Goal: Information Seeking & Learning: Find specific fact

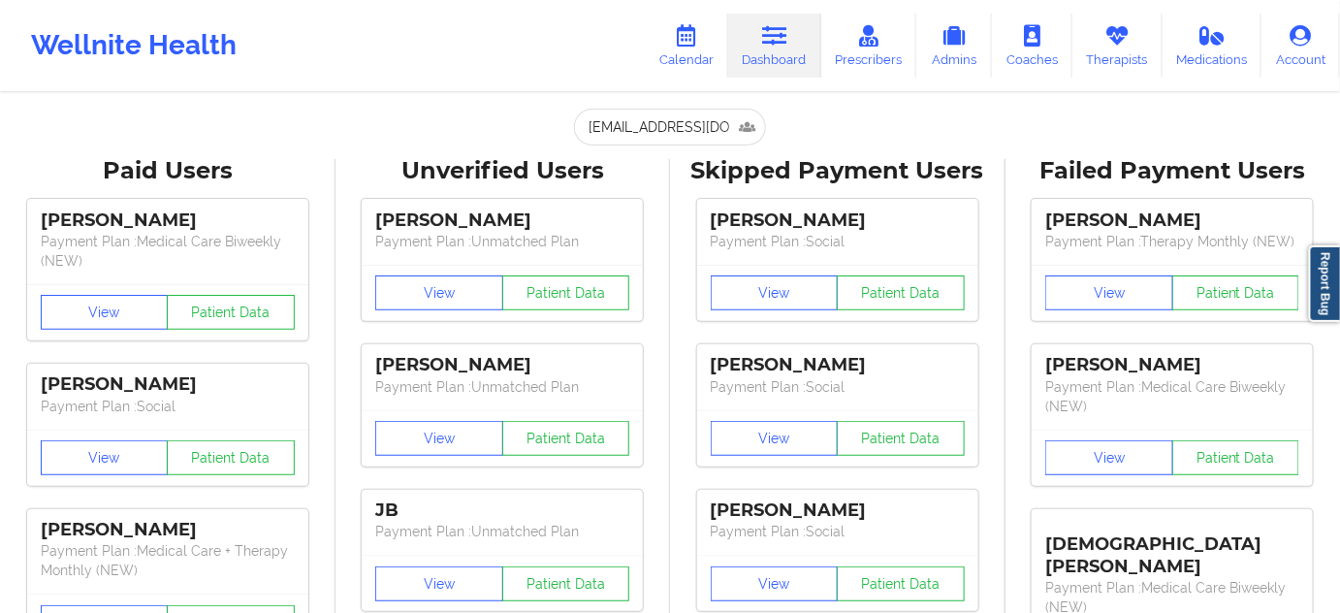
scroll to position [0, 43]
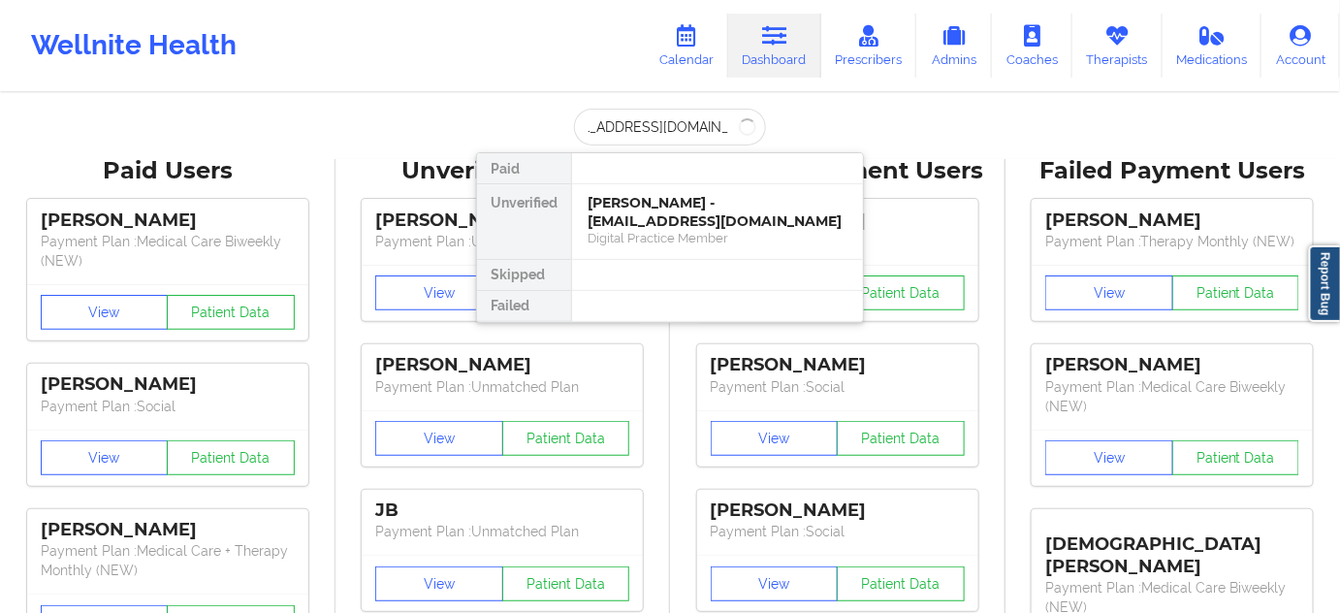
type input "RUTHCORREO@HOTMAIL.COM"
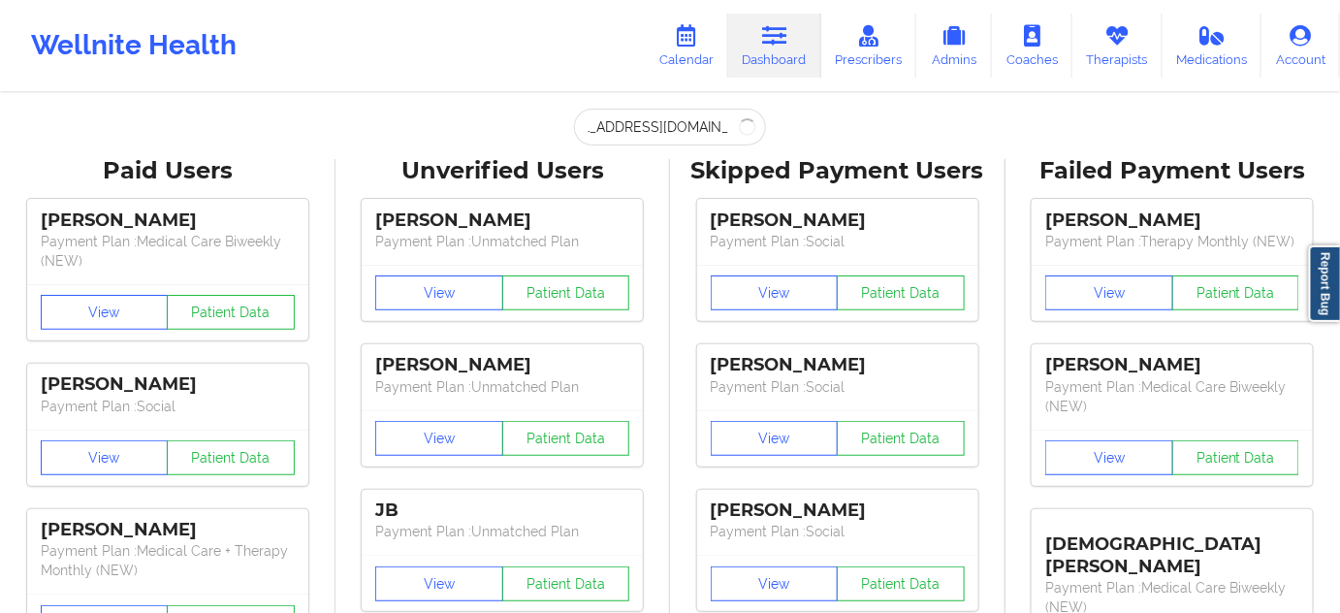
scroll to position [0, 0]
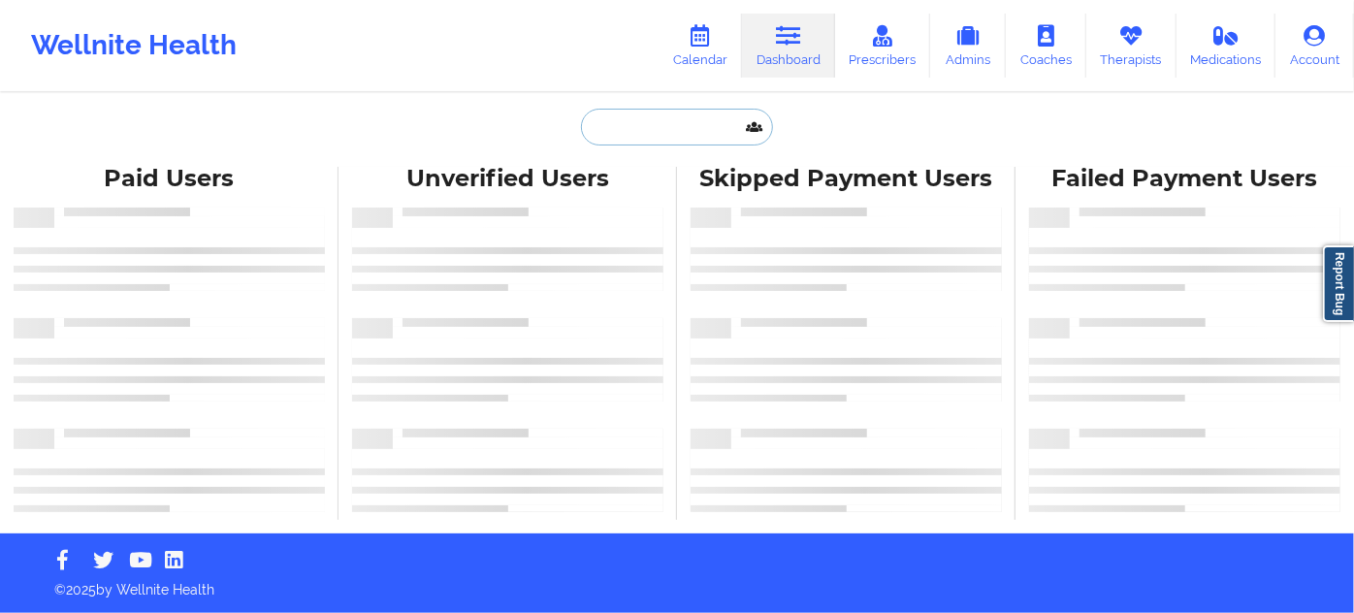
click at [633, 135] on input "text" at bounding box center [677, 127] width 192 height 37
paste input "RUTHCORREO@HOTMAIL.COM"
type input "RUTHCORREO@HOTMAIL.COM"
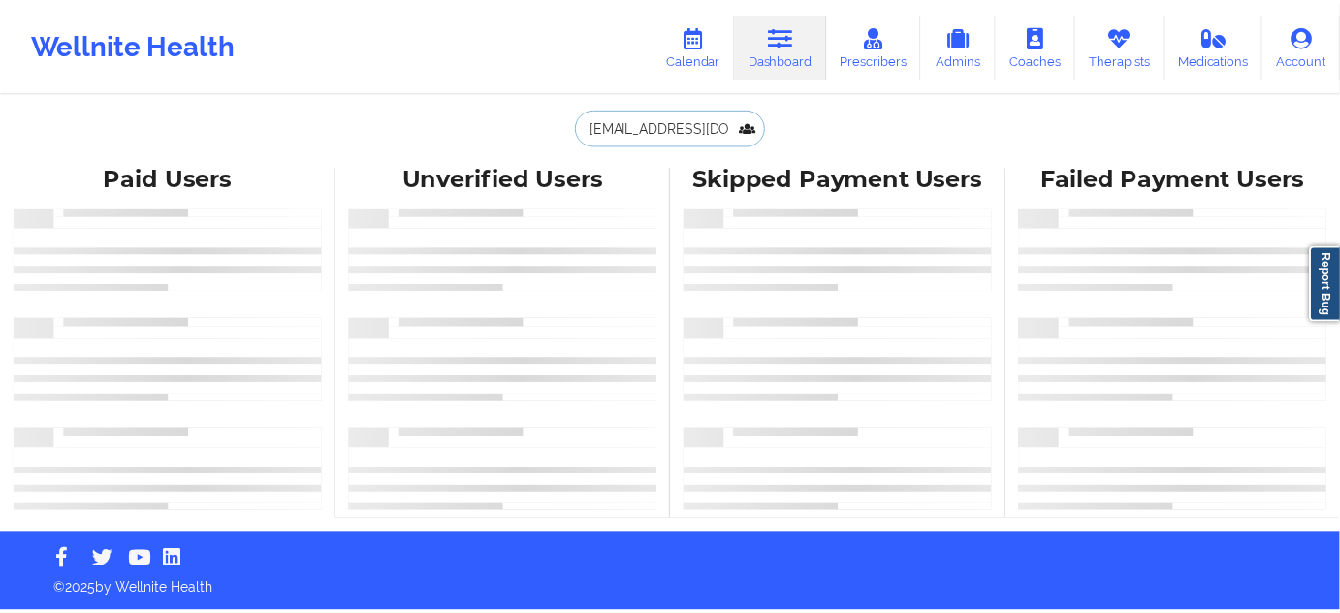
scroll to position [0, 43]
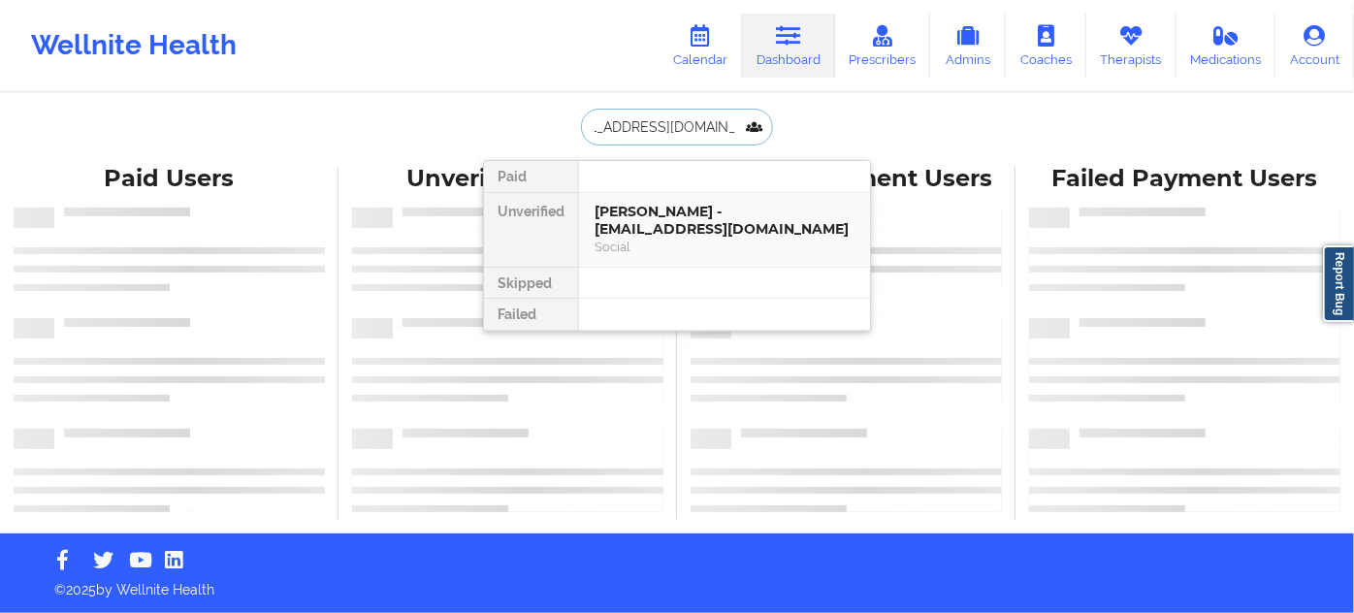
click at [631, 216] on div "Ruth Cohen Sandoya - ruthcorreo@hotmail.com" at bounding box center [725, 221] width 260 height 36
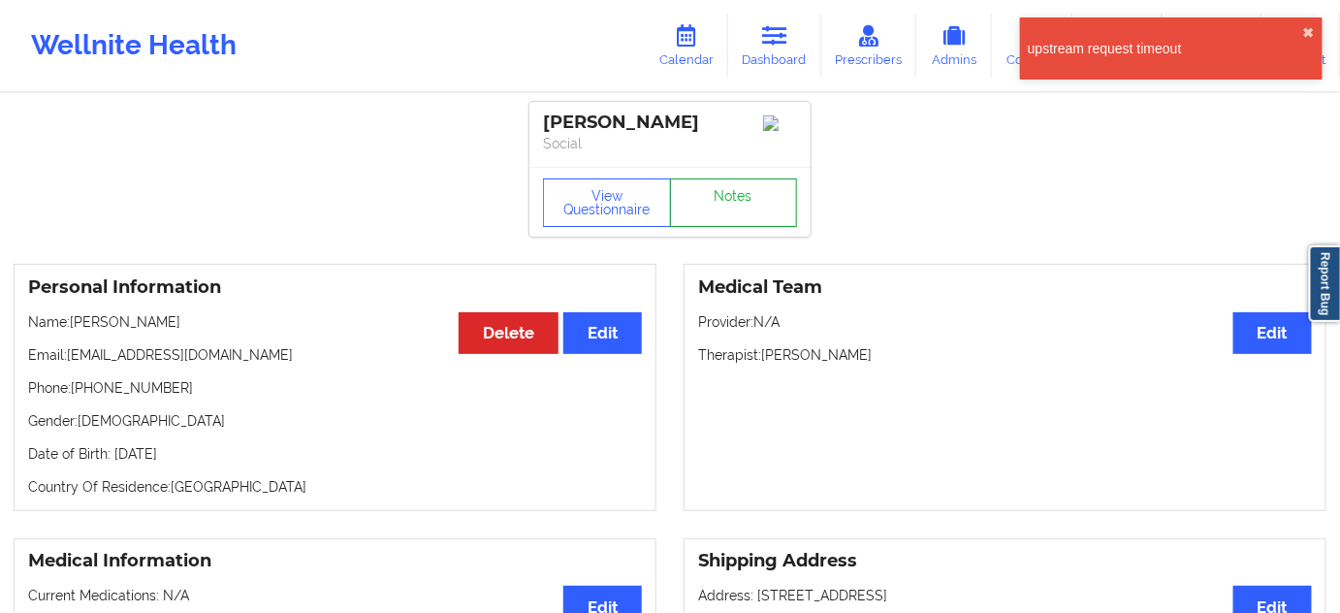
click at [733, 207] on link "Notes" at bounding box center [734, 202] width 128 height 48
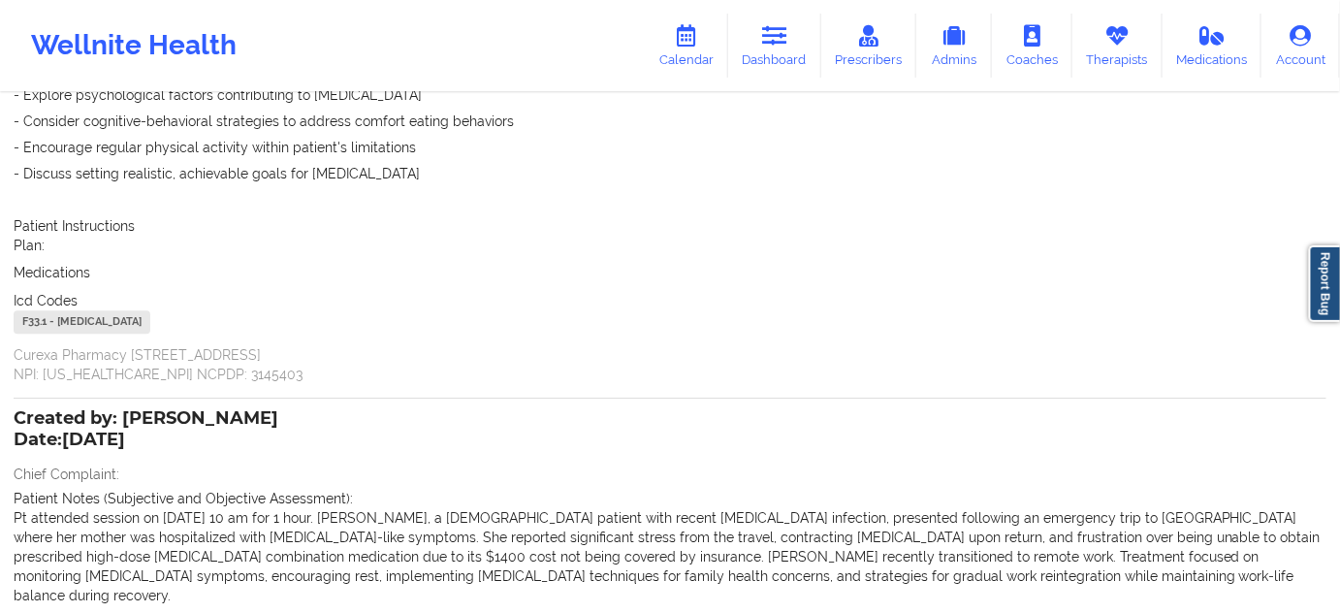
scroll to position [1822, 0]
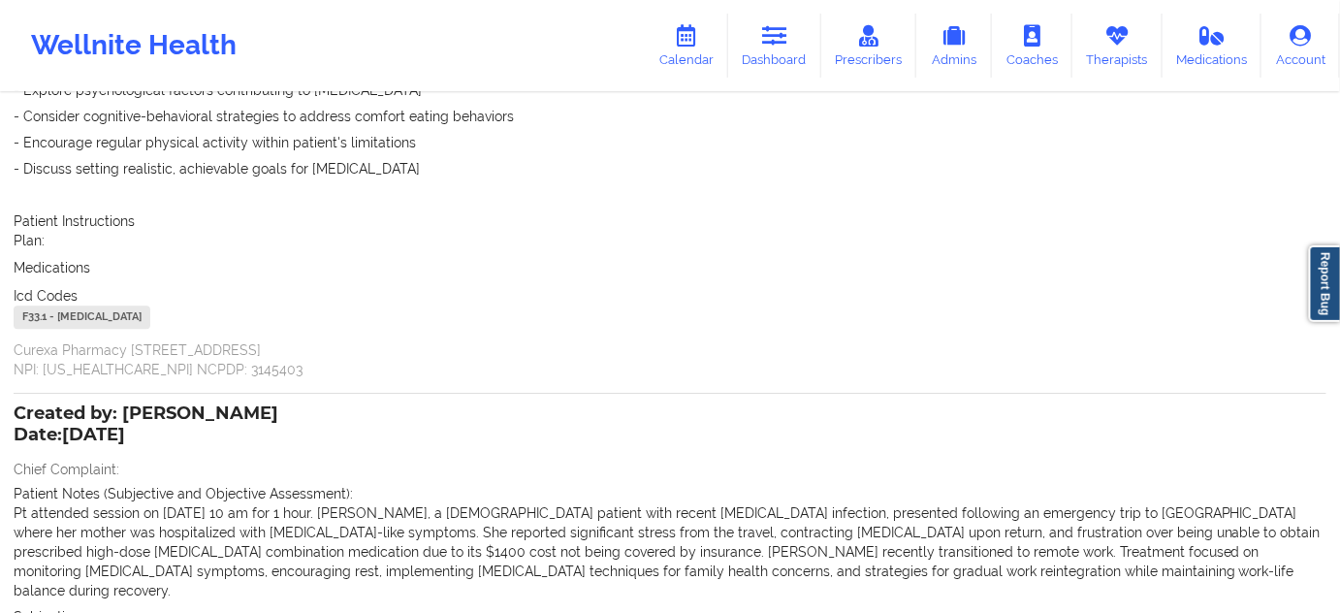
click at [33, 306] on div "F33.1 - Major Depressive Disorder, Recurrent, Moderate" at bounding box center [82, 317] width 137 height 23
copy div "F33.1"
click at [788, 32] on icon at bounding box center [774, 35] width 25 height 21
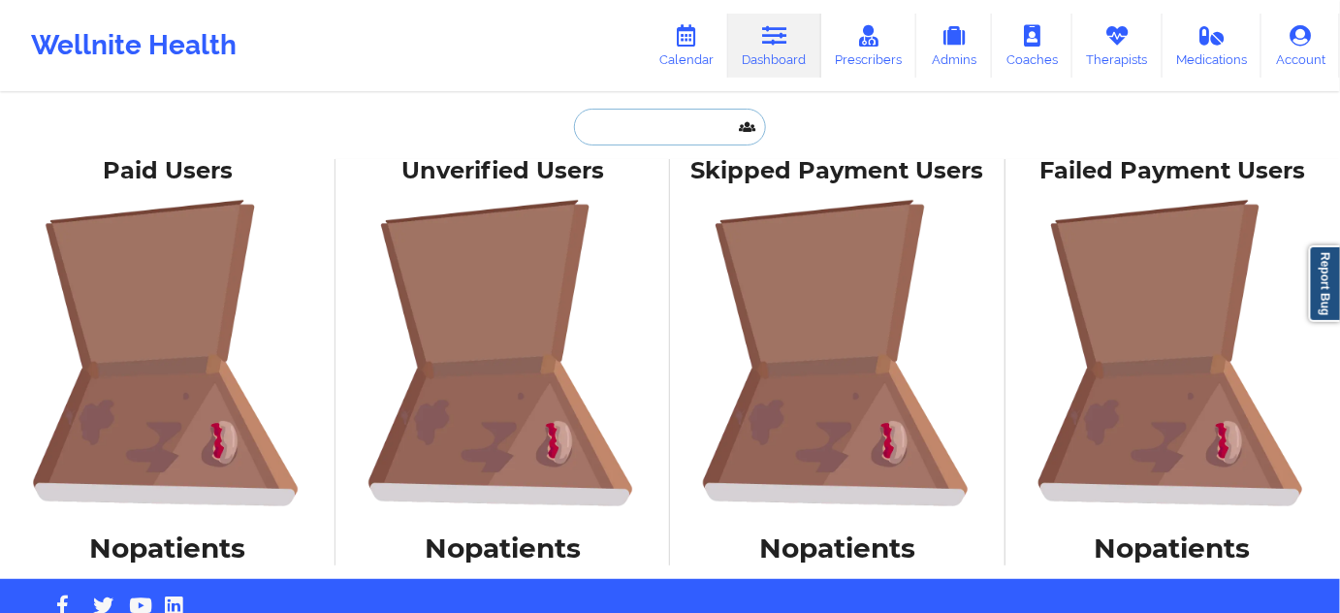
click at [680, 134] on input "text" at bounding box center [670, 127] width 192 height 37
paste input "[EMAIL_ADDRESS][DOMAIN_NAME]"
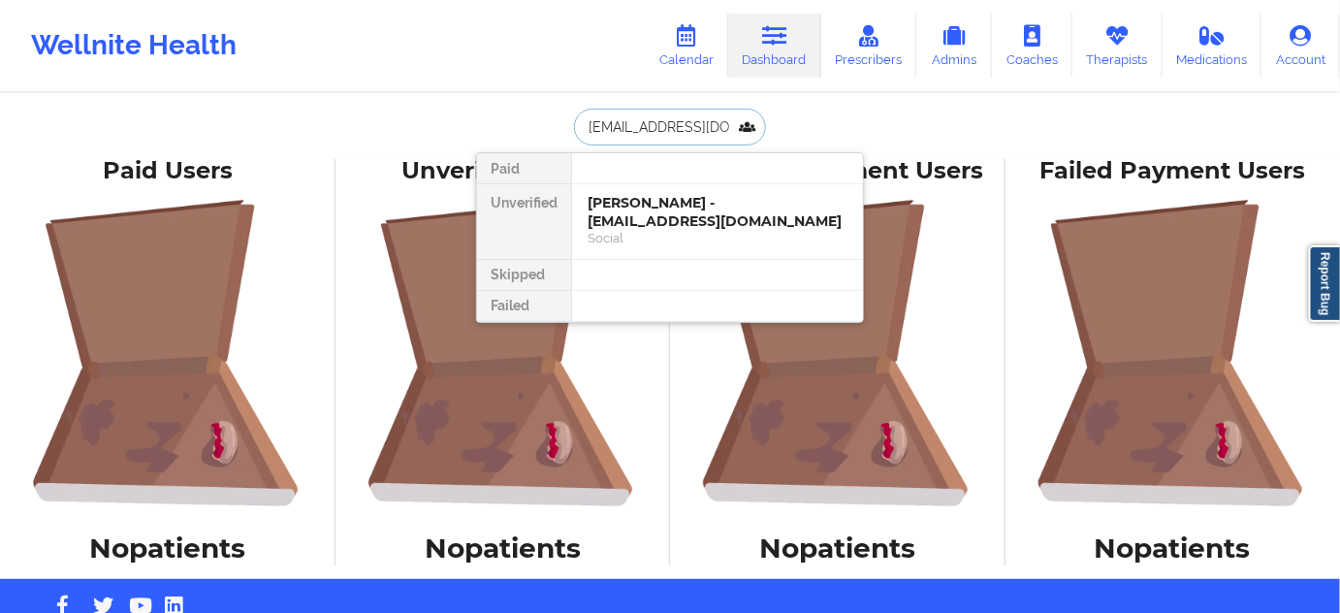
scroll to position [0, 12]
type input "[EMAIL_ADDRESS][DOMAIN_NAME]"
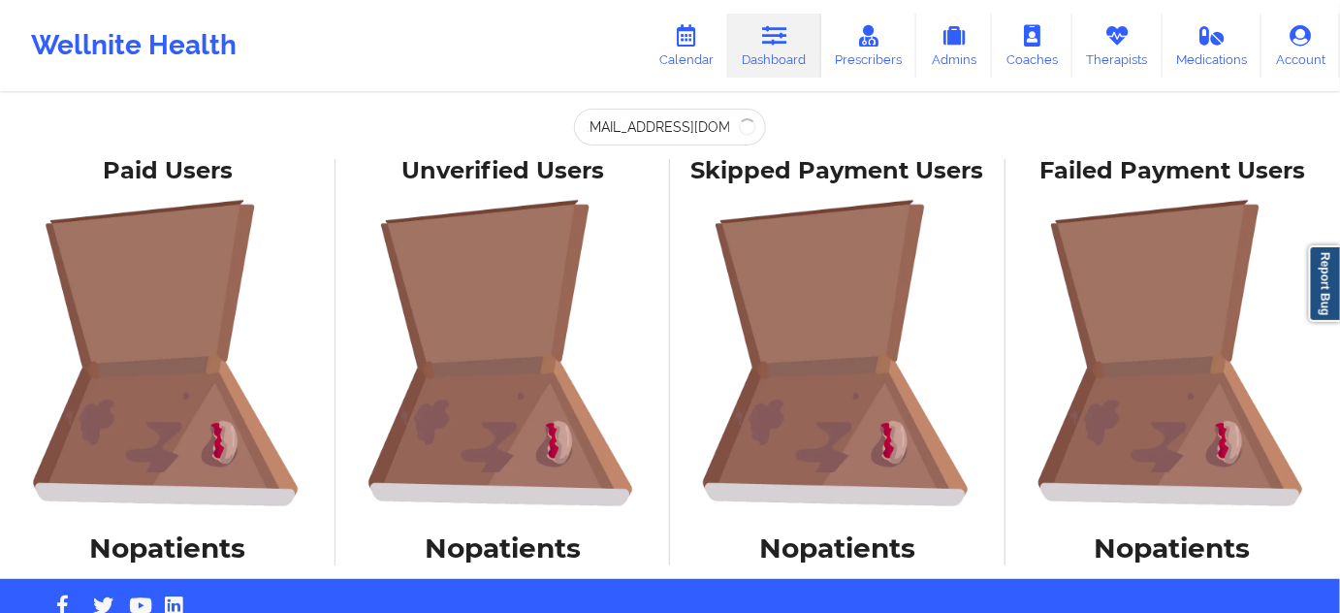
scroll to position [0, 0]
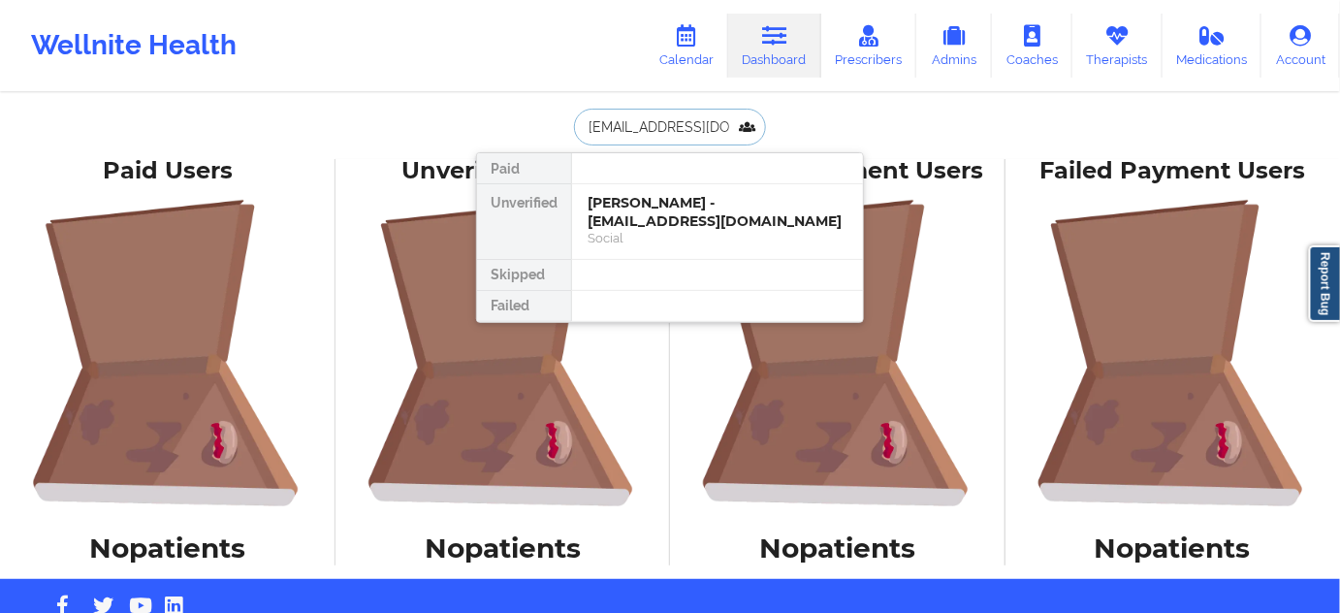
click at [663, 128] on input "[EMAIL_ADDRESS][DOMAIN_NAME]" at bounding box center [670, 127] width 192 height 37
click at [675, 202] on div "Ruth Cohen Sandoya - ruthcorreo@hotmail.com" at bounding box center [718, 212] width 260 height 36
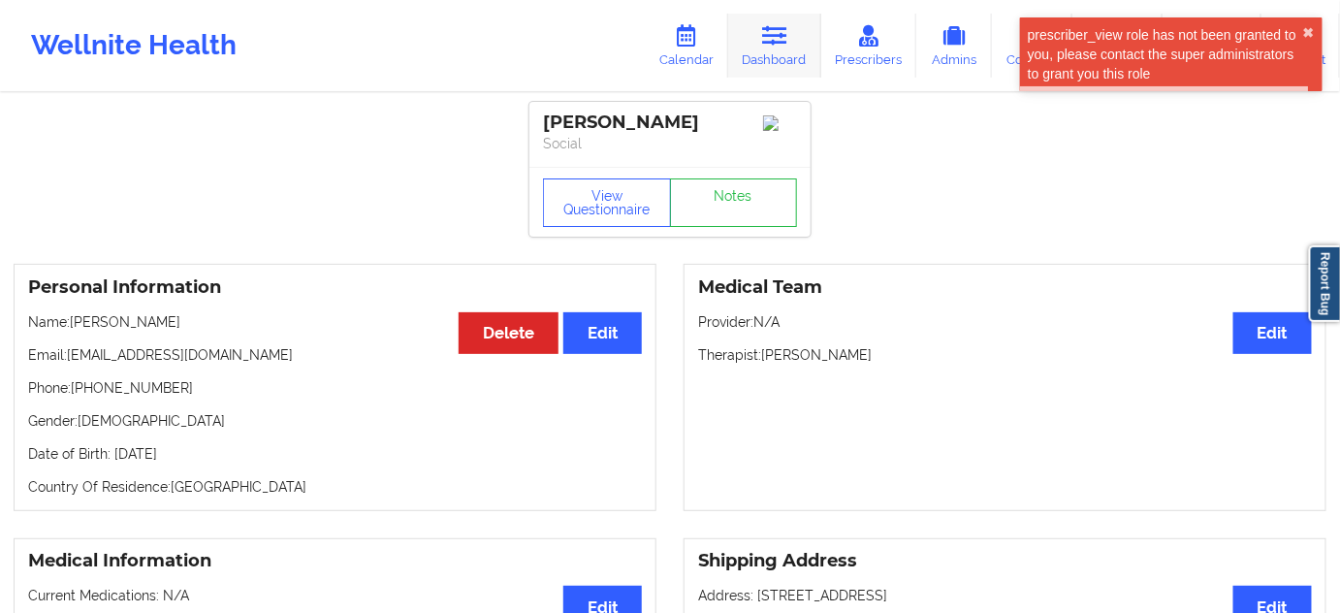
click at [773, 43] on icon at bounding box center [774, 35] width 25 height 21
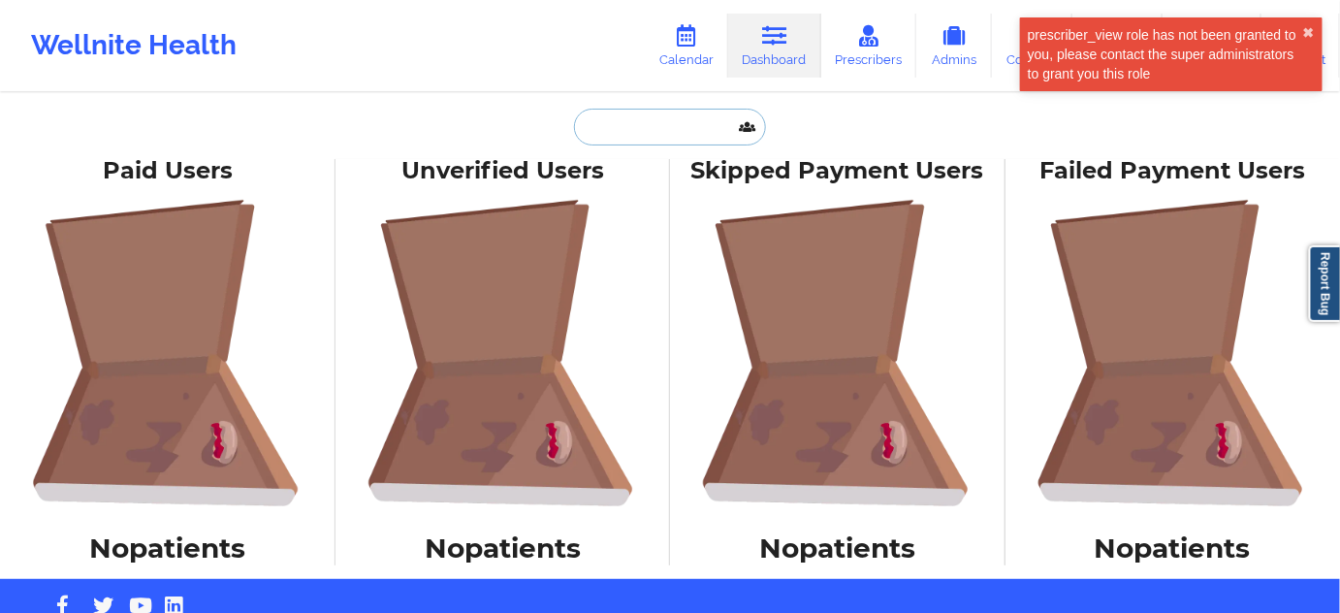
click at [669, 125] on input "text" at bounding box center [670, 127] width 192 height 37
paste input "[EMAIL_ADDRESS][DOMAIN_NAME]"
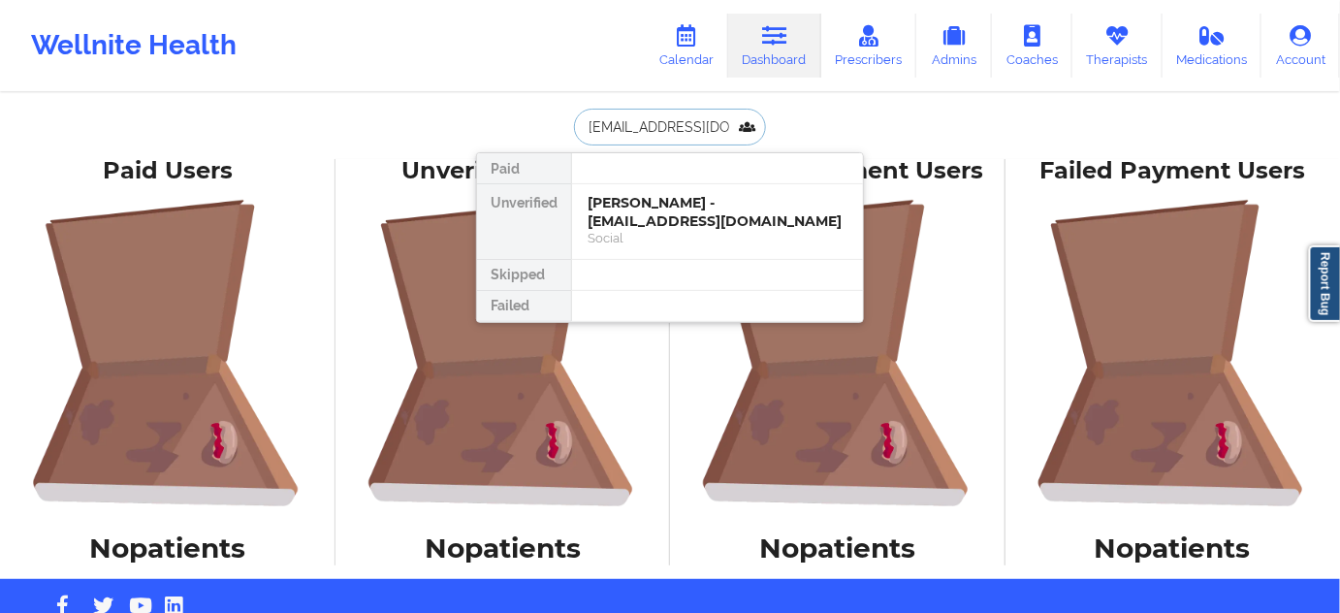
scroll to position [0, 12]
type input "[EMAIL_ADDRESS][DOMAIN_NAME]"
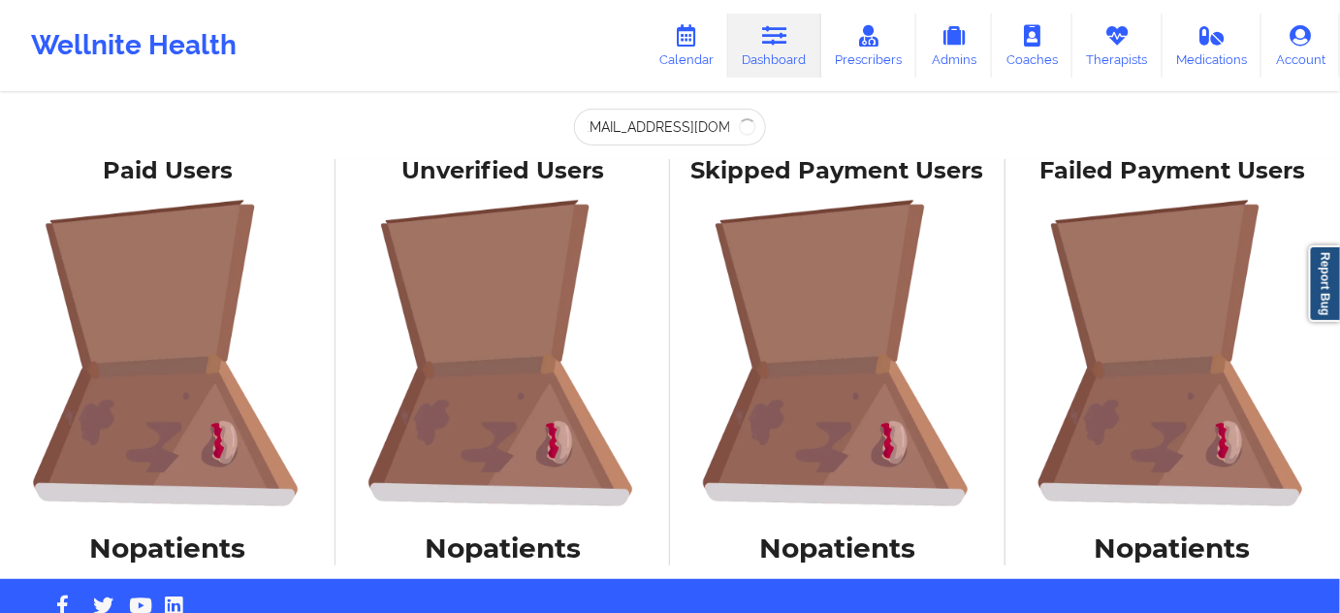
scroll to position [0, 0]
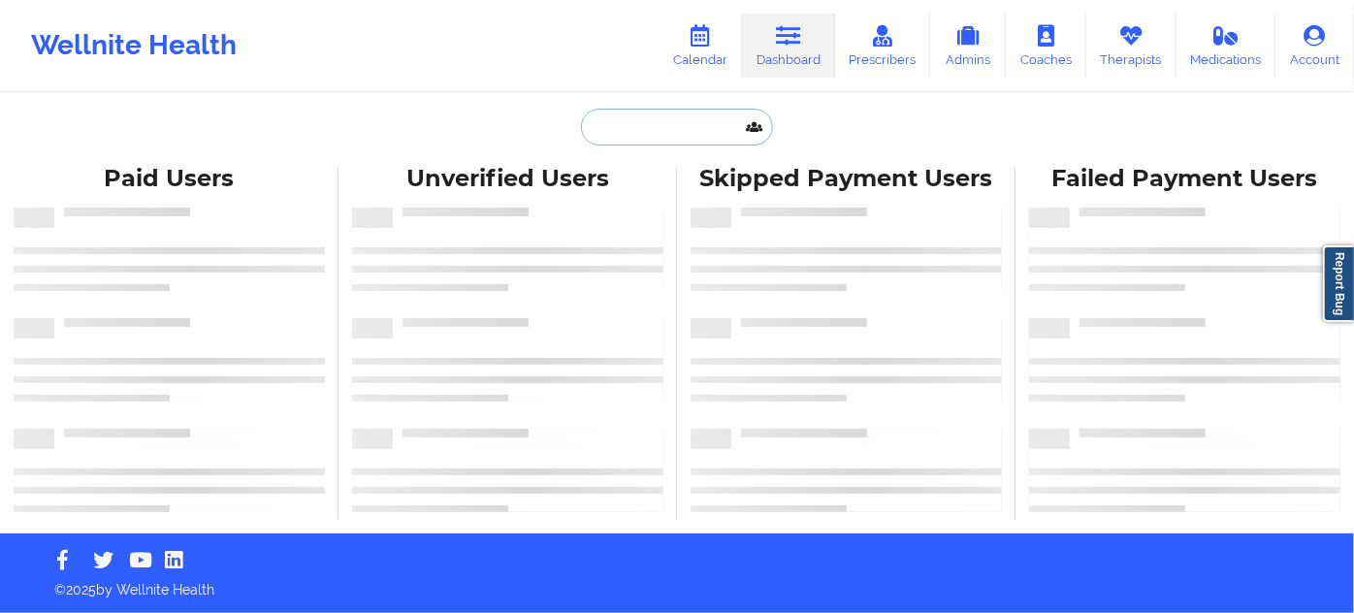
click at [669, 128] on input "text" at bounding box center [677, 127] width 192 height 37
paste input "[EMAIL_ADDRESS][DOMAIN_NAME]"
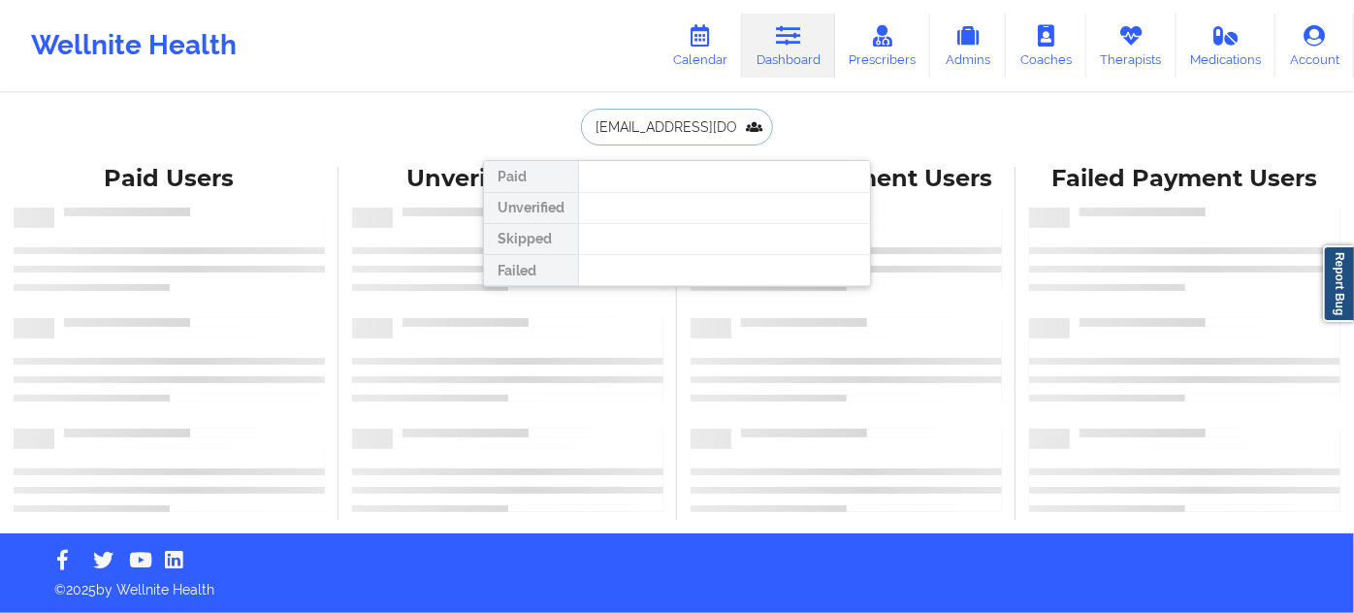
scroll to position [0, 12]
type input "rachelmarcole@gmail.com"
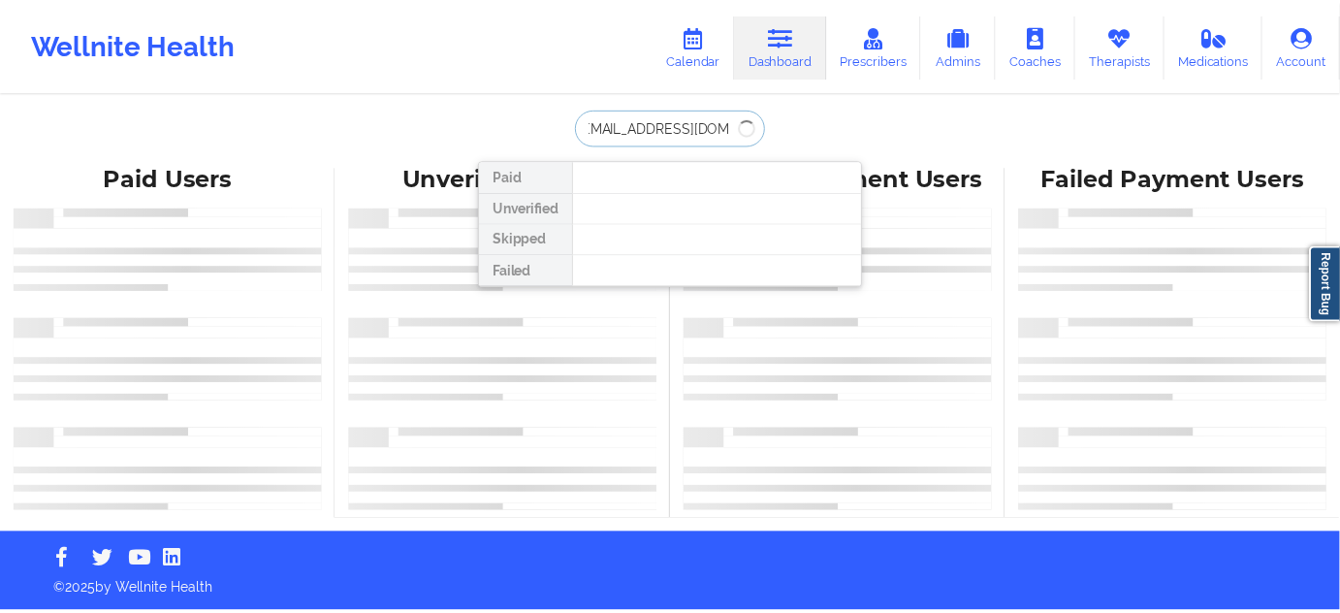
scroll to position [0, 0]
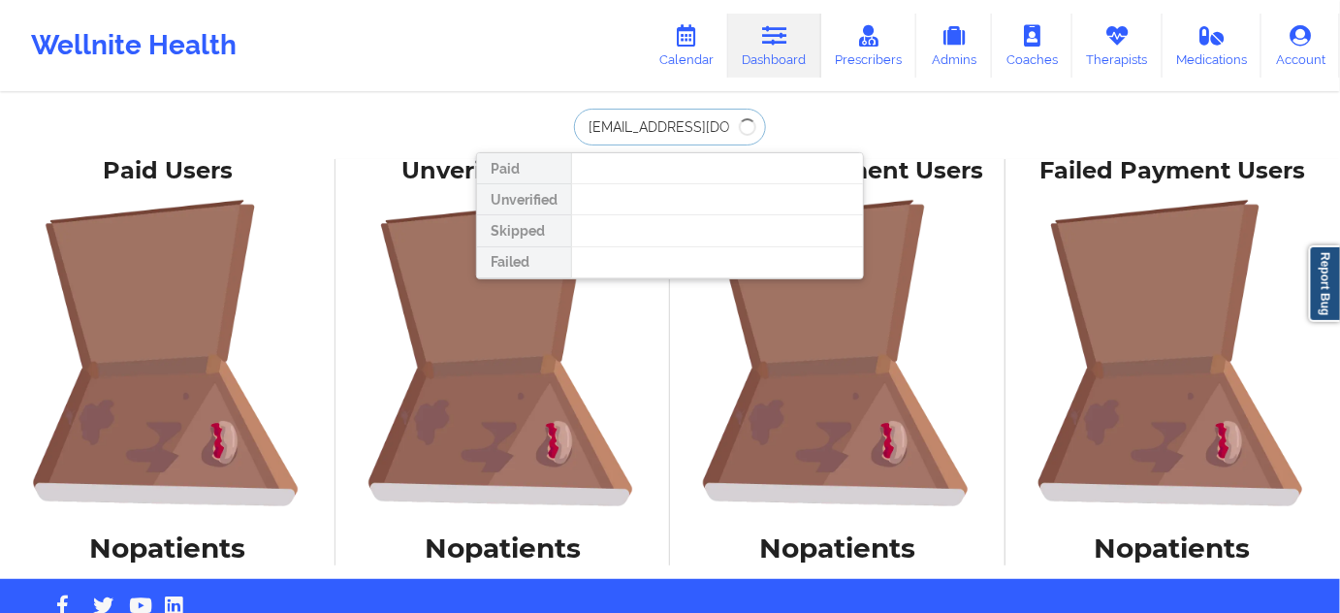
click at [733, 122] on input "rachelmarcole@gmail.com" at bounding box center [670, 127] width 192 height 37
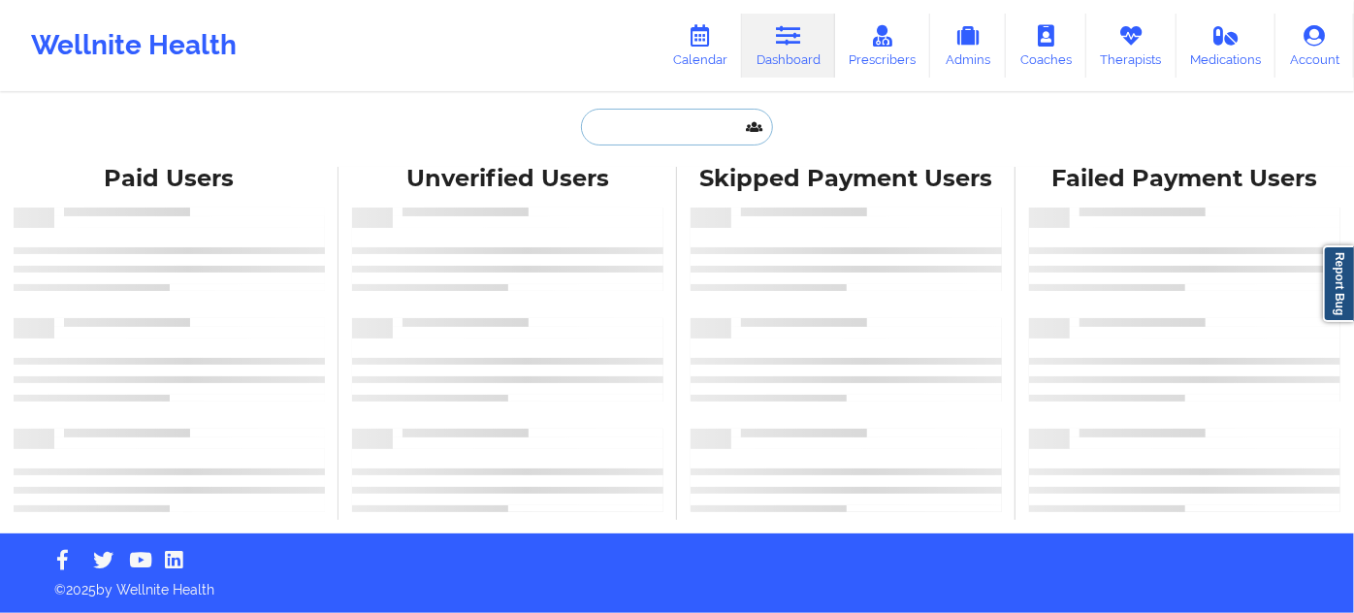
click at [654, 136] on input "text" at bounding box center [677, 127] width 192 height 37
paste input "rachelmarcole@gmail.com"
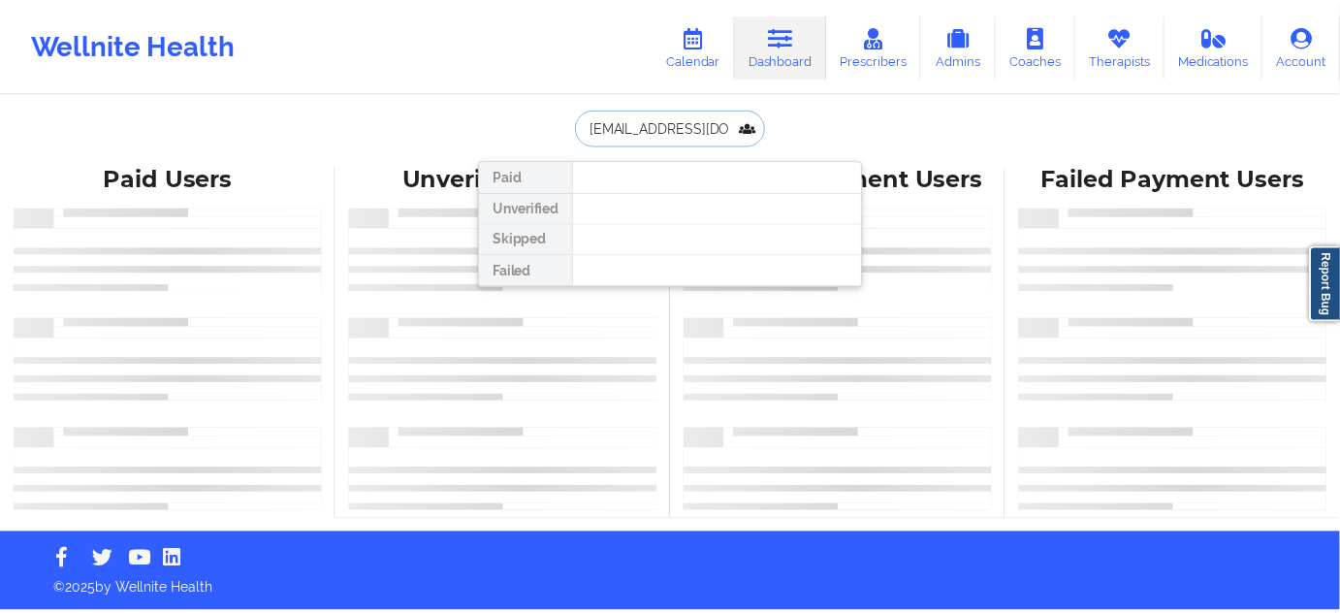
scroll to position [0, 12]
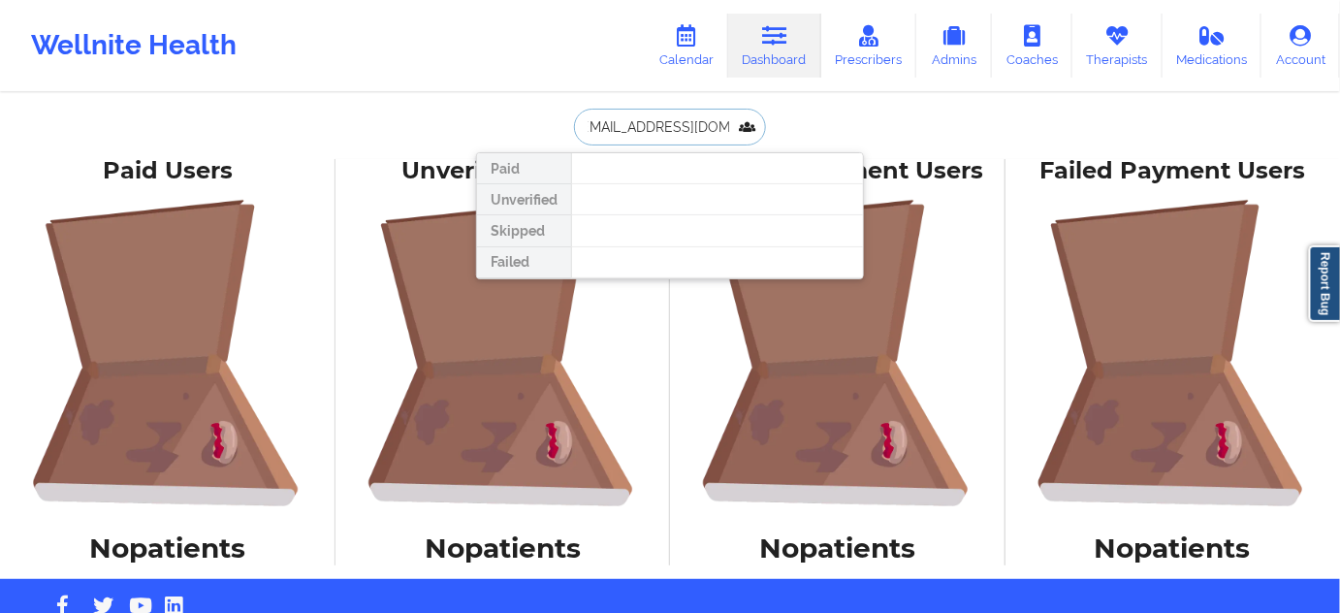
paste input "text"
type input "rachelmarcole@gmail.com"
click at [828, 123] on div "rachelmarcole@gmail.com Paid Unverified Skipped Failed" at bounding box center [670, 127] width 388 height 37
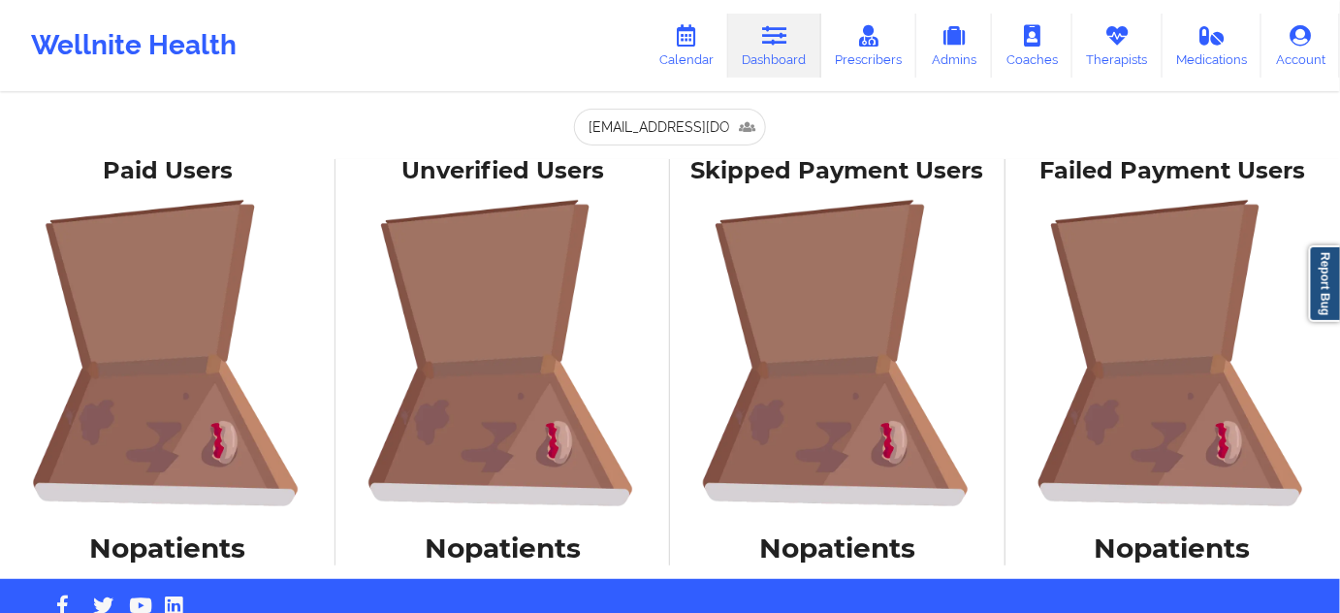
scroll to position [0, 0]
click at [786, 56] on link "Dashboard" at bounding box center [774, 46] width 93 height 64
click at [781, 41] on icon at bounding box center [774, 35] width 25 height 21
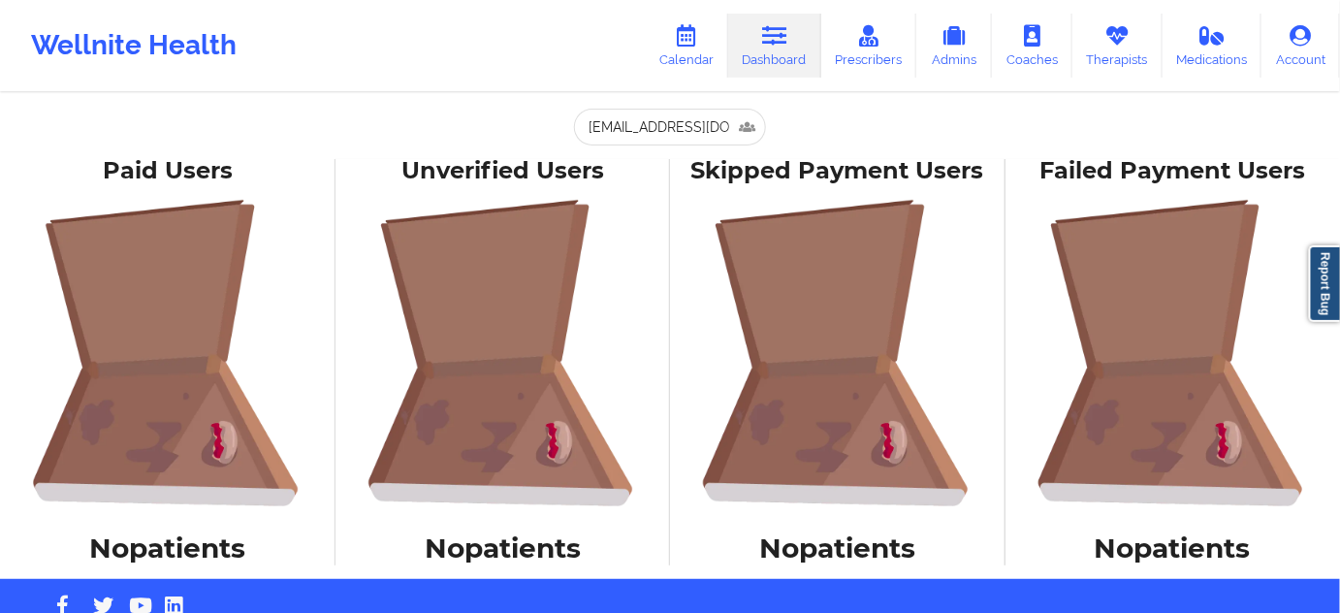
click at [781, 41] on icon at bounding box center [774, 35] width 25 height 21
click at [696, 37] on icon at bounding box center [686, 35] width 25 height 21
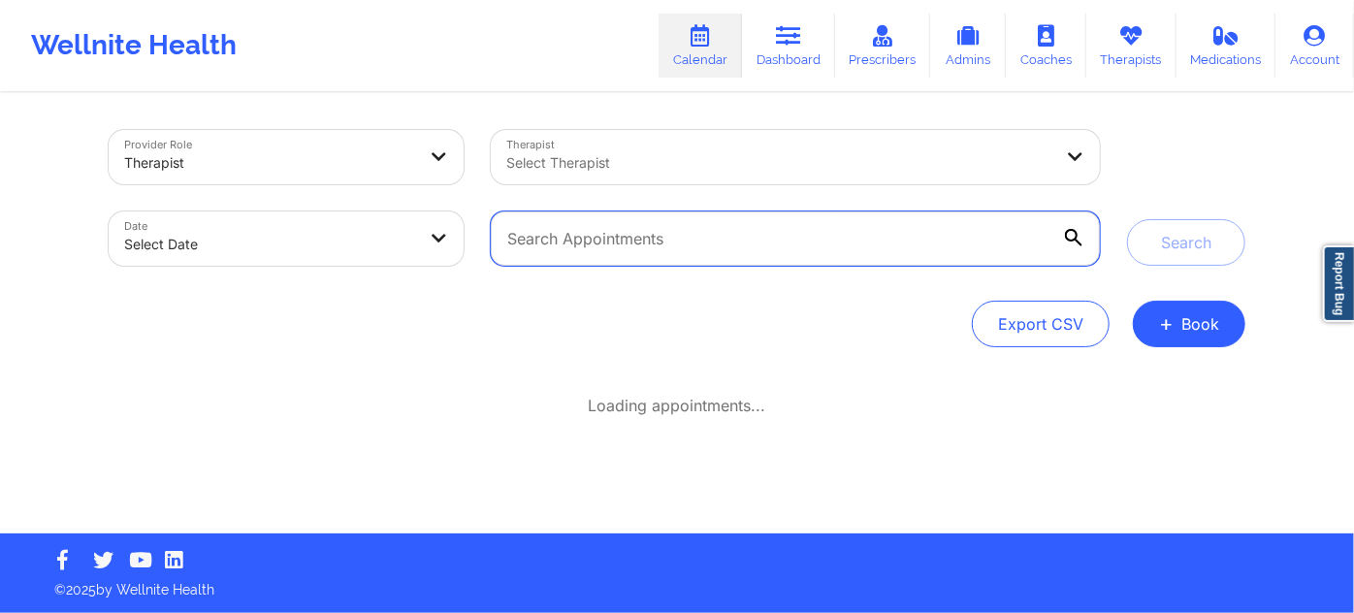
click at [590, 240] on input "text" at bounding box center [795, 238] width 609 height 54
paste input "rachelmarcole@gmail.com"
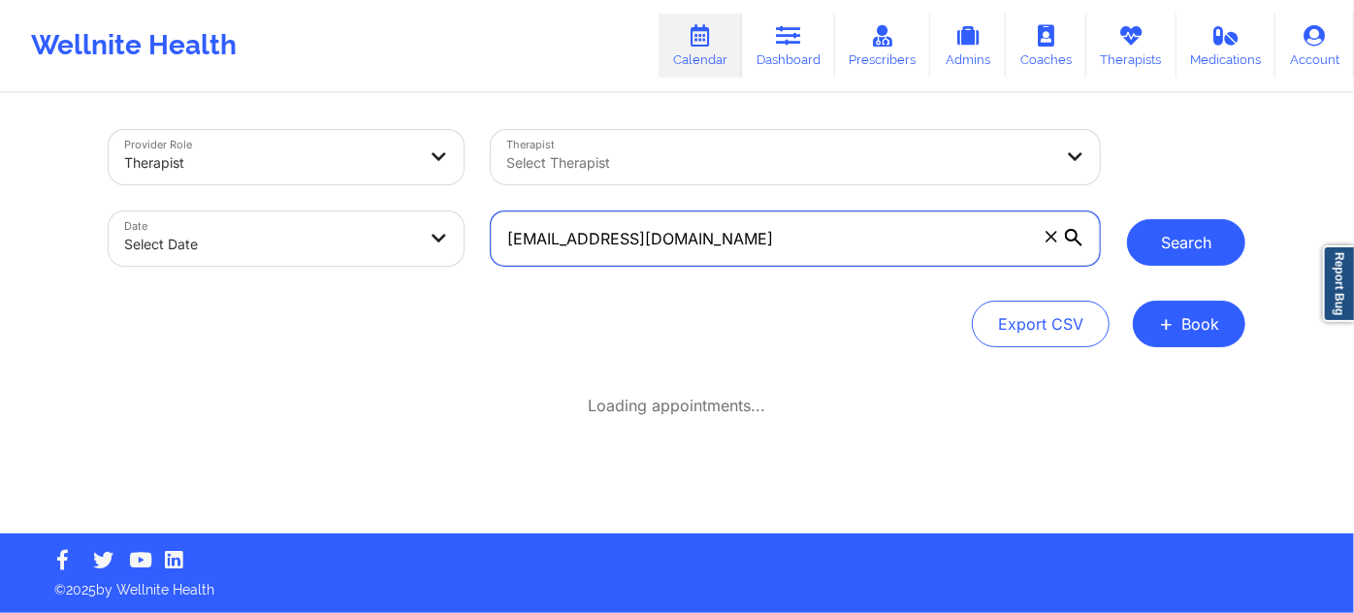
type input "rachelmarcole@gmail.com"
click at [1184, 246] on button "Search" at bounding box center [1186, 242] width 118 height 47
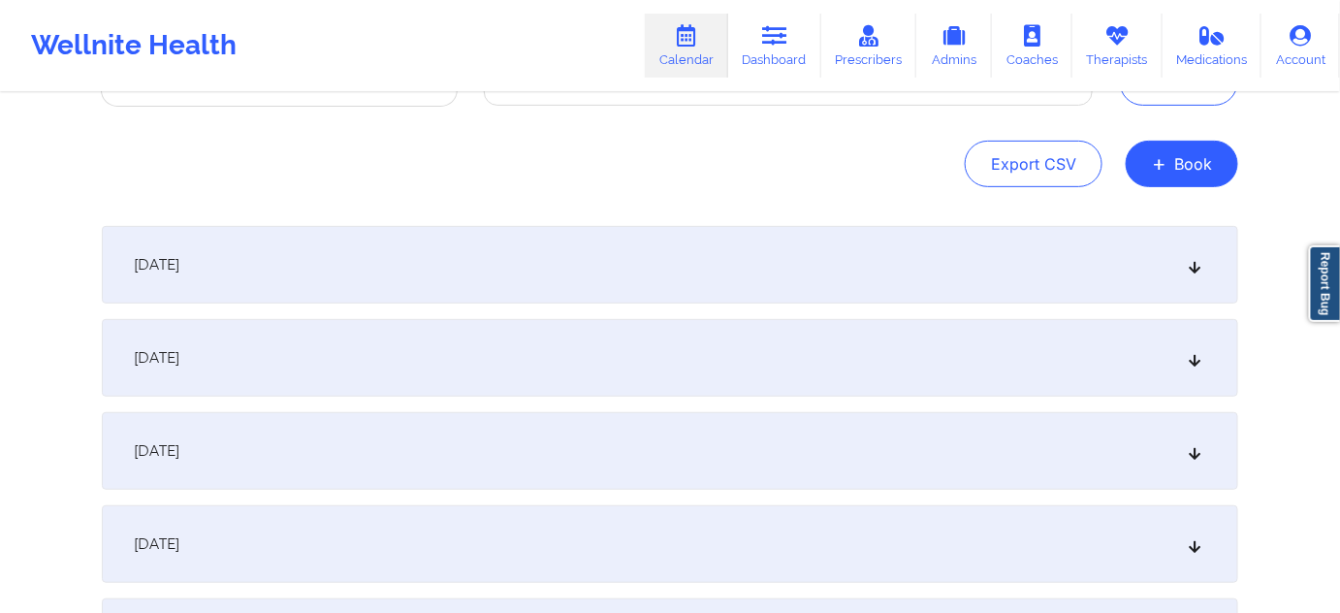
scroll to position [117, 0]
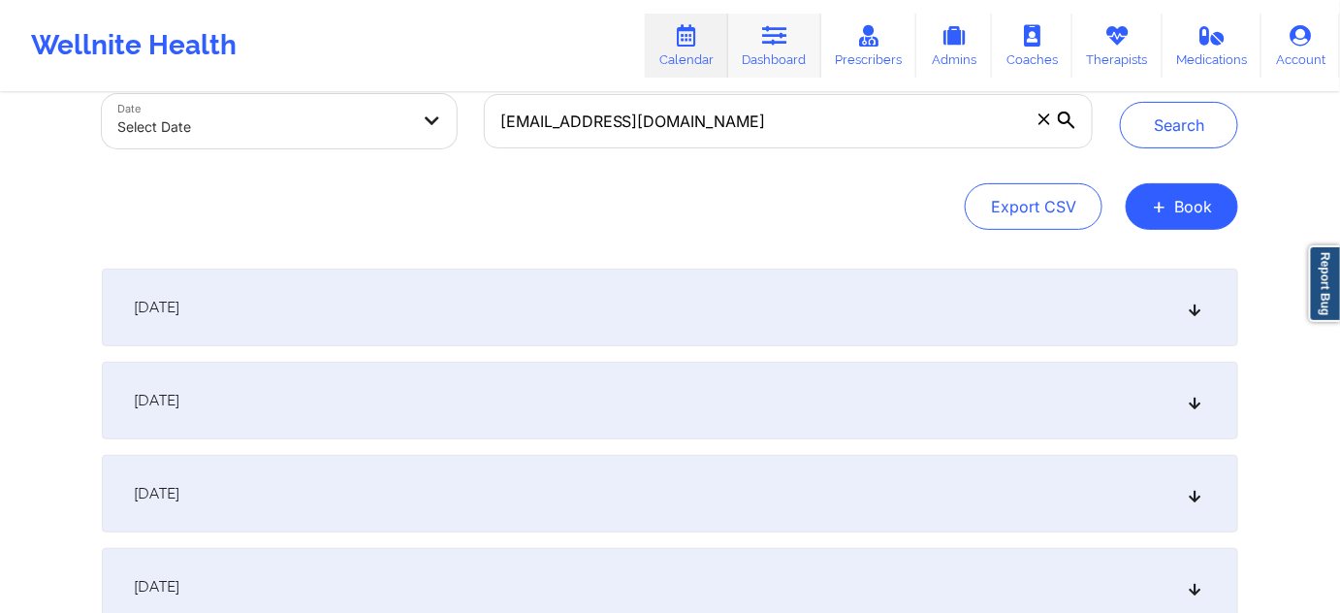
click at [768, 50] on link "Dashboard" at bounding box center [774, 46] width 93 height 64
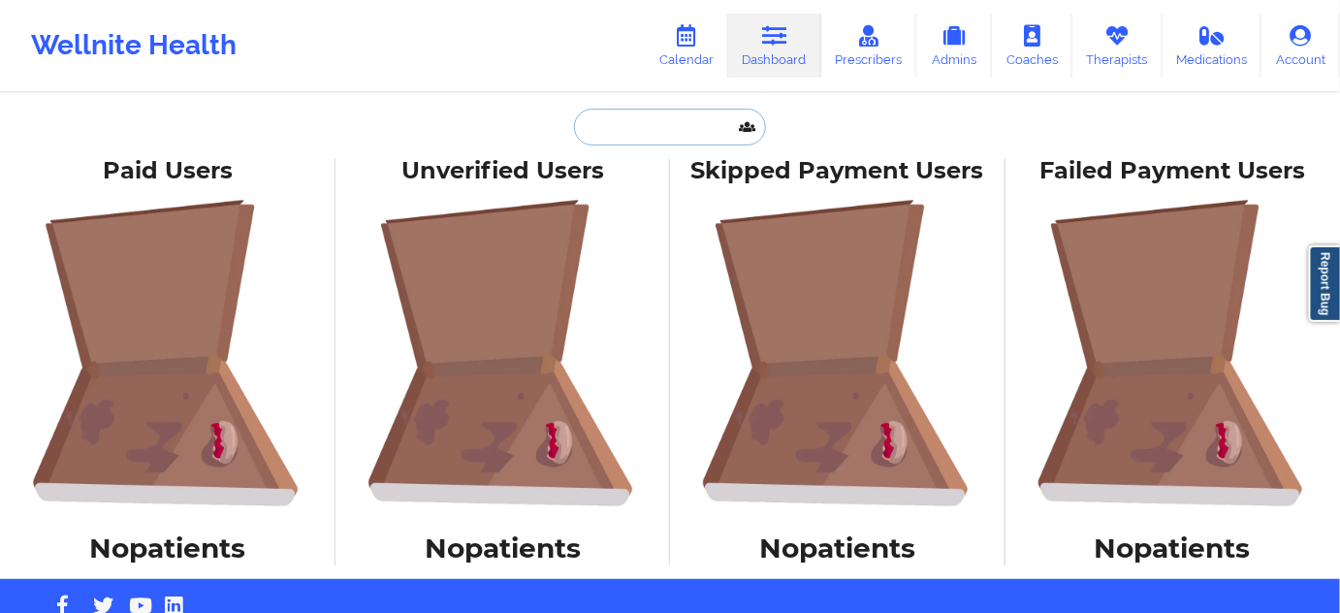
click at [651, 128] on input "text" at bounding box center [670, 127] width 192 height 37
paste input "rachelmarcole@gmail.com"
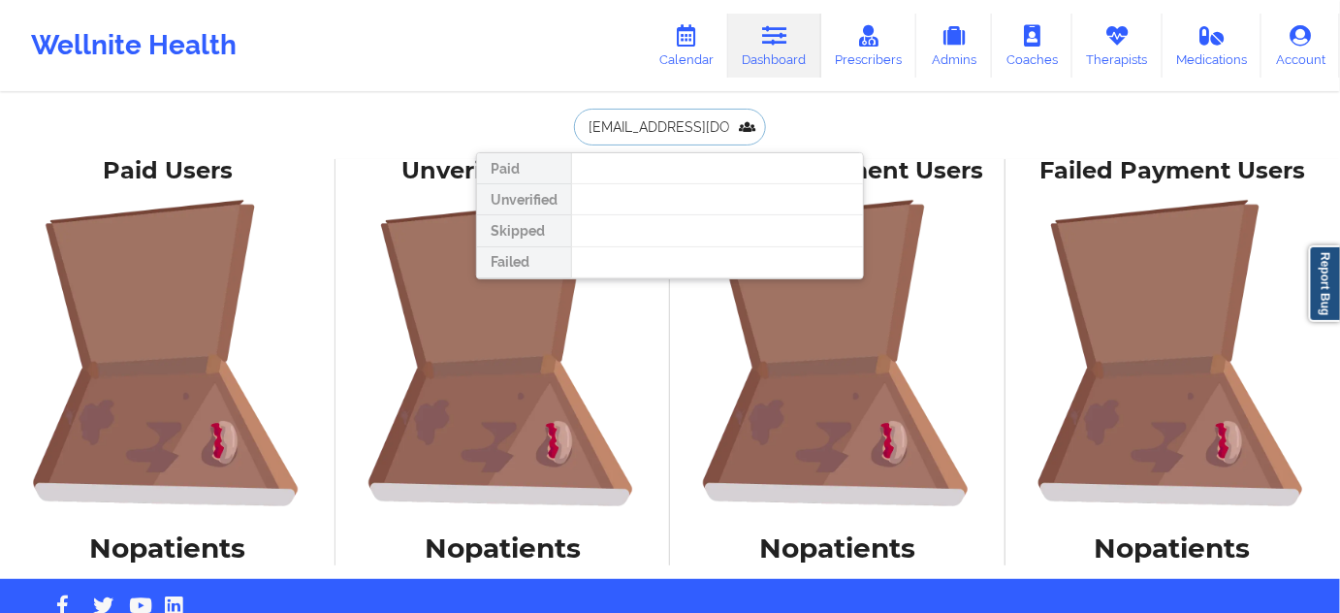
click at [708, 116] on input "rachelmarcole@gmail.com" at bounding box center [670, 127] width 192 height 37
paste input "dedun27"
type input "[EMAIL_ADDRESS][DOMAIN_NAME]"
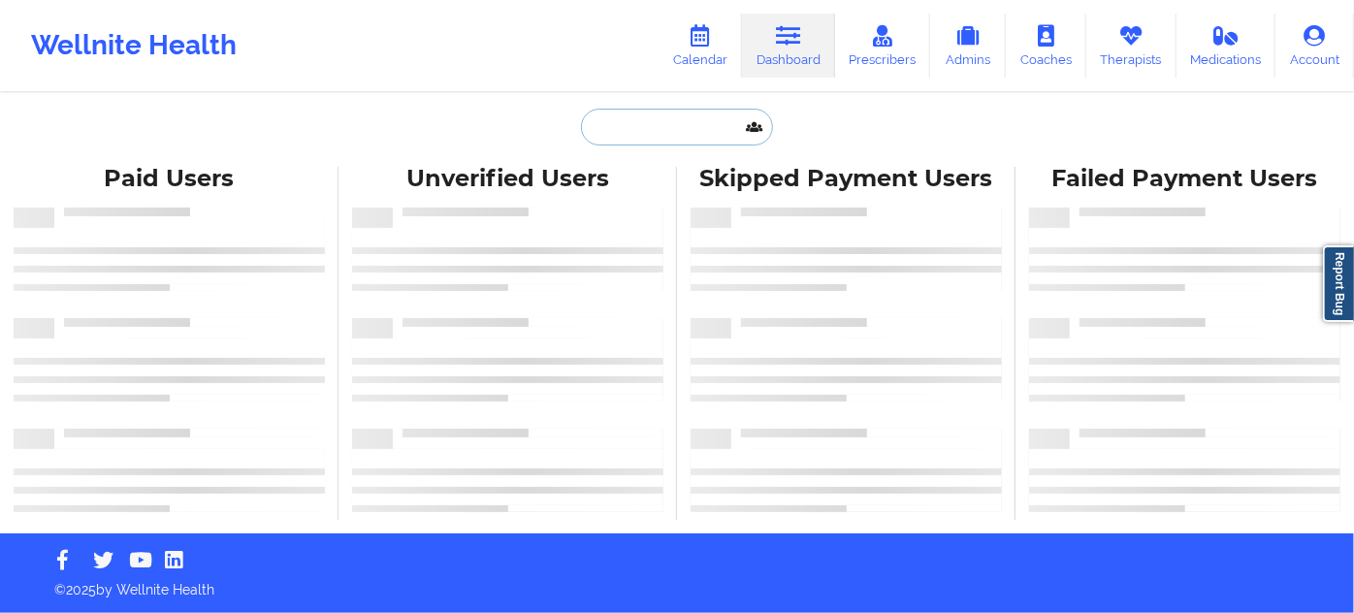
click at [664, 126] on input "text" at bounding box center [677, 127] width 192 height 37
paste input "[EMAIL_ADDRESS][DOMAIN_NAME]"
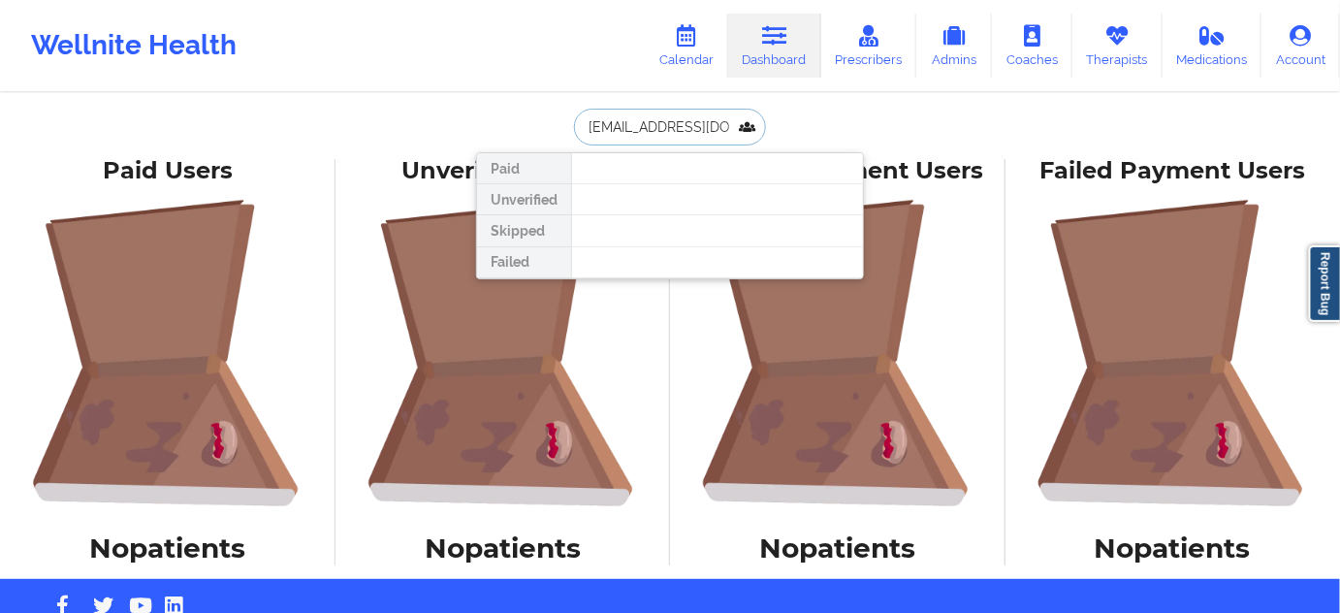
paste input "[PERSON_NAME]"
paste input "[EMAIL_ADDRESS][DOMAIN_NAME]"
click at [693, 131] on input "[EMAIL_ADDRESS][DOMAIN_NAME]" at bounding box center [670, 127] width 192 height 37
paste input "jerryruiz71@live"
type input "[EMAIL_ADDRESS][DOMAIN_NAME]"
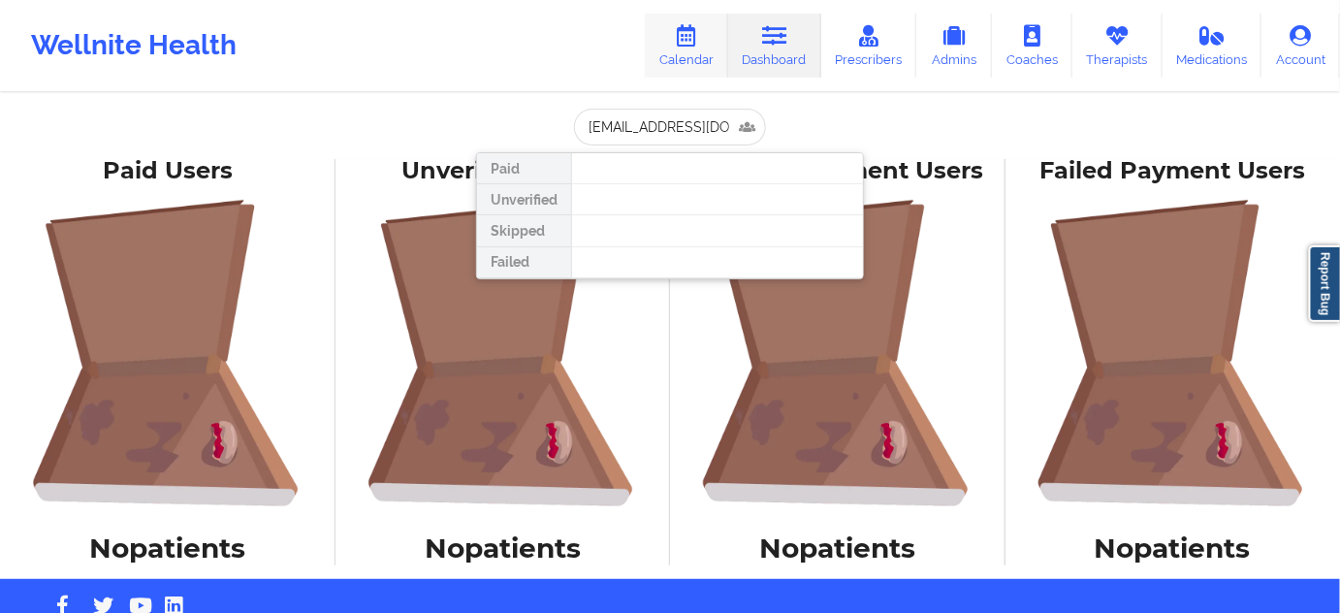
click at [706, 42] on link "Calendar" at bounding box center [686, 46] width 83 height 64
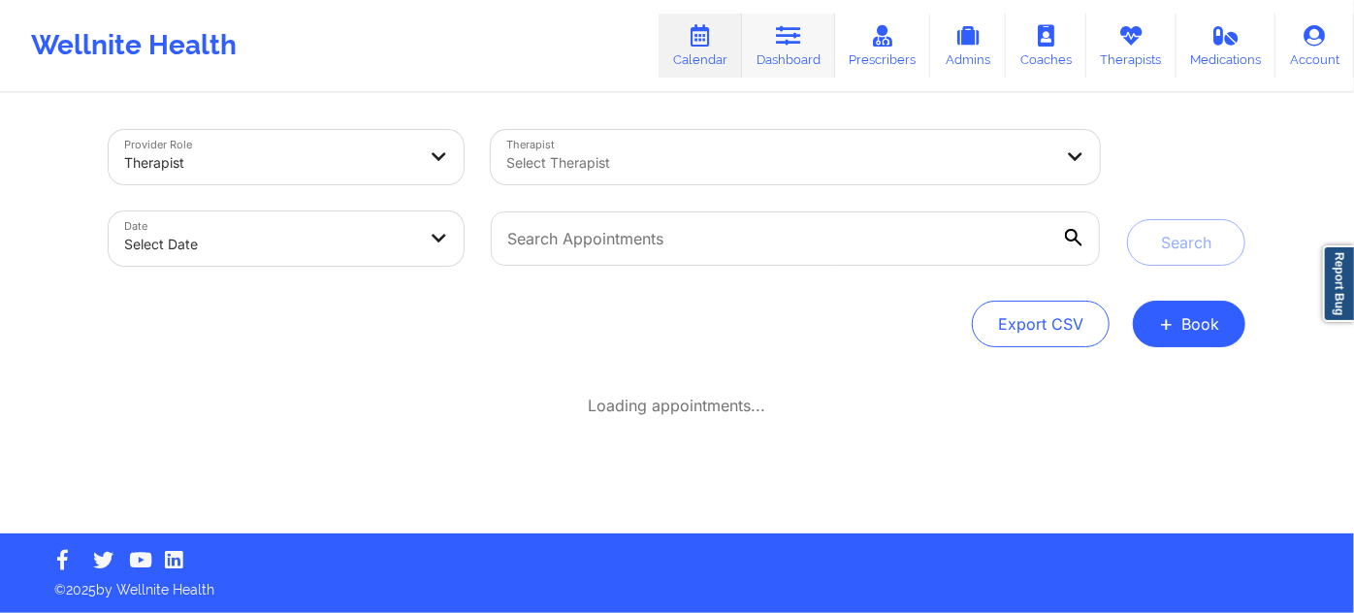
click at [777, 47] on link "Dashboard" at bounding box center [788, 46] width 93 height 64
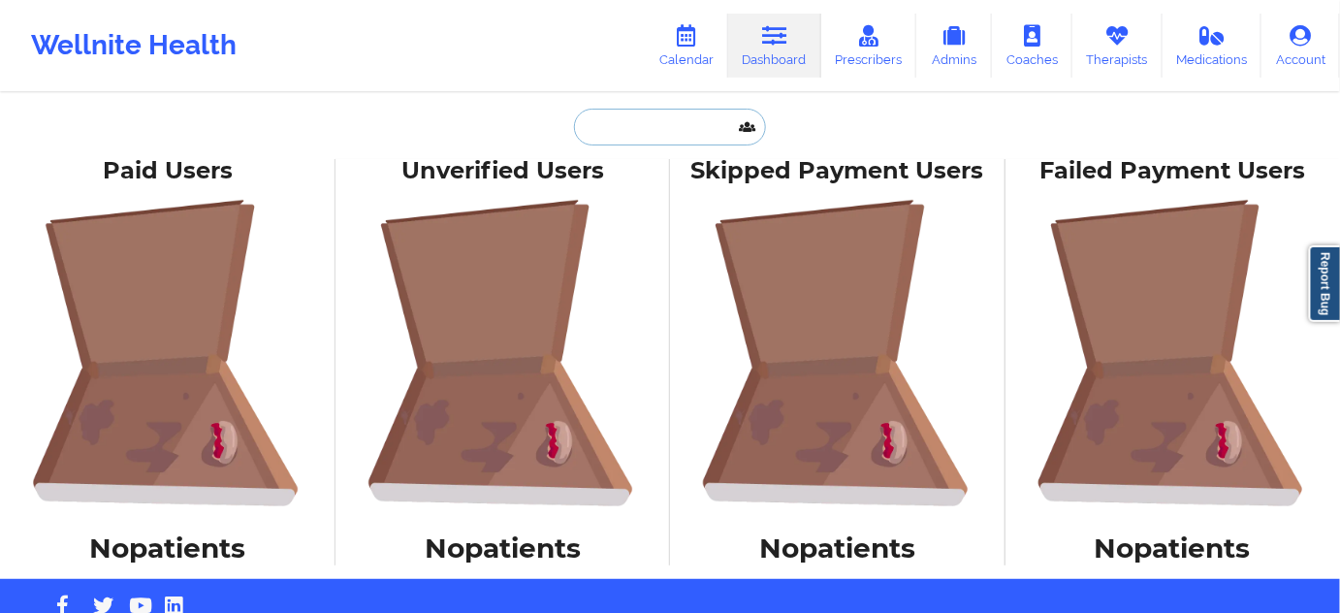
click at [685, 136] on input "text" at bounding box center [670, 127] width 192 height 37
paste input "[PERSON_NAME]"
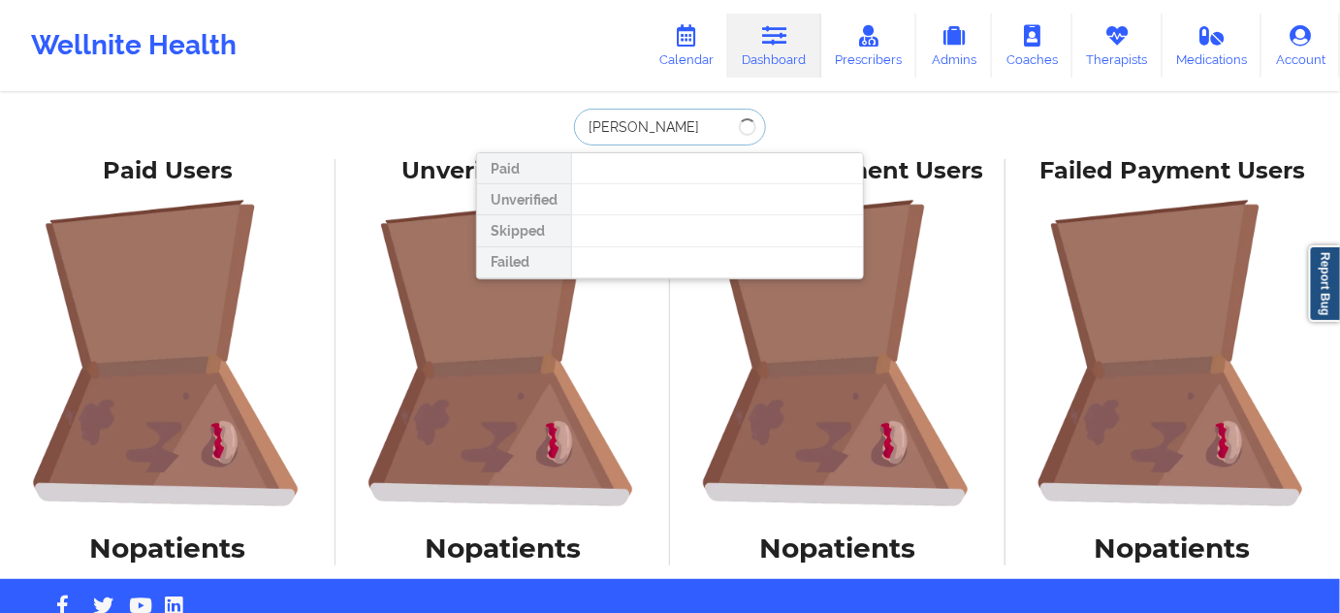
paste input "[EMAIL_ADDRESS][DOMAIN_NAME]"
paste input "[EMAIL_ADDRESS]"
type input "[EMAIL_ADDRESS][DOMAIN_NAME]"
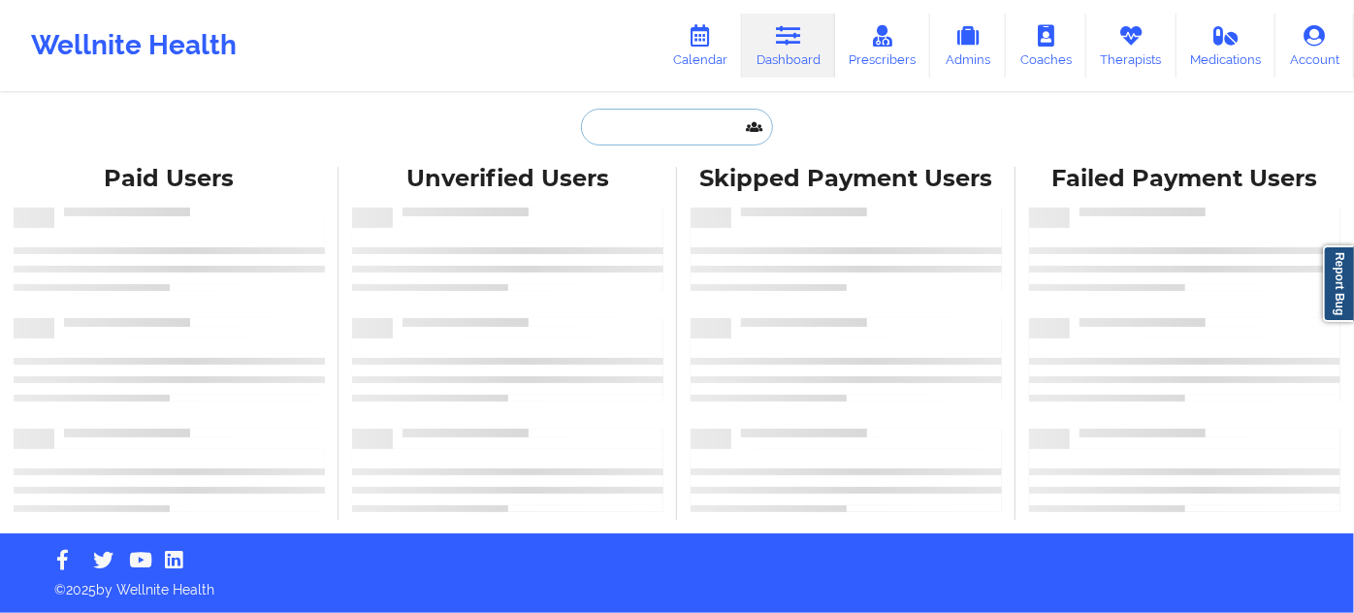
click at [663, 132] on input "text" at bounding box center [677, 127] width 192 height 37
paste input "[EMAIL_ADDRESS][DOMAIN_NAME]"
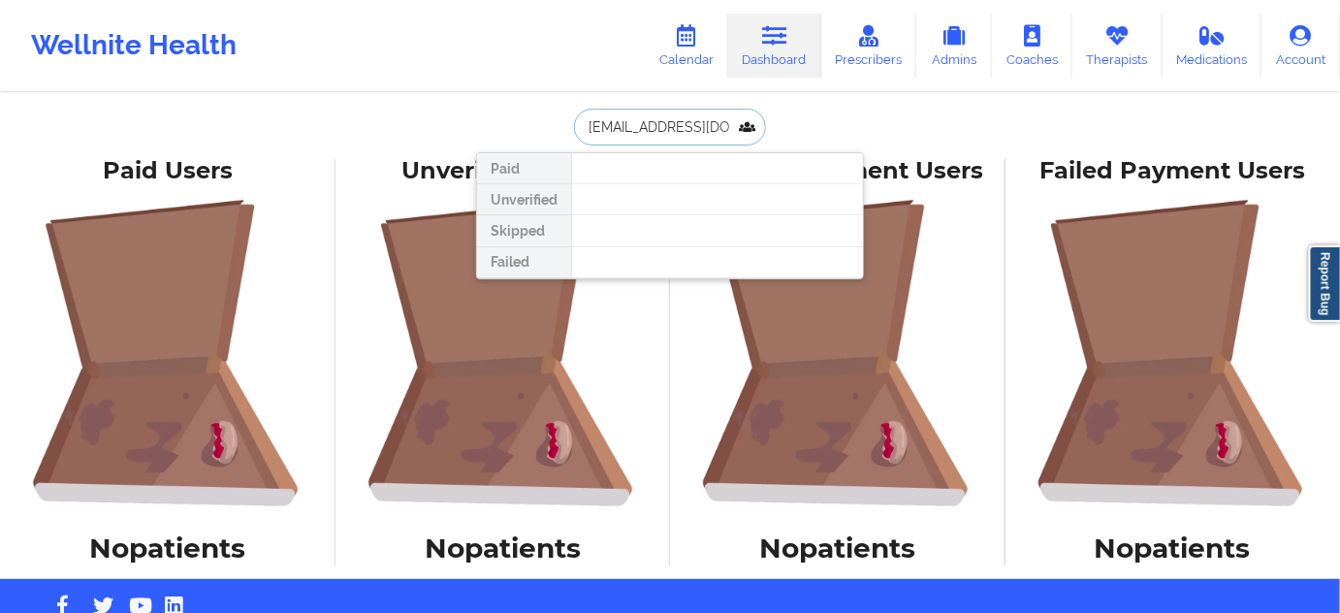
click at [691, 128] on input "[EMAIL_ADDRESS][DOMAIN_NAME]" at bounding box center [670, 127] width 192 height 37
paste input "jaycortez0719"
type input "jaycortez0719@gmail.com"
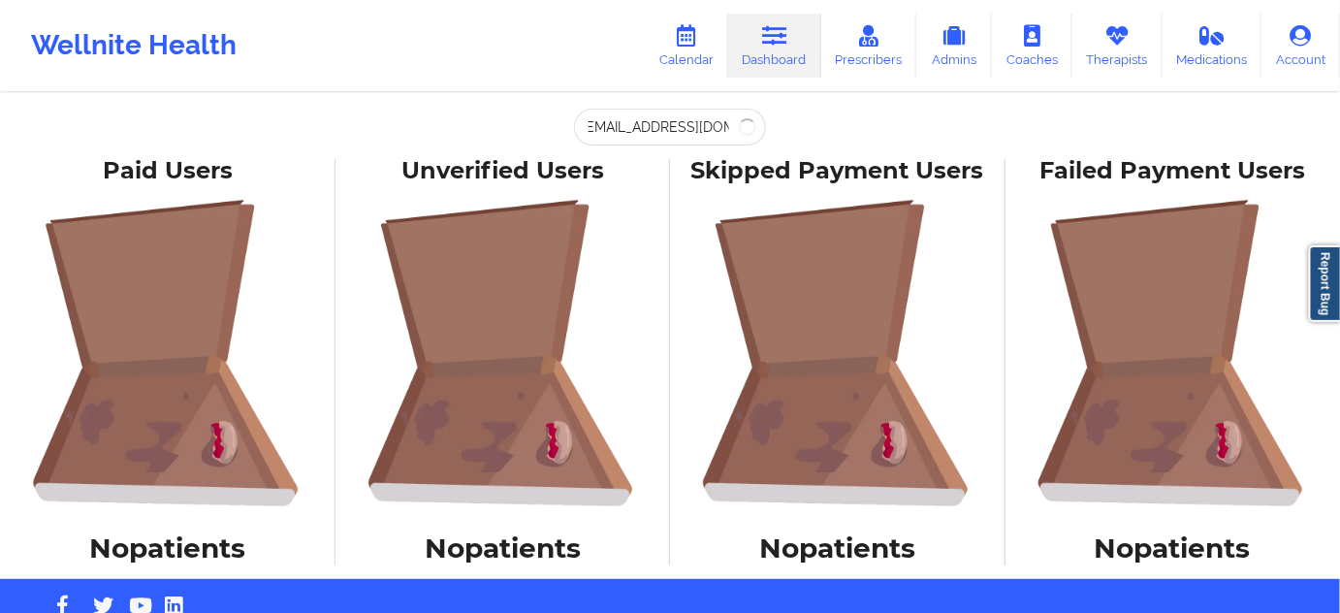
scroll to position [0, 0]
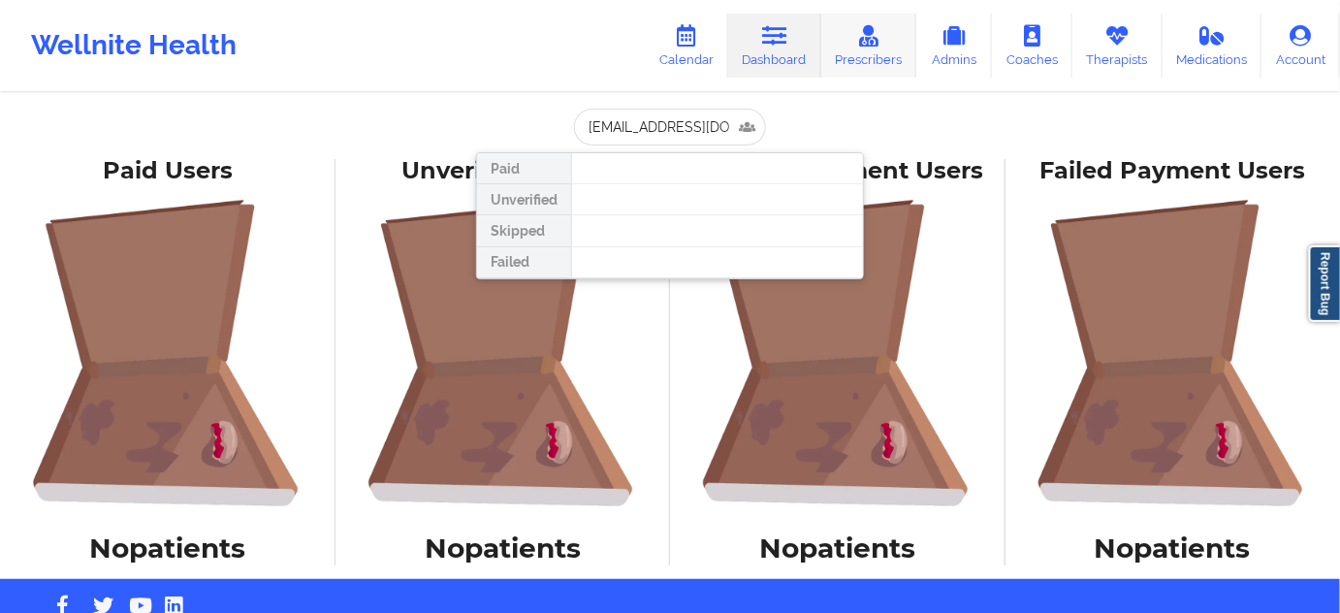
click at [848, 48] on link "Prescribers" at bounding box center [870, 46] width 96 height 64
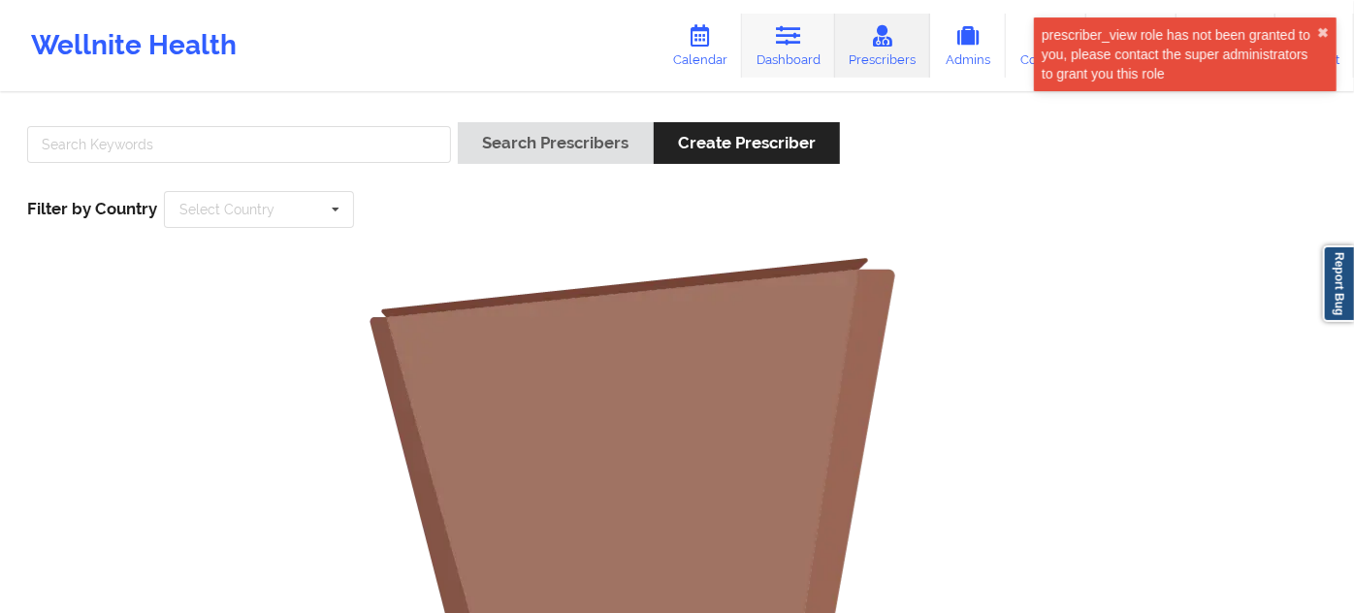
click at [794, 65] on link "Dashboard" at bounding box center [788, 46] width 93 height 64
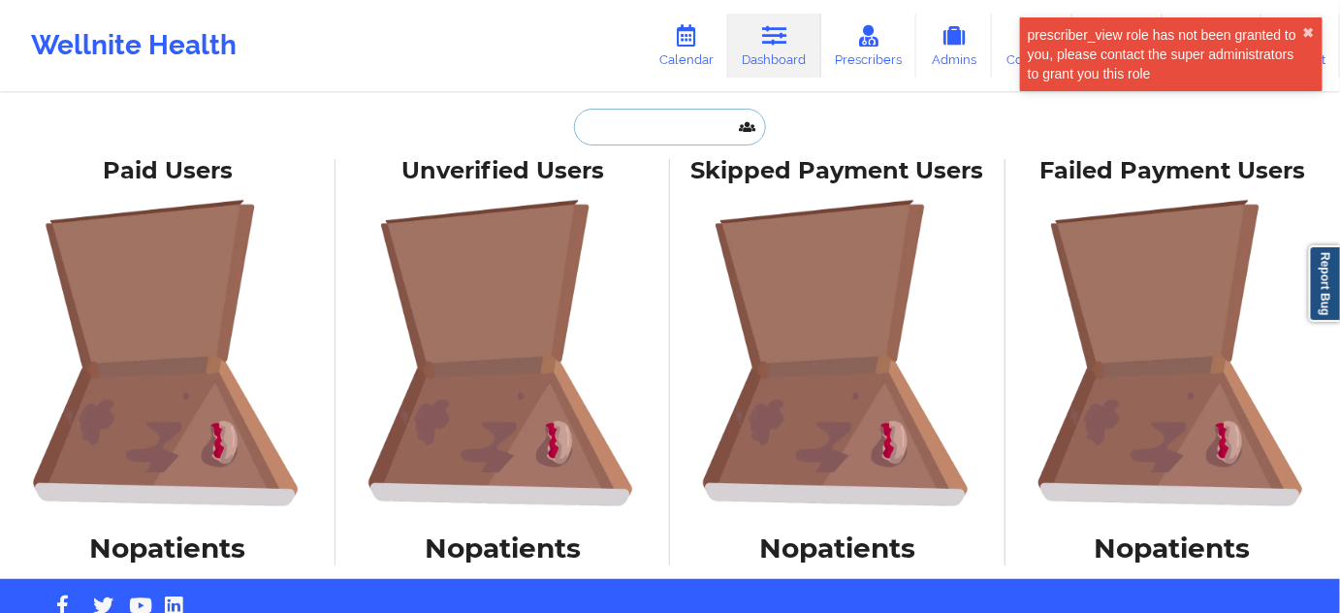
click at [667, 138] on input "text" at bounding box center [670, 127] width 192 height 37
paste input "jaycortez0719@gmail.com"
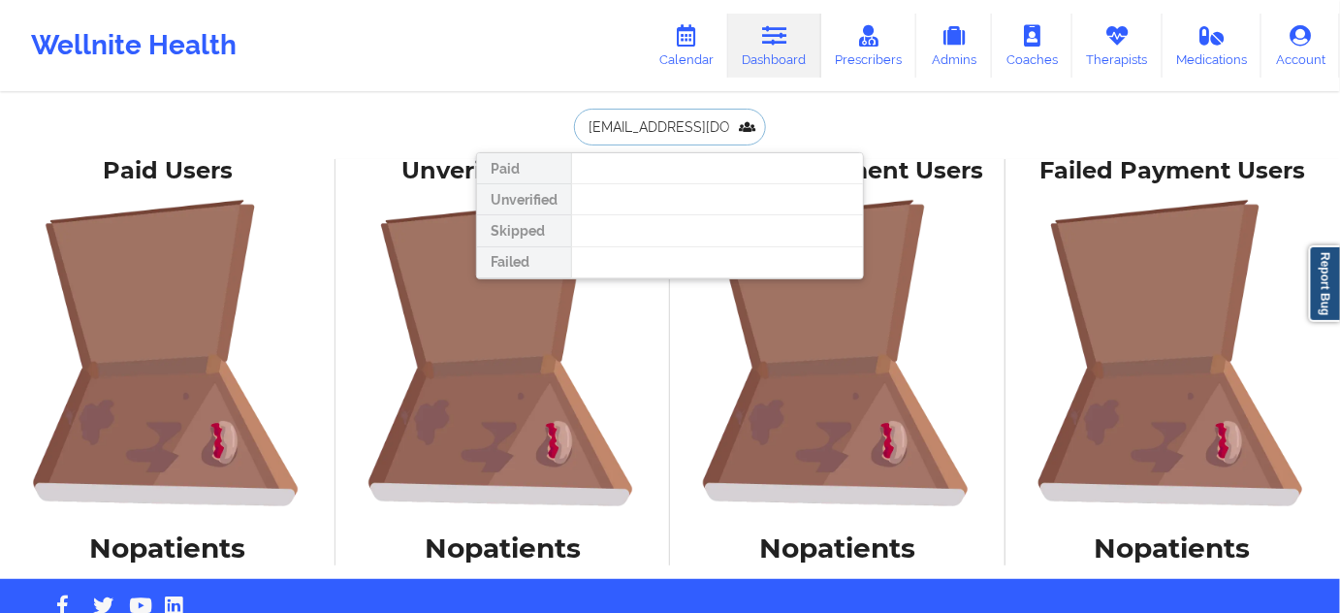
click at [706, 128] on input "jaycortez0719@gmail.com" at bounding box center [670, 127] width 192 height 37
paste input "anabelprz04"
type input "anabelprz04@gmail.com"
click at [855, 52] on link "Prescribers" at bounding box center [870, 46] width 96 height 64
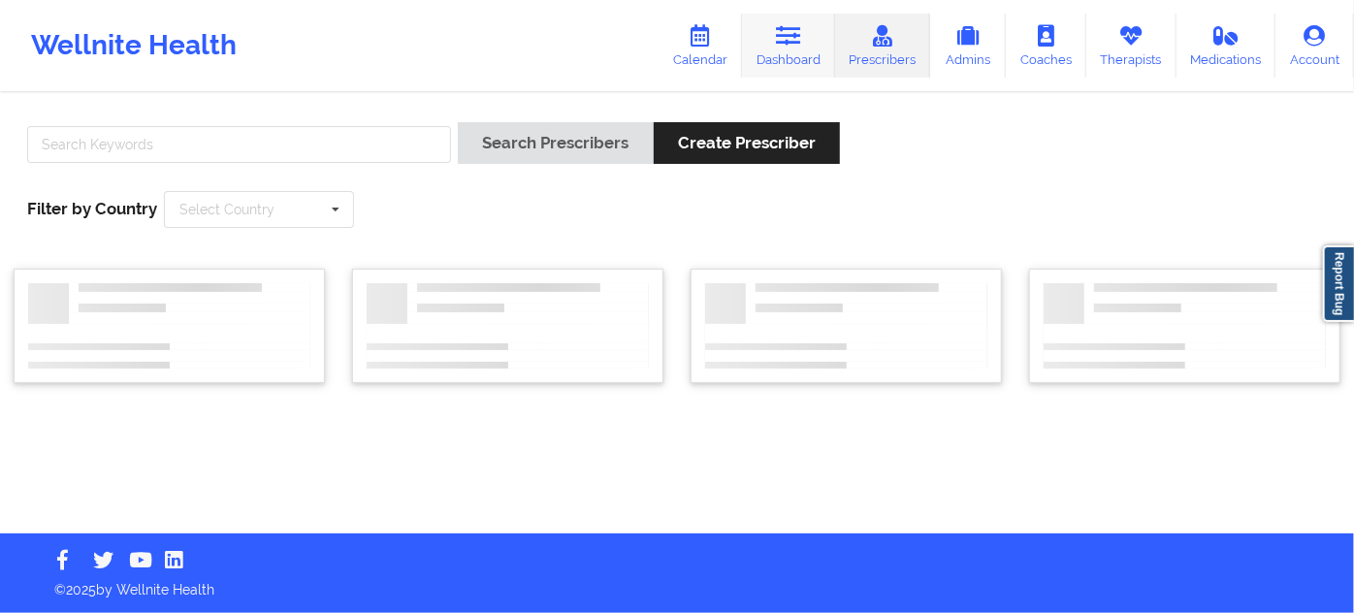
click at [788, 39] on icon at bounding box center [788, 35] width 25 height 21
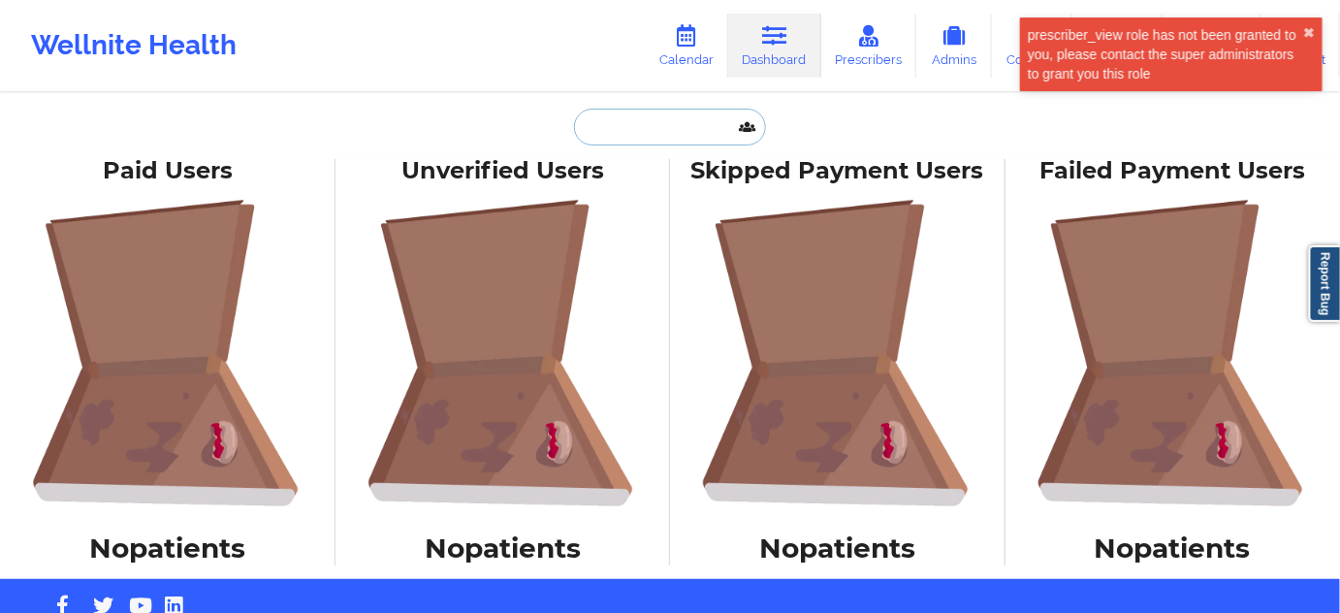
click at [683, 116] on input "text" at bounding box center [670, 127] width 192 height 37
paste input "anabelprz04@gmail.com"
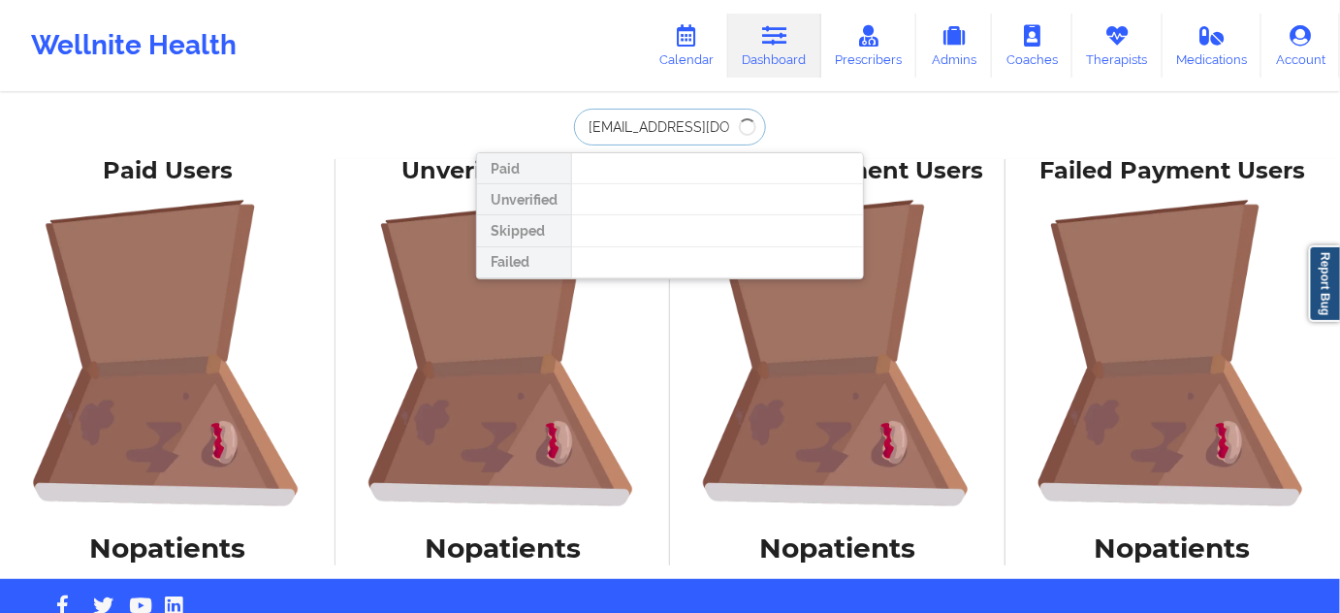
type input "anabelprz04@gmail.com"
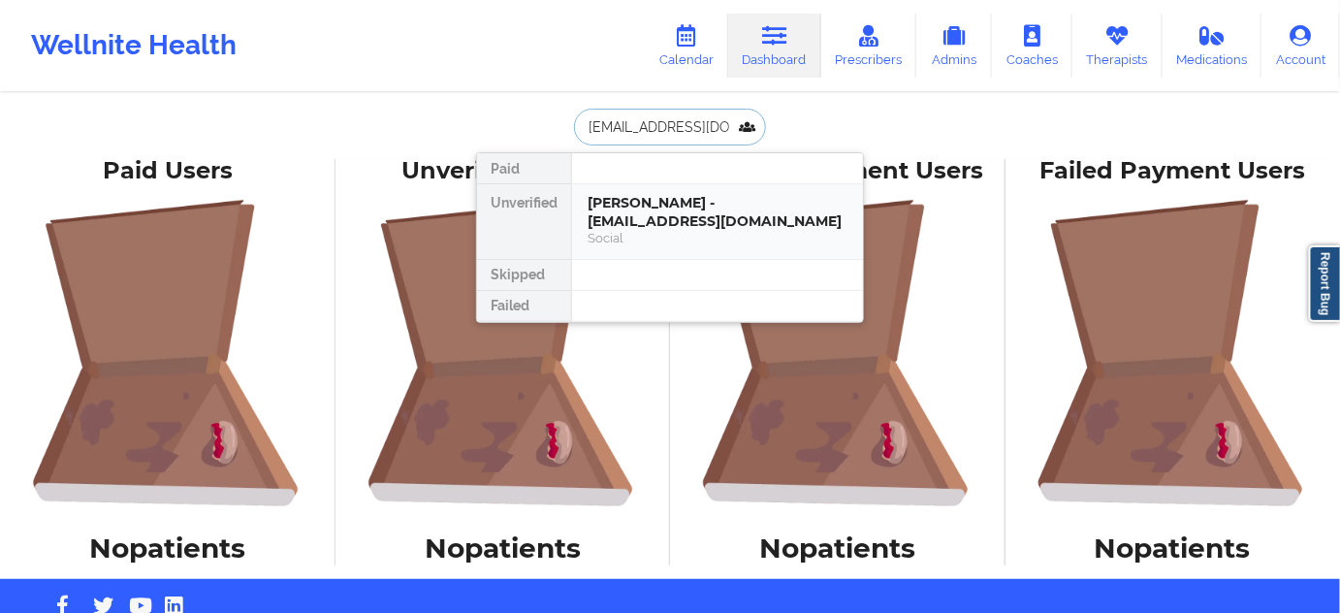
click at [673, 209] on div "Anabel M Perez - anabelprz04@gmail.com" at bounding box center [718, 212] width 260 height 36
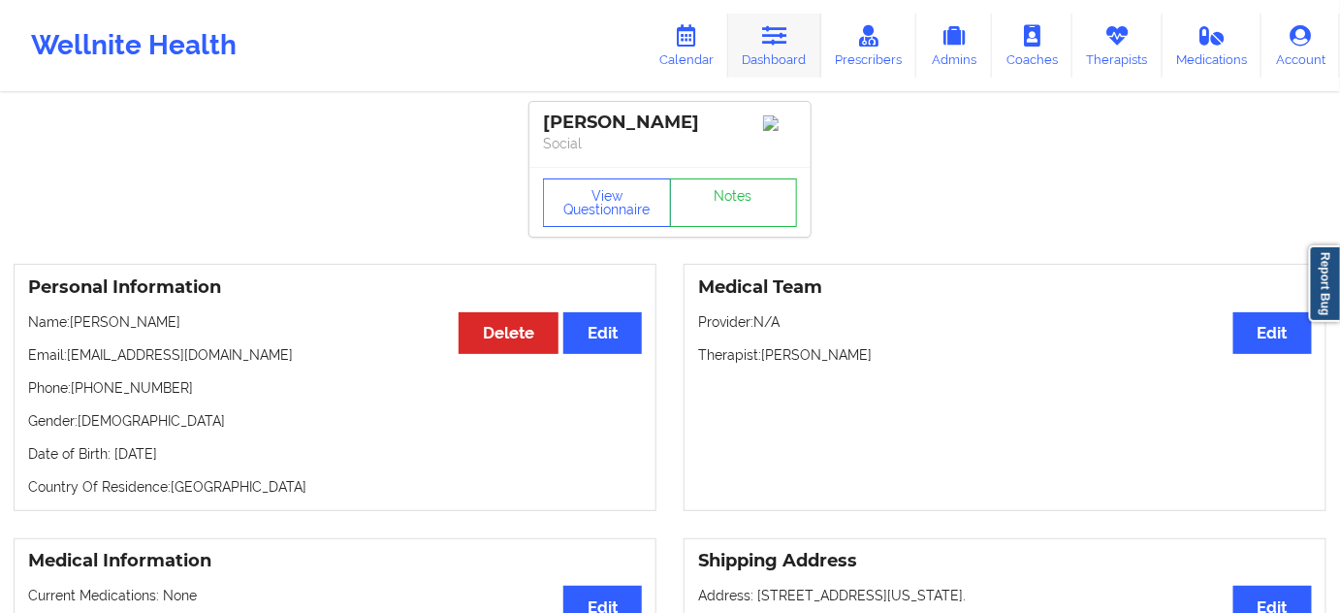
click at [776, 41] on icon at bounding box center [774, 35] width 25 height 21
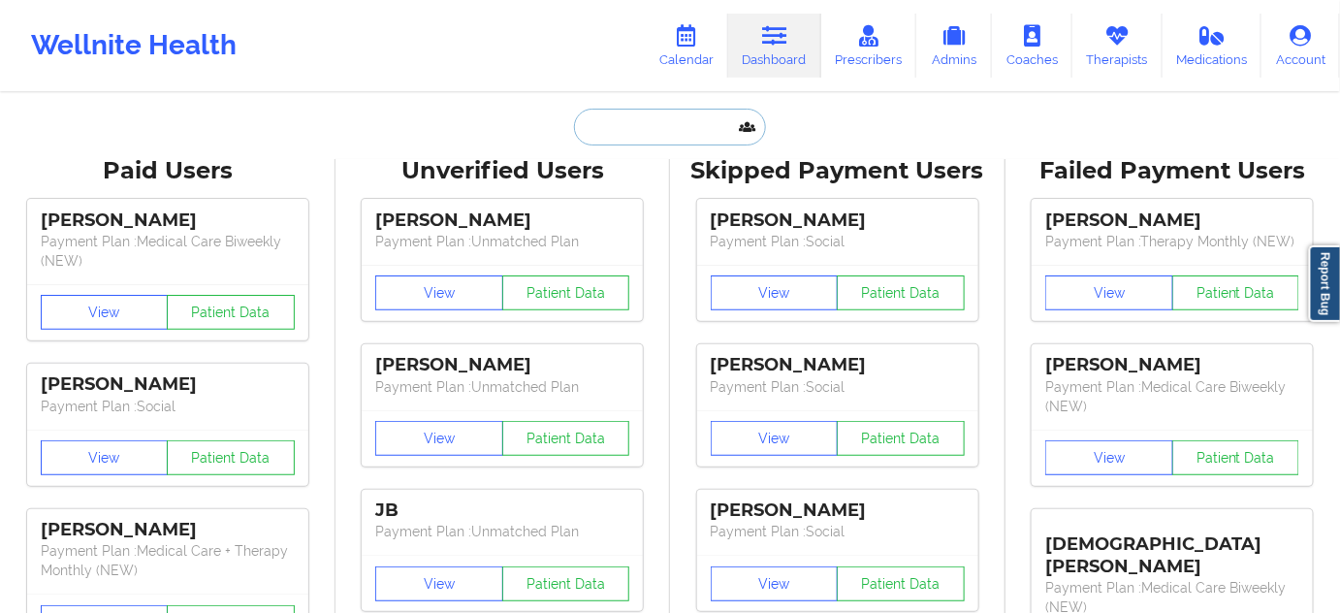
click at [701, 141] on input "text" at bounding box center [670, 127] width 192 height 37
paste input "jaycortez0719@gmail.com"
type input "jaycortez0719@gmail.com"
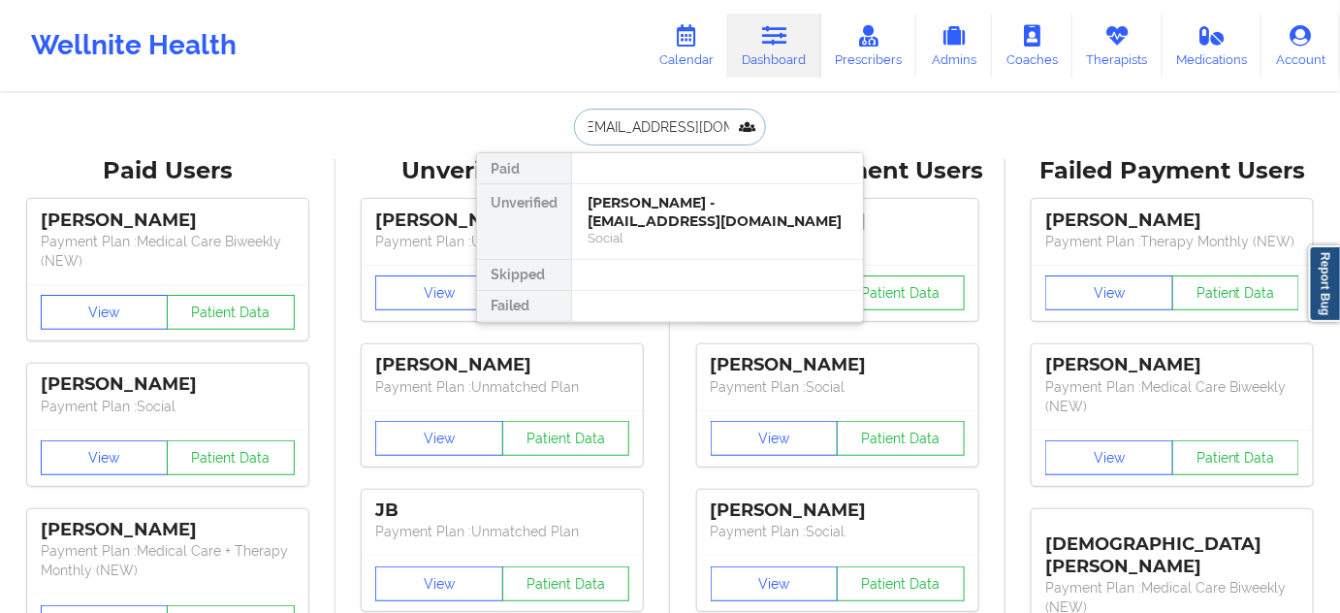
click at [649, 208] on div "Jeremy Cortez - jaycortez0719@gmail.com" at bounding box center [718, 212] width 260 height 36
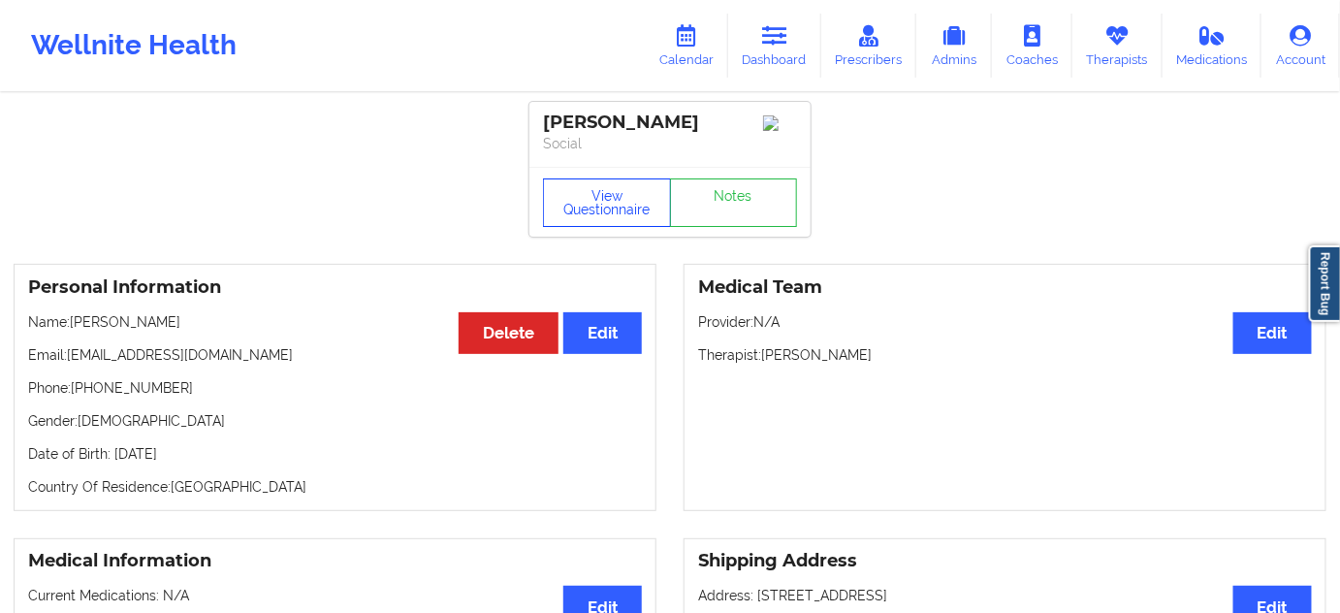
click at [634, 215] on button "View Questionnaire" at bounding box center [607, 202] width 128 height 48
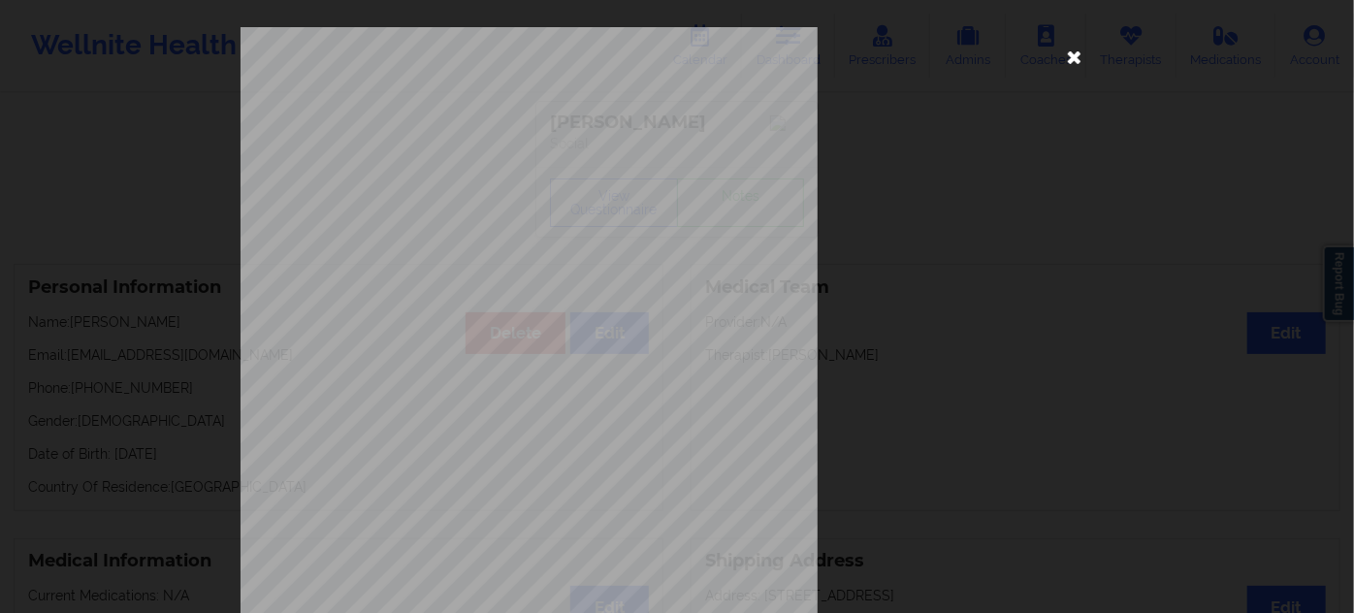
click at [1065, 69] on icon at bounding box center [1074, 56] width 31 height 31
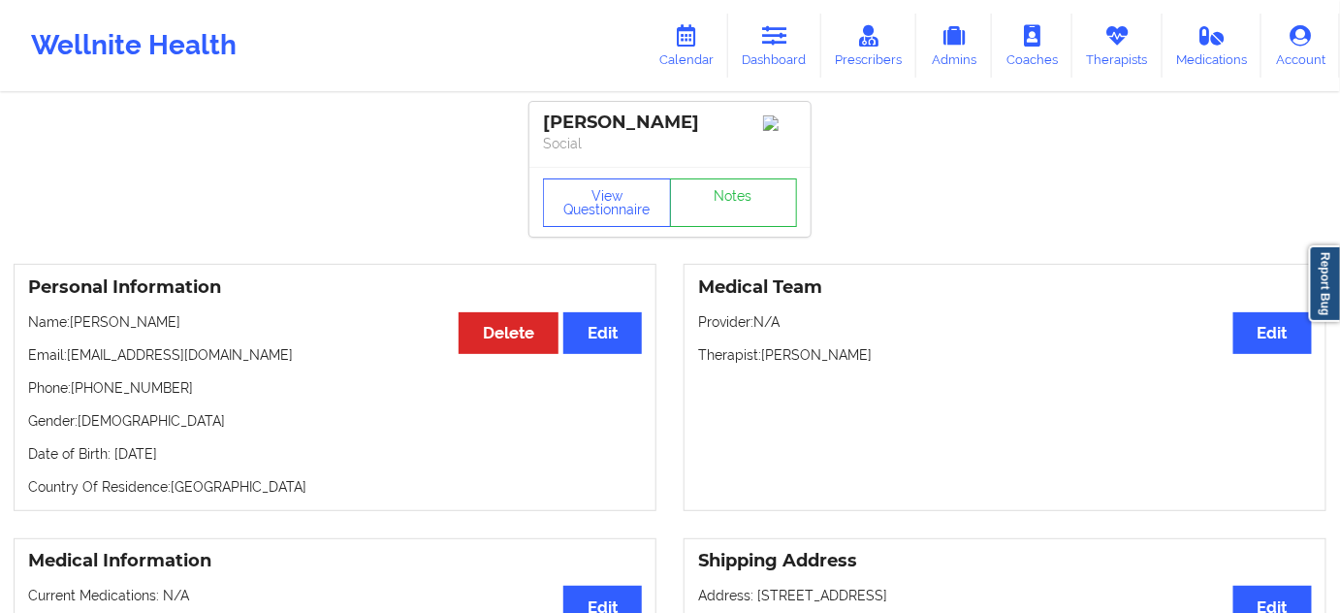
drag, startPoint x: 764, startPoint y: 358, endPoint x: 897, endPoint y: 357, distance: 132.9
click at [892, 356] on p "Therapist: Susan P Zapatha" at bounding box center [1005, 354] width 614 height 19
copy p "Susan P Zapatha"
click at [636, 121] on div "Jeremy Cortez" at bounding box center [670, 123] width 254 height 22
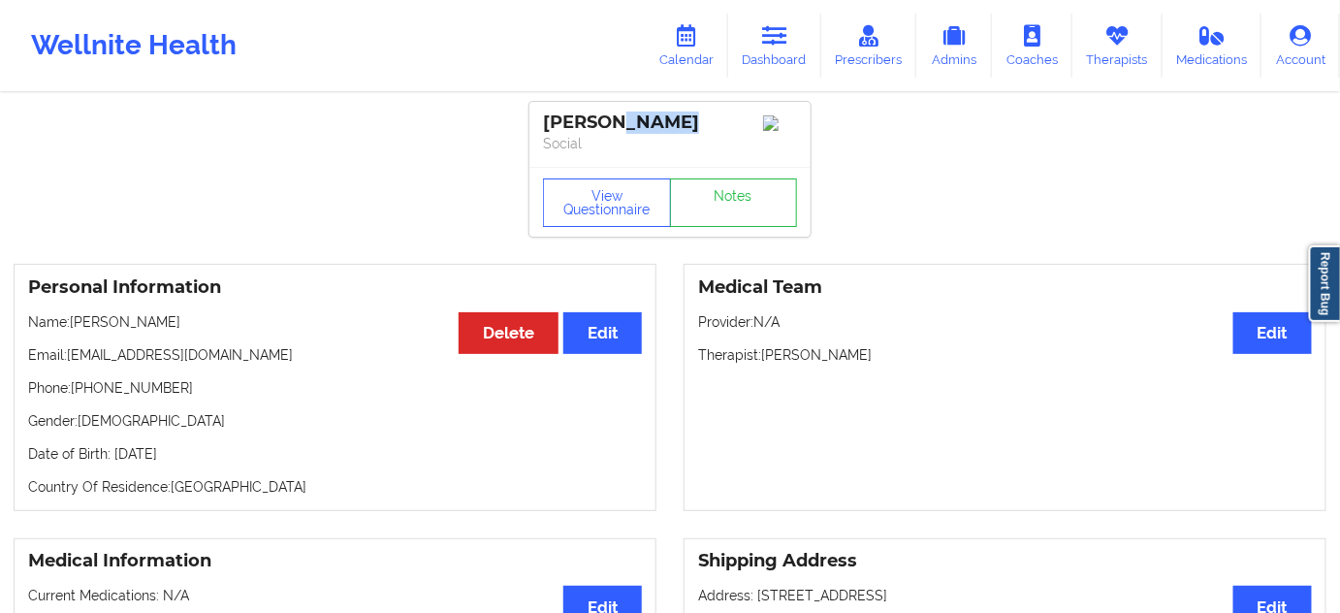
copy div "Cortez"
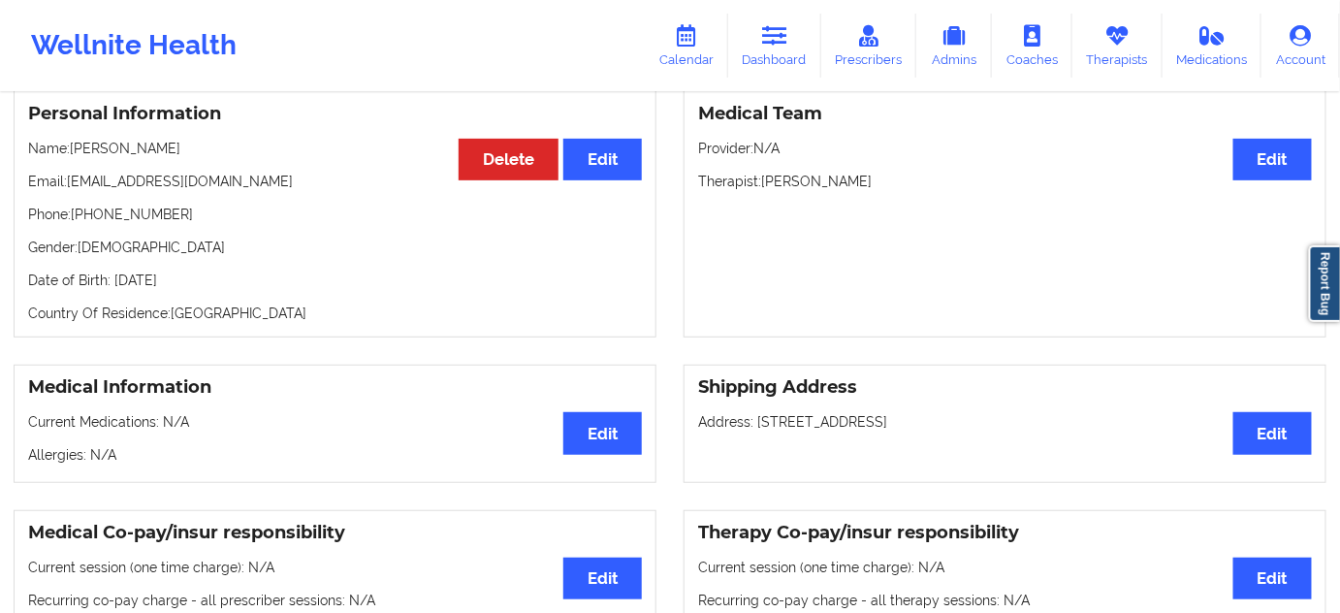
scroll to position [166, 0]
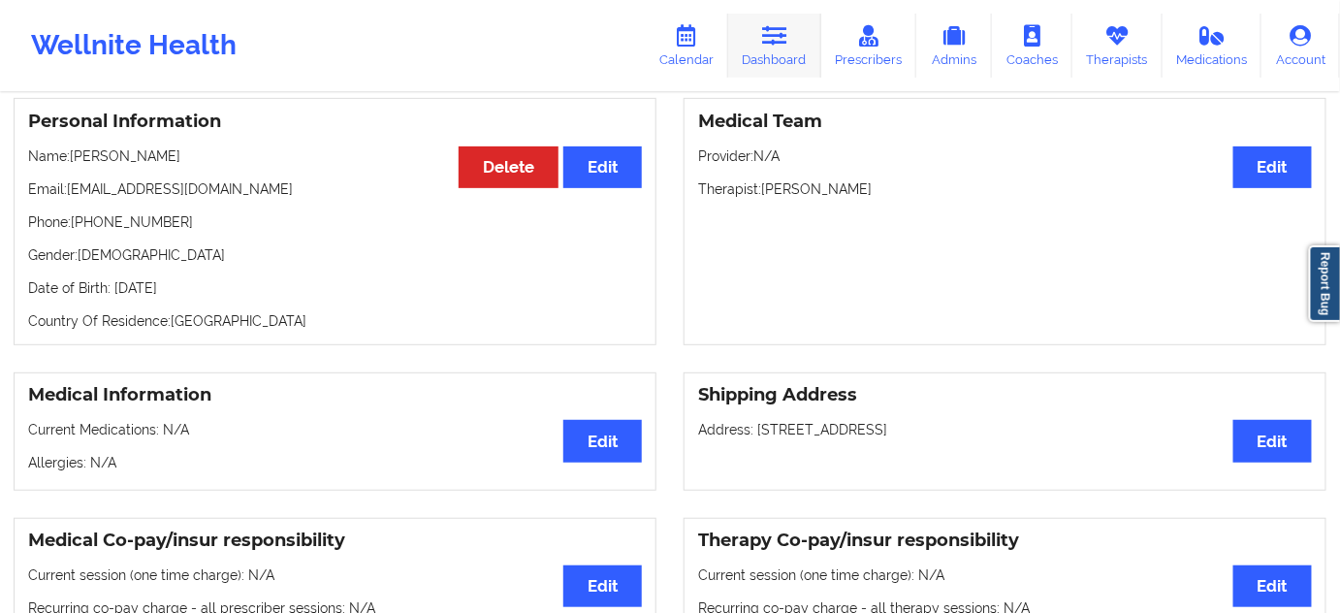
click at [782, 47] on link "Dashboard" at bounding box center [774, 46] width 93 height 64
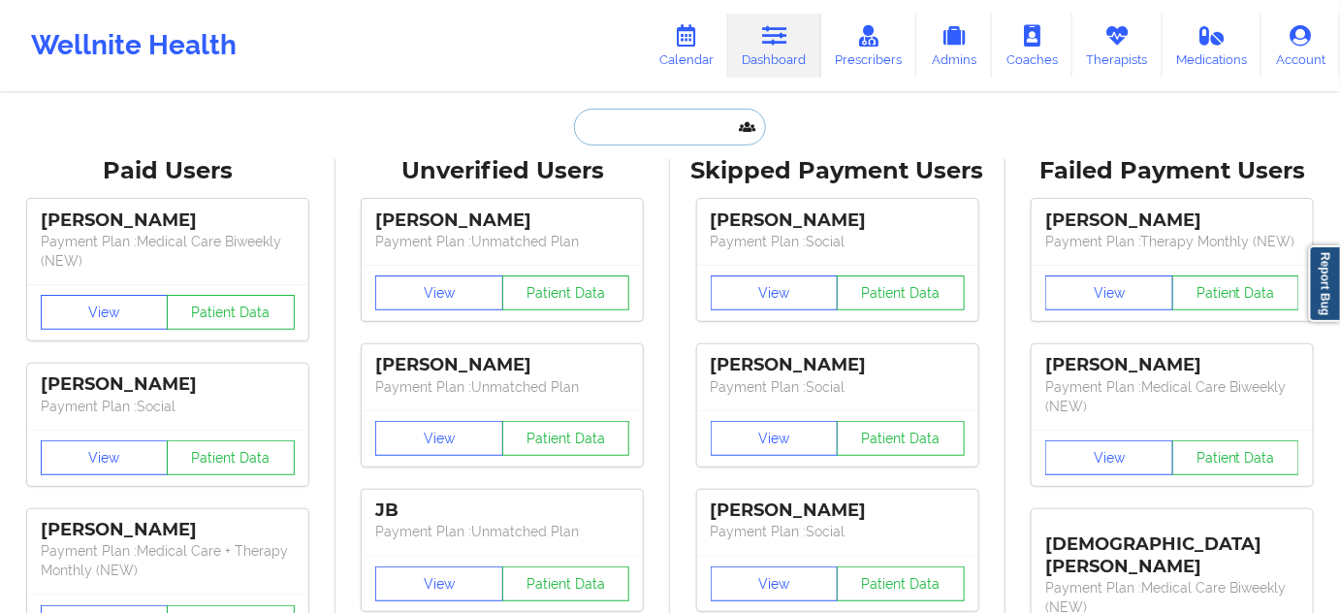
click at [701, 130] on input "text" at bounding box center [670, 127] width 192 height 37
paste input "anabelprz04@gmail.com"
type input "anabelprz04@gmail.com"
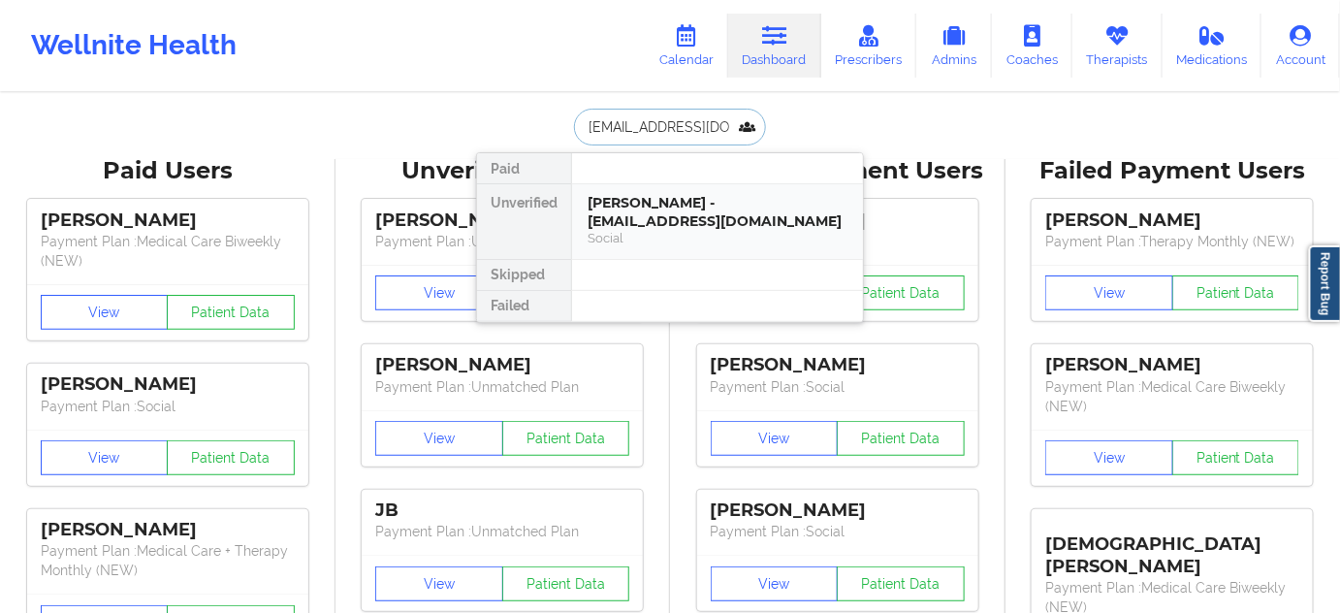
click at [662, 201] on div "Anabel M Perez - anabelprz04@gmail.com" at bounding box center [718, 212] width 260 height 36
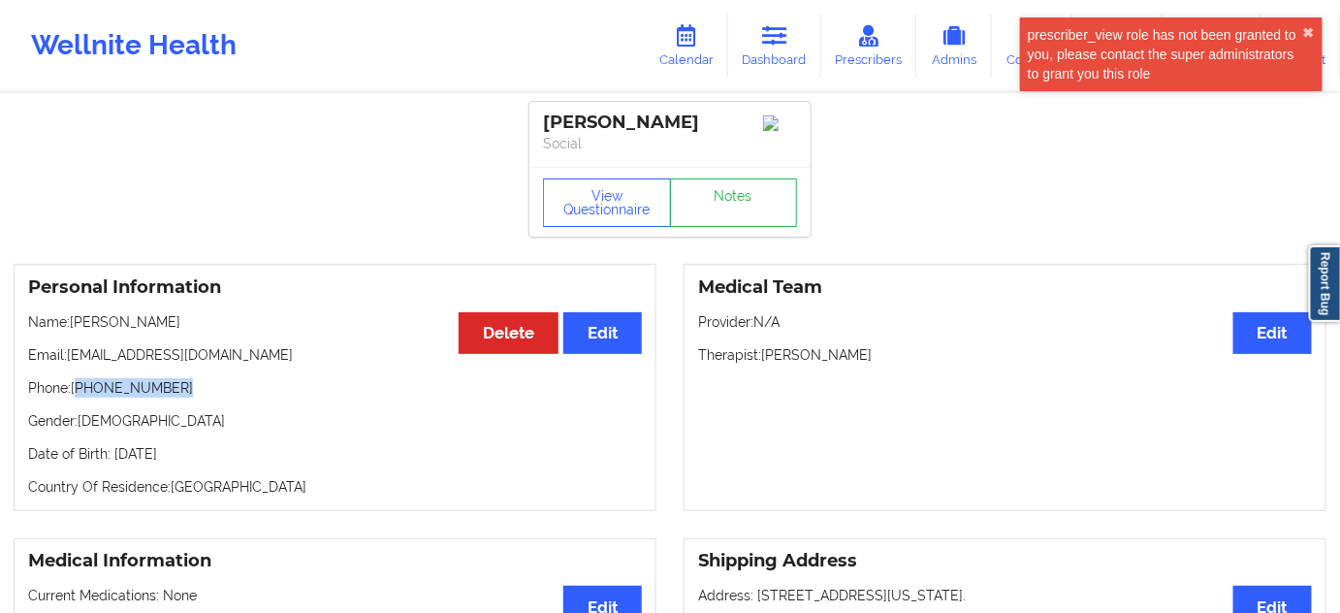
drag, startPoint x: 81, startPoint y: 394, endPoint x: 212, endPoint y: 392, distance: 131.0
click at [212, 392] on p "Phone: +1646-744-4644" at bounding box center [335, 387] width 614 height 19
copy p "1646-744-4644"
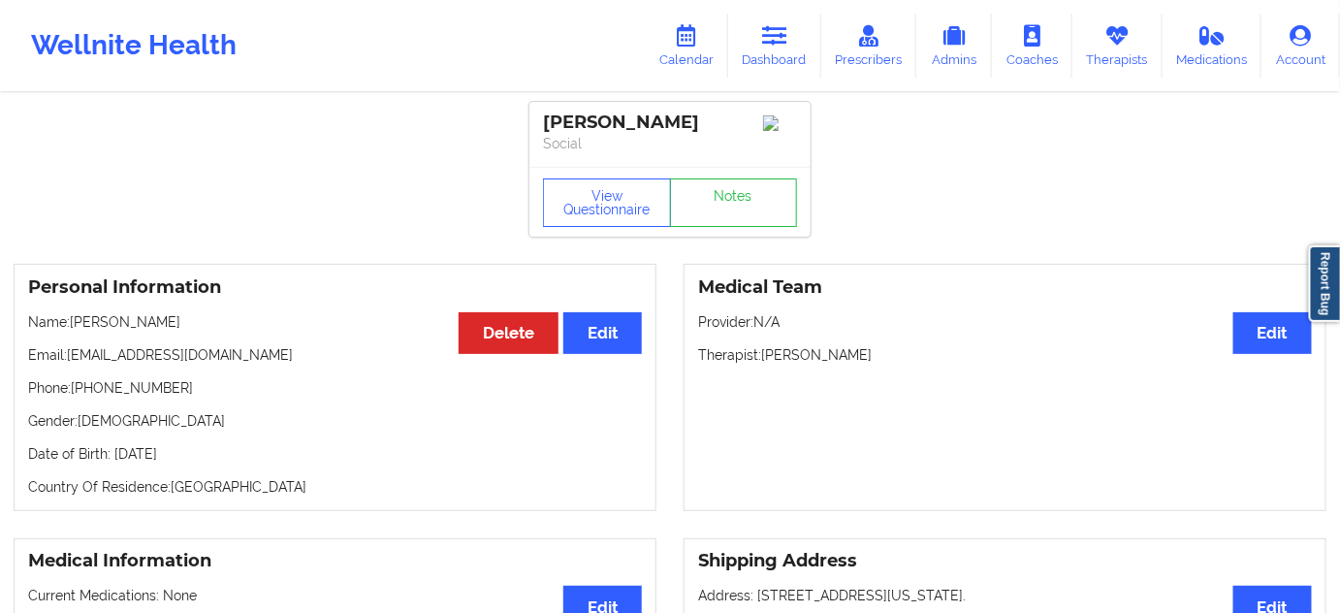
click at [662, 120] on div "Anabel M Perez" at bounding box center [670, 123] width 254 height 22
copy div "Perez"
click at [773, 31] on icon at bounding box center [774, 35] width 25 height 21
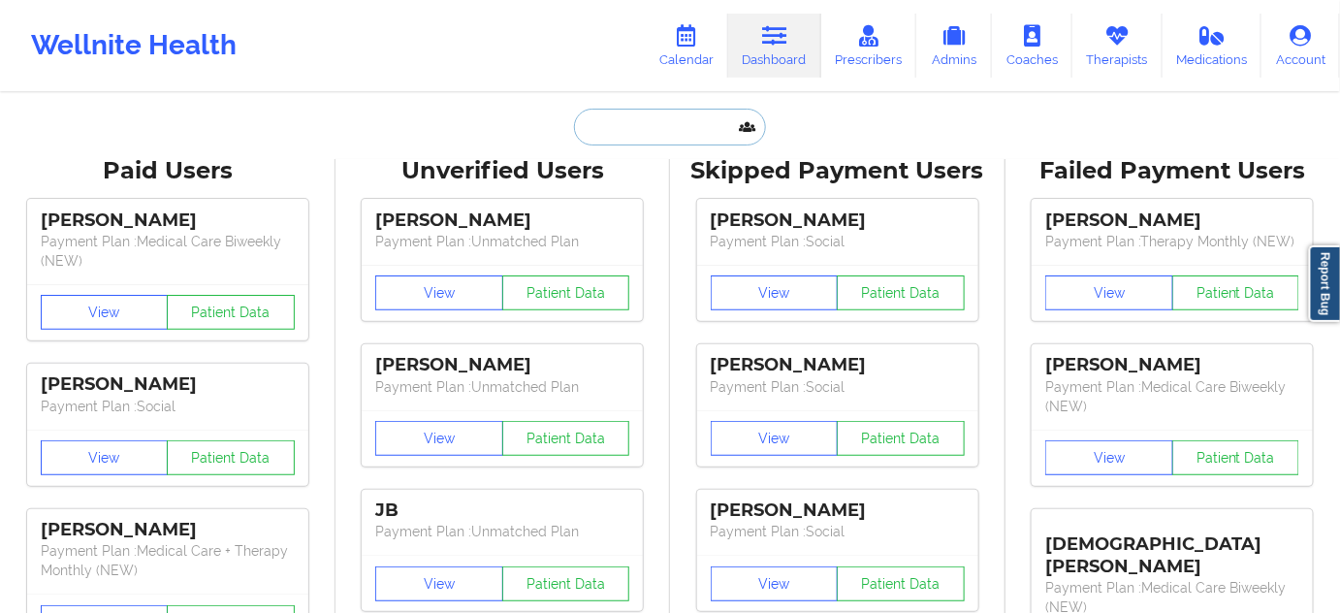
click at [681, 139] on input "text" at bounding box center [670, 127] width 192 height 37
paste input "zacharyslynch@gmail.com"
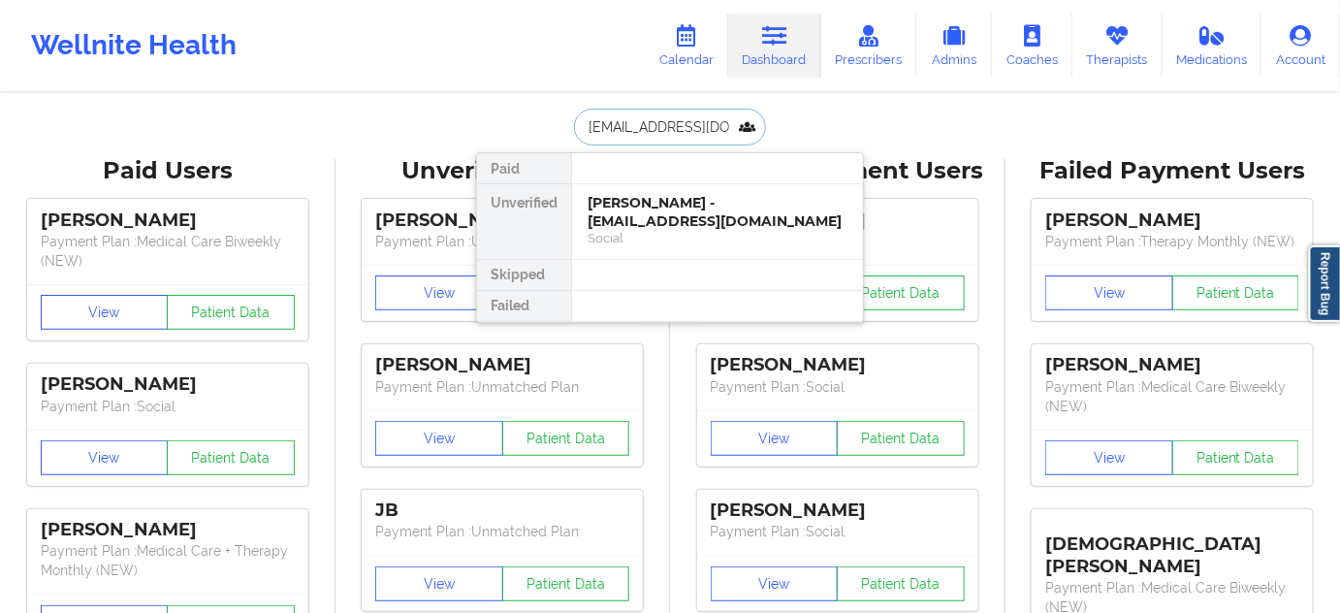
scroll to position [0, 14]
type input "zacharyslynch@gmail.com"
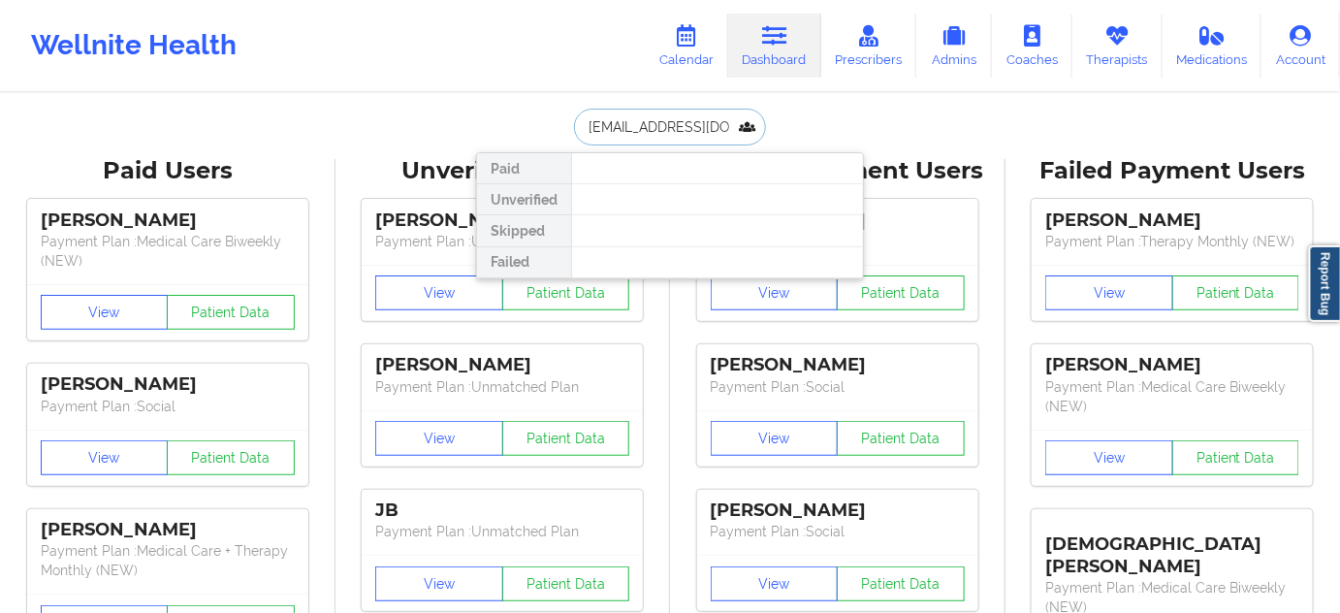
click at [683, 126] on input "zacharyslynch@gmail.com" at bounding box center [670, 127] width 192 height 37
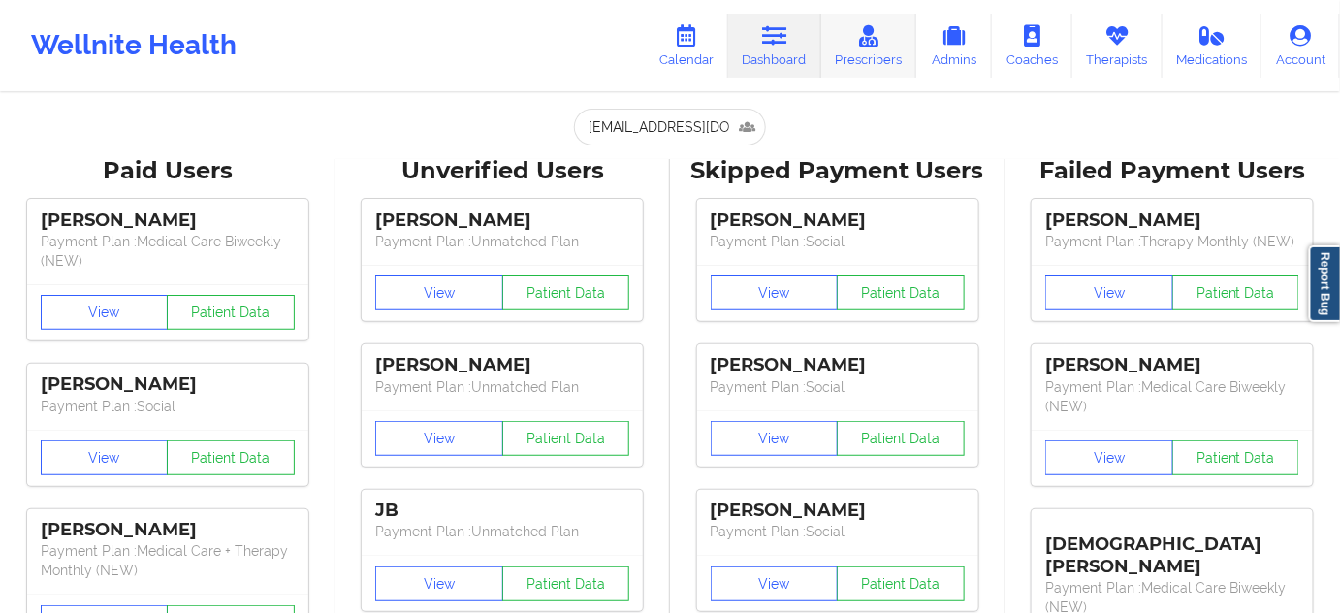
click at [869, 41] on icon at bounding box center [868, 35] width 25 height 21
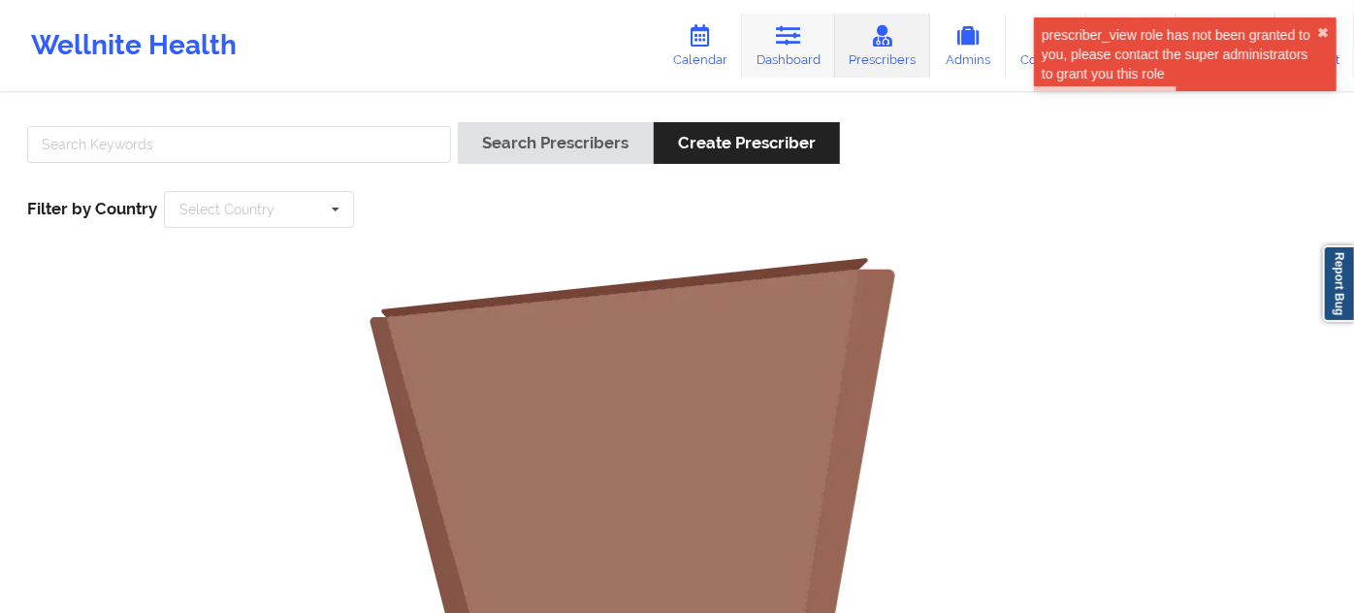
click at [783, 53] on link "Dashboard" at bounding box center [788, 46] width 93 height 64
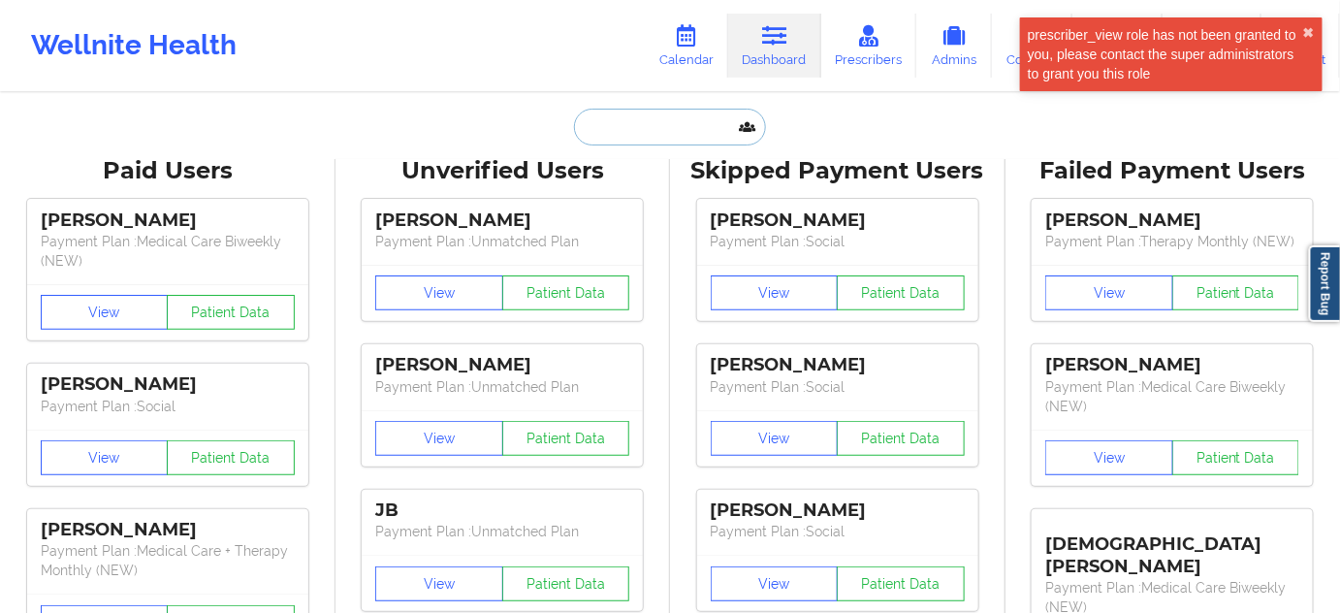
click at [683, 123] on input "text" at bounding box center [670, 127] width 192 height 37
paste input "zacharyslynch@gmail.com"
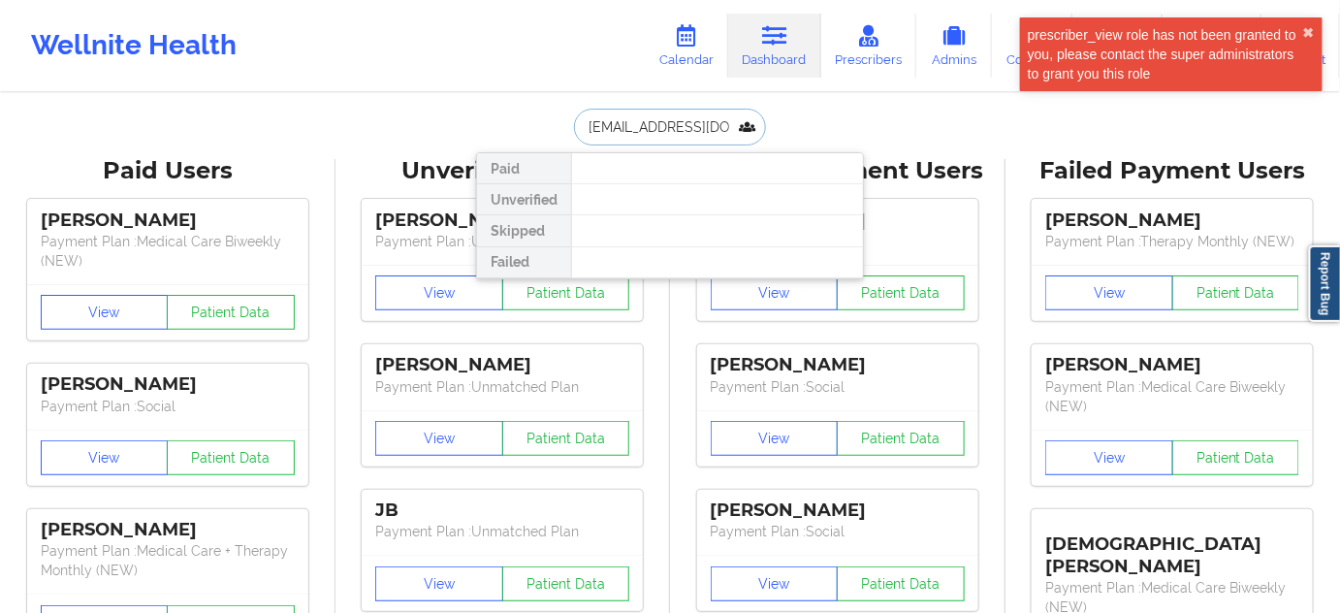
scroll to position [0, 14]
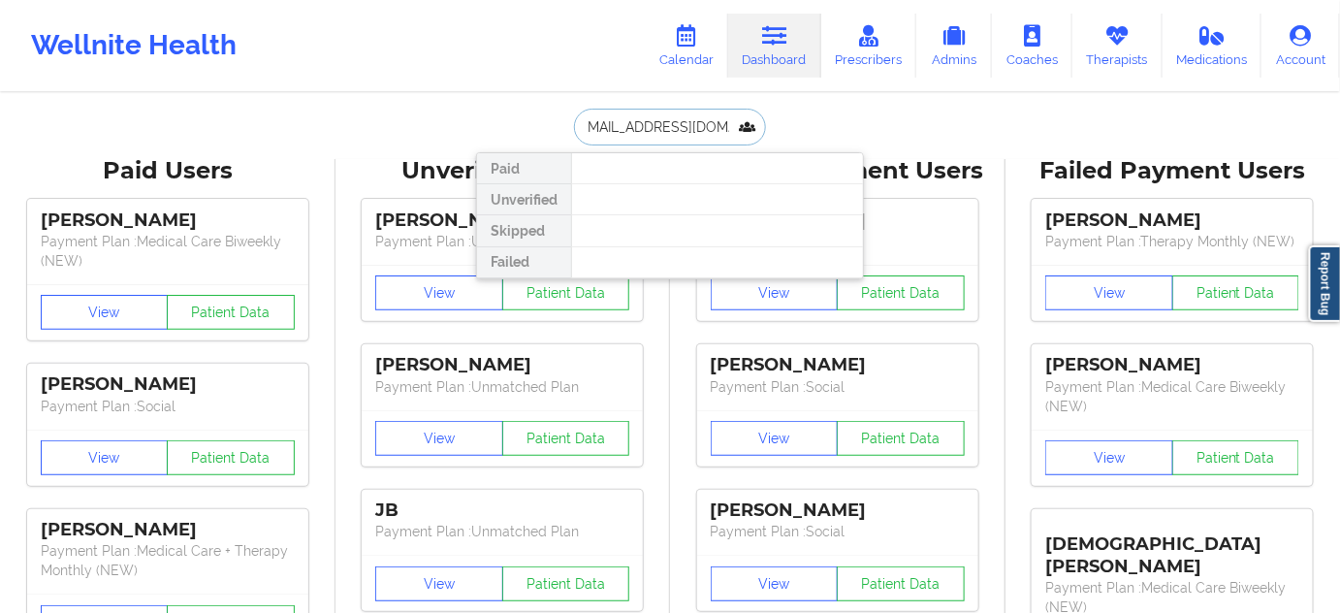
click at [626, 133] on input "zacharyslynch@gmail.com" at bounding box center [670, 127] width 192 height 37
type input "zacharyslynch@gmail.com"
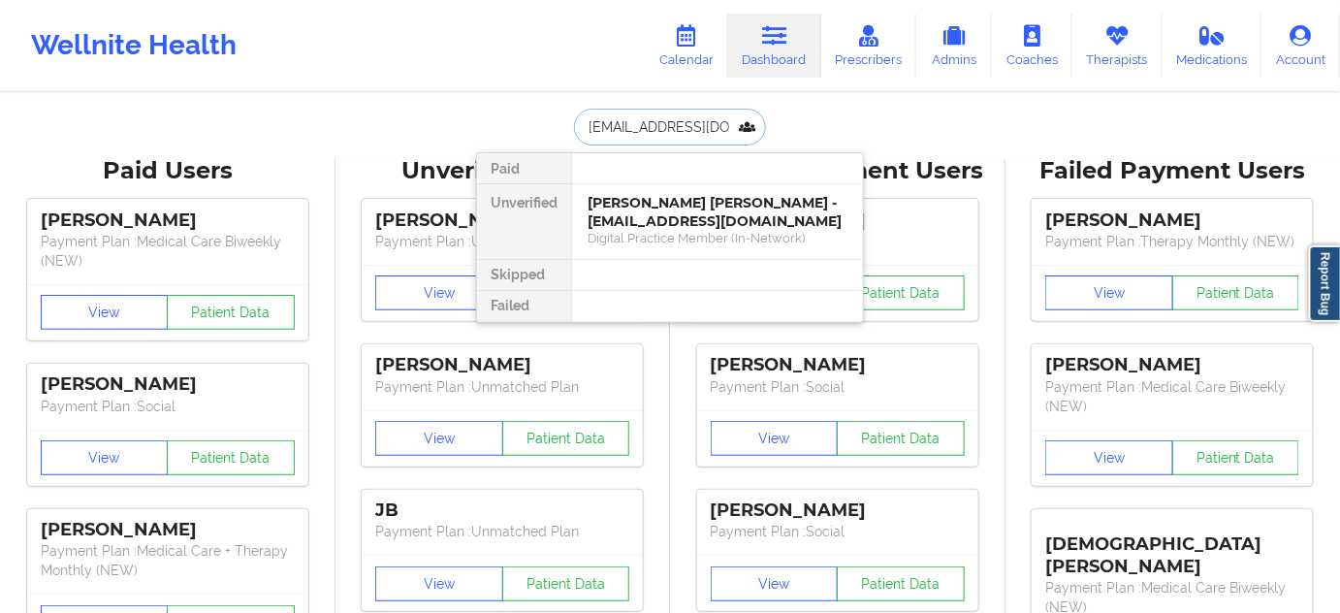
click at [653, 186] on div "Zachary Storm Lynch - zacharyslynch@gmail.com Digital Practice Member (In-Netwo…" at bounding box center [717, 221] width 291 height 75
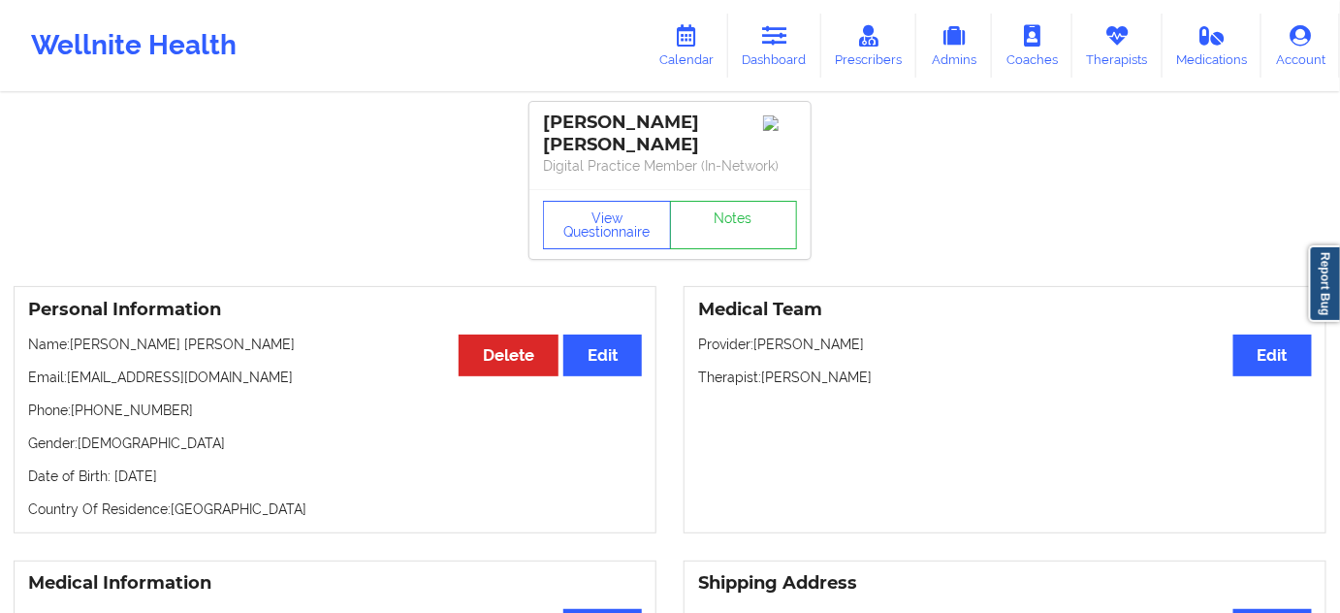
click at [714, 116] on div "Zachary Storm Lynch" at bounding box center [670, 134] width 254 height 45
copy div "Lynch"
click at [579, 116] on div "Zachary Storm Lynch" at bounding box center [670, 134] width 254 height 45
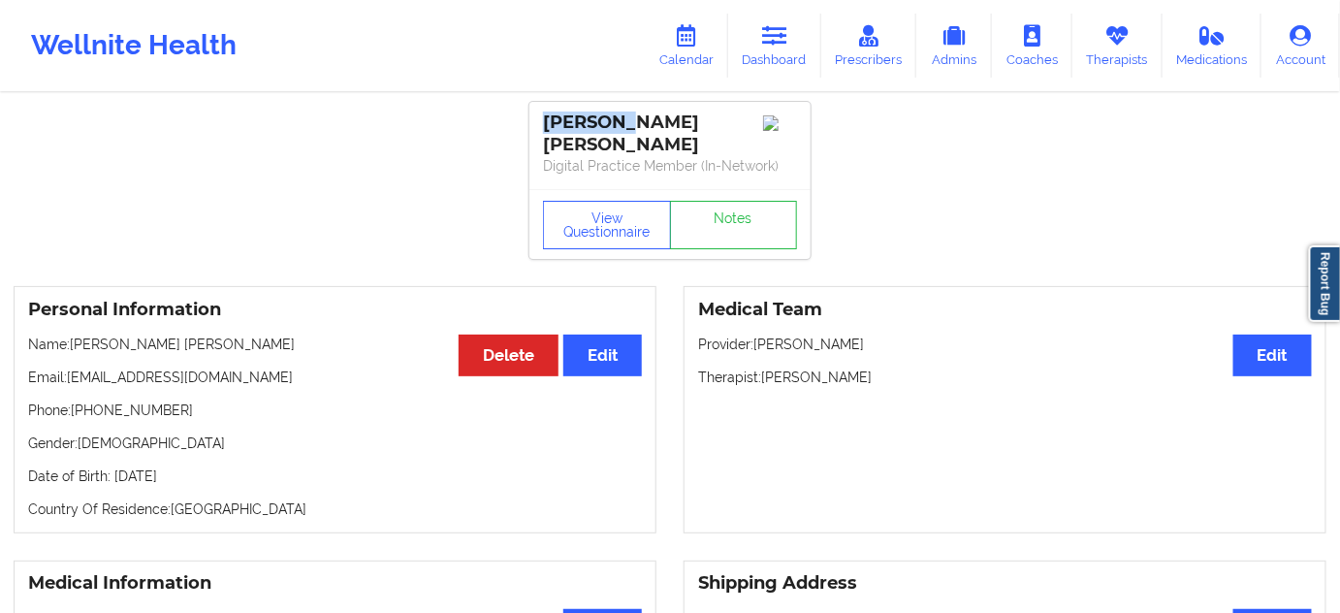
copy div "Zachary"
drag, startPoint x: 741, startPoint y: 123, endPoint x: 534, endPoint y: 122, distance: 206.6
click at [534, 122] on div "Zachary Storm Lynch Digital Practice Member (In-Network)" at bounding box center [670, 145] width 281 height 87
copy div "Zachary Storm Lynch"
click at [706, 173] on p "Digital Practice Member (In-Network)" at bounding box center [670, 165] width 254 height 19
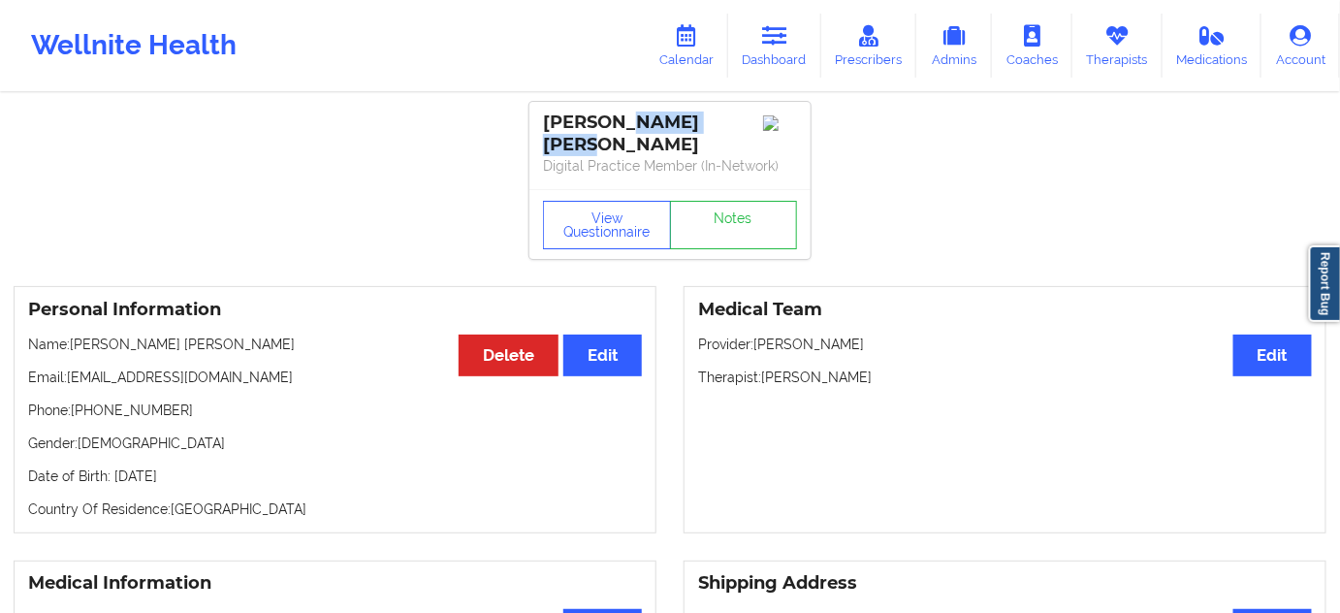
drag, startPoint x: 623, startPoint y: 116, endPoint x: 744, endPoint y: 128, distance: 121.8
click at [732, 118] on div "Zachary Storm Lynch" at bounding box center [670, 134] width 254 height 45
copy div "Storm Lynch"
click at [764, 53] on link "Dashboard" at bounding box center [774, 46] width 93 height 64
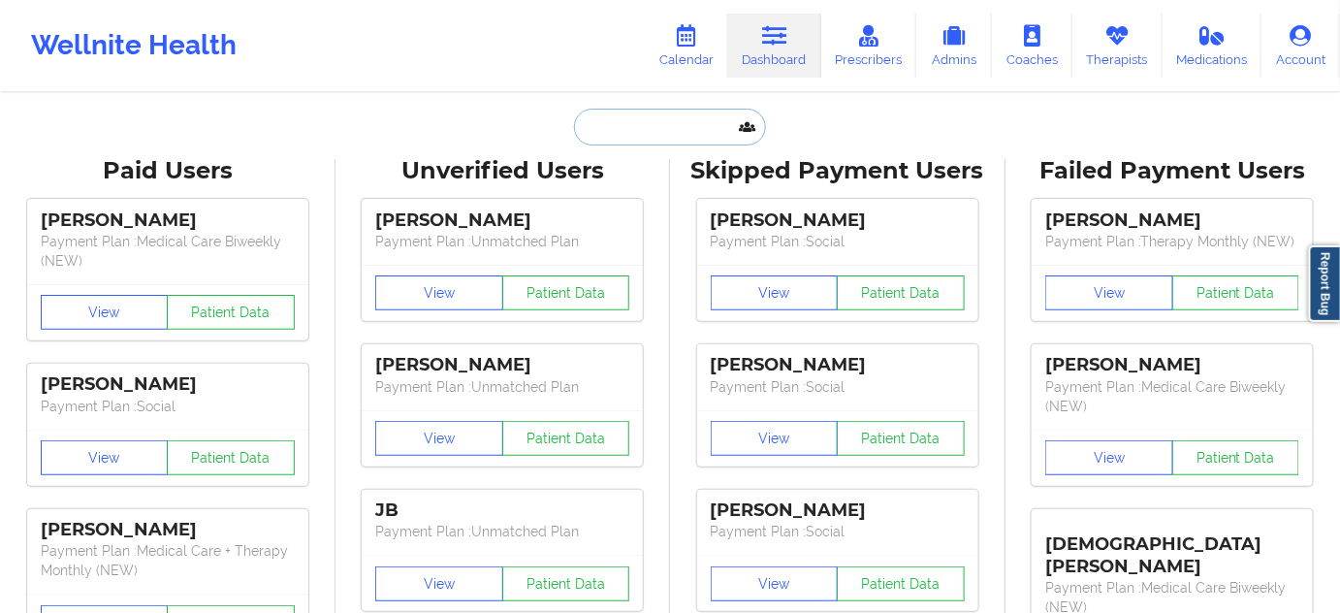
click at [654, 134] on input "text" at bounding box center [670, 127] width 192 height 37
paste input "stephanie.valente@gmail.com"
type input "stephanie.valente@gmail.com"
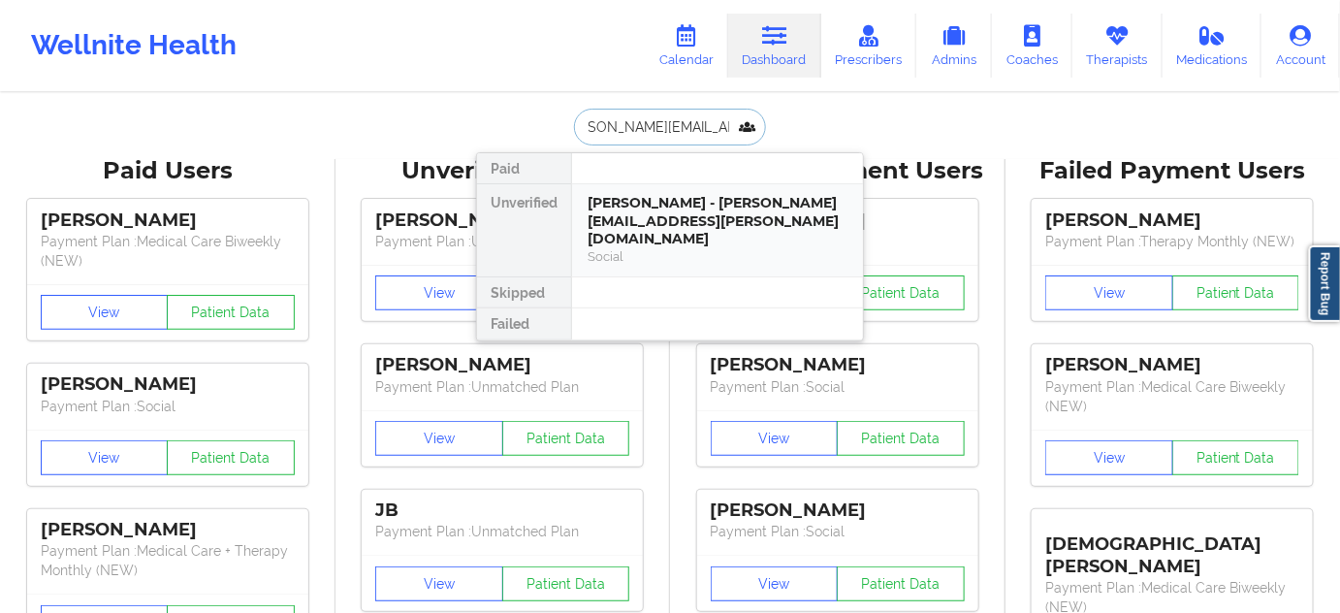
click at [679, 223] on div "Stephanie Valente - stephanie.valente@gmail.com" at bounding box center [718, 221] width 260 height 54
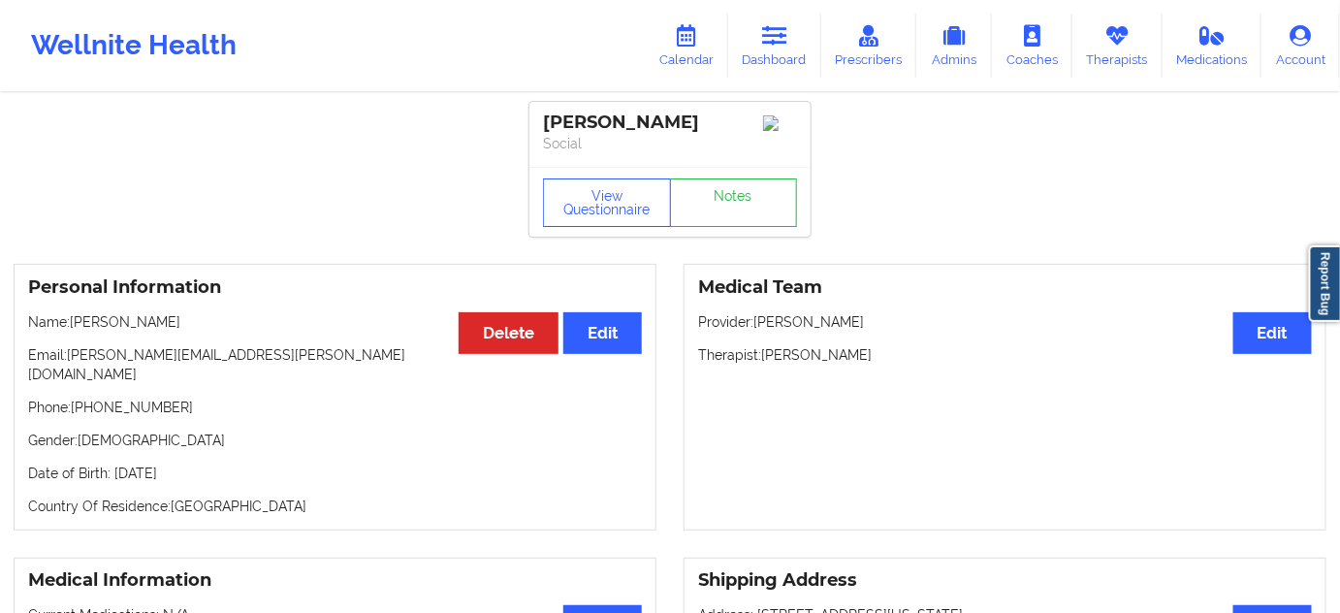
click at [659, 130] on div "Stephanie Valente" at bounding box center [670, 123] width 254 height 22
click at [688, 160] on div "Stephanie Valente Social" at bounding box center [670, 134] width 281 height 65
click at [685, 131] on div "Stephanie Valente" at bounding box center [670, 123] width 254 height 22
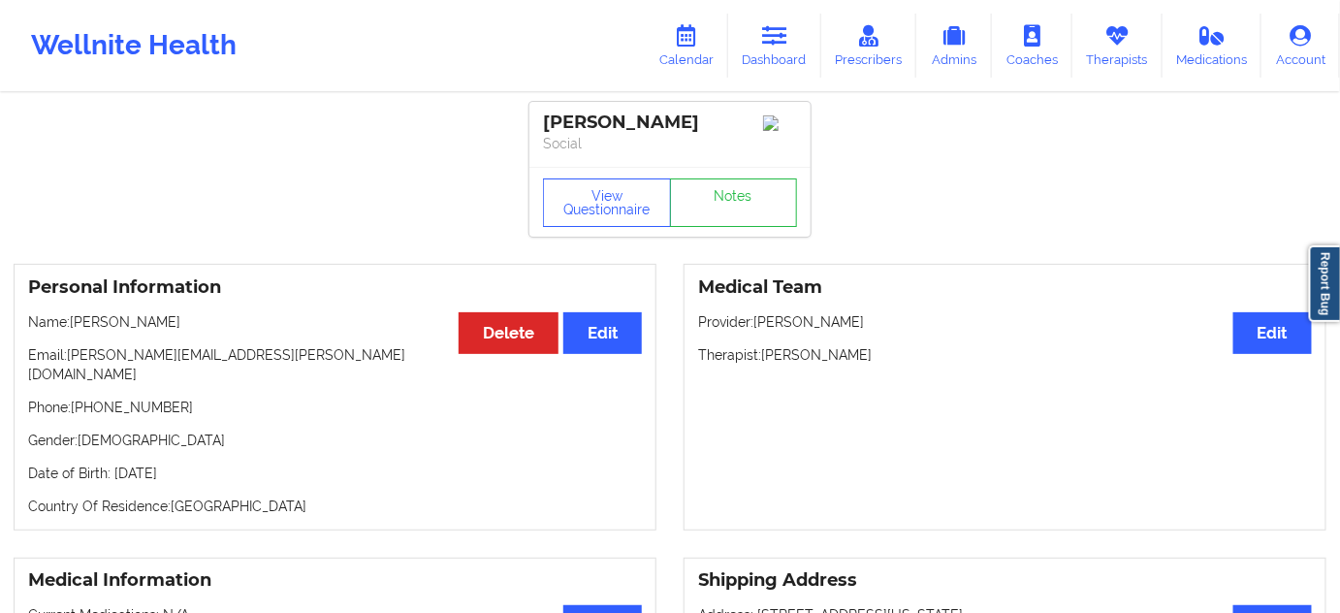
click at [685, 131] on div "Stephanie Valente" at bounding box center [670, 123] width 254 height 22
copy div "Valente"
drag, startPoint x: 541, startPoint y: 115, endPoint x: 716, endPoint y: 111, distance: 174.7
click at [716, 109] on div "Stephanie Valente Social" at bounding box center [670, 134] width 281 height 65
copy div "Stephanie Valente"
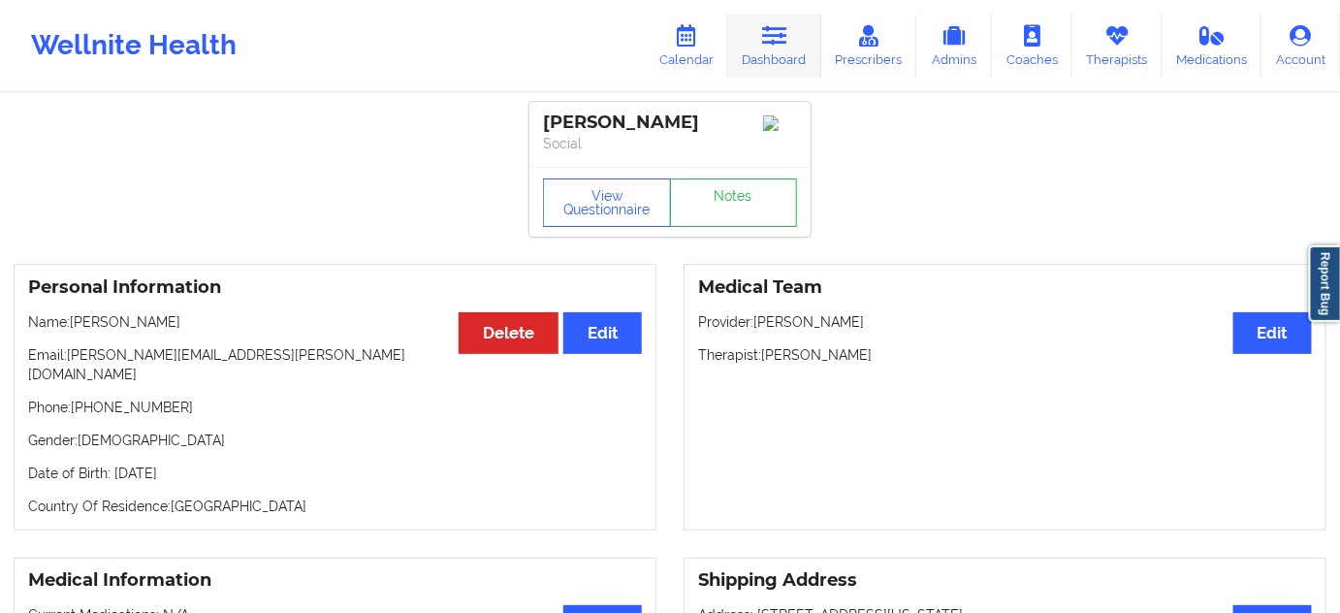
click at [765, 54] on link "Dashboard" at bounding box center [774, 46] width 93 height 64
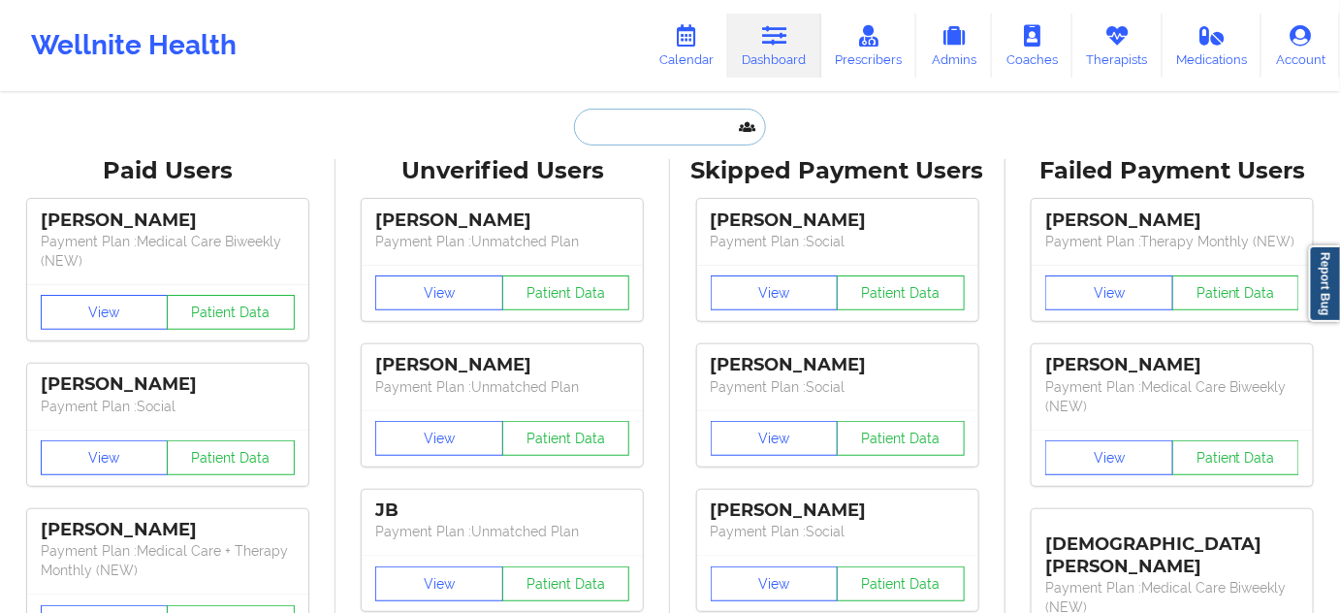
click at [659, 130] on input "text" at bounding box center [670, 127] width 192 height 37
paste input "katelynk1994@gmail.com"
type input "katelynk1994@gmail.com"
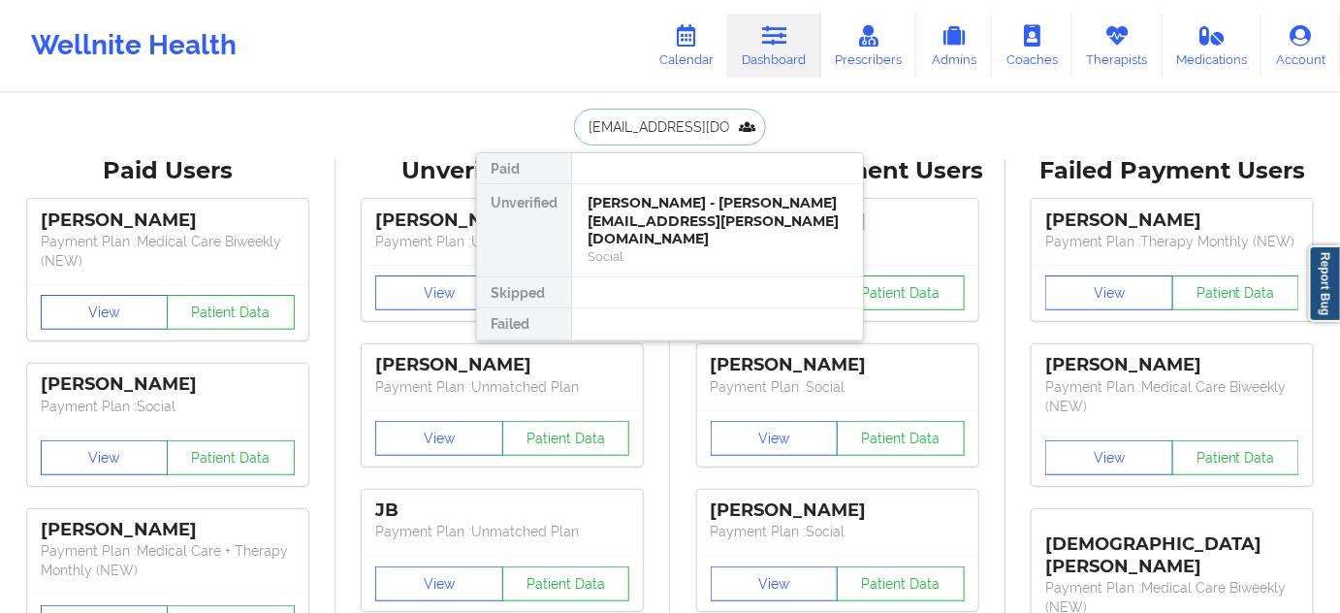
scroll to position [0, 3]
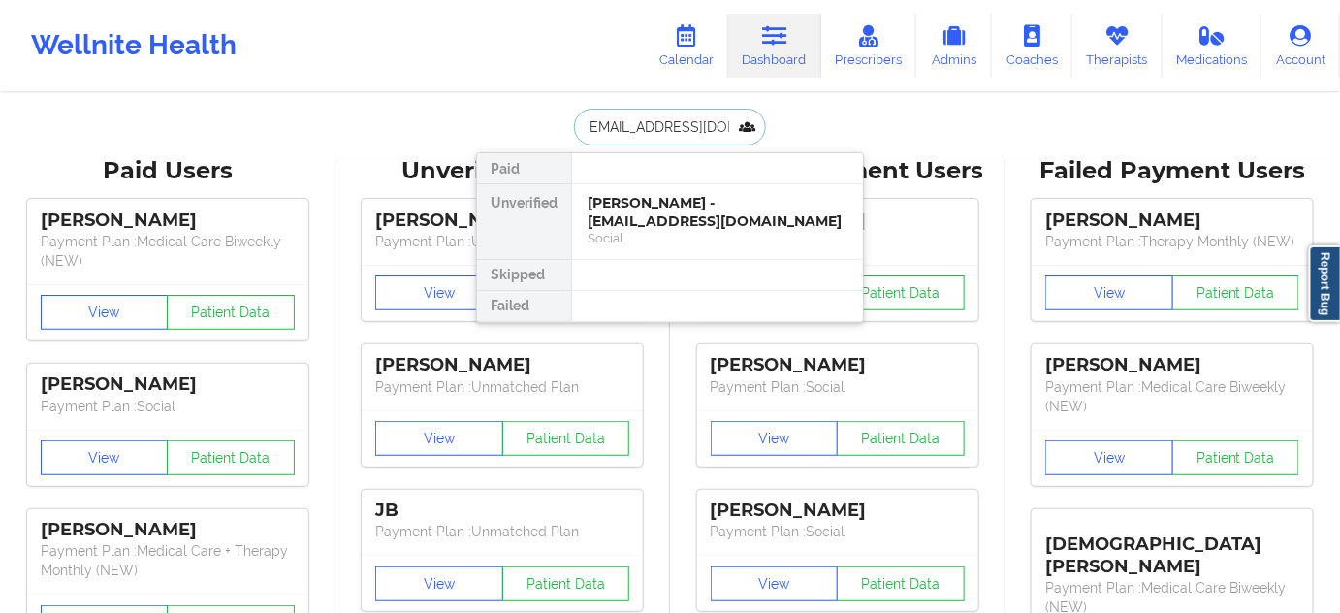
click at [654, 201] on div "Katelyn Carter - katelynk1994@gmail.com" at bounding box center [718, 212] width 260 height 36
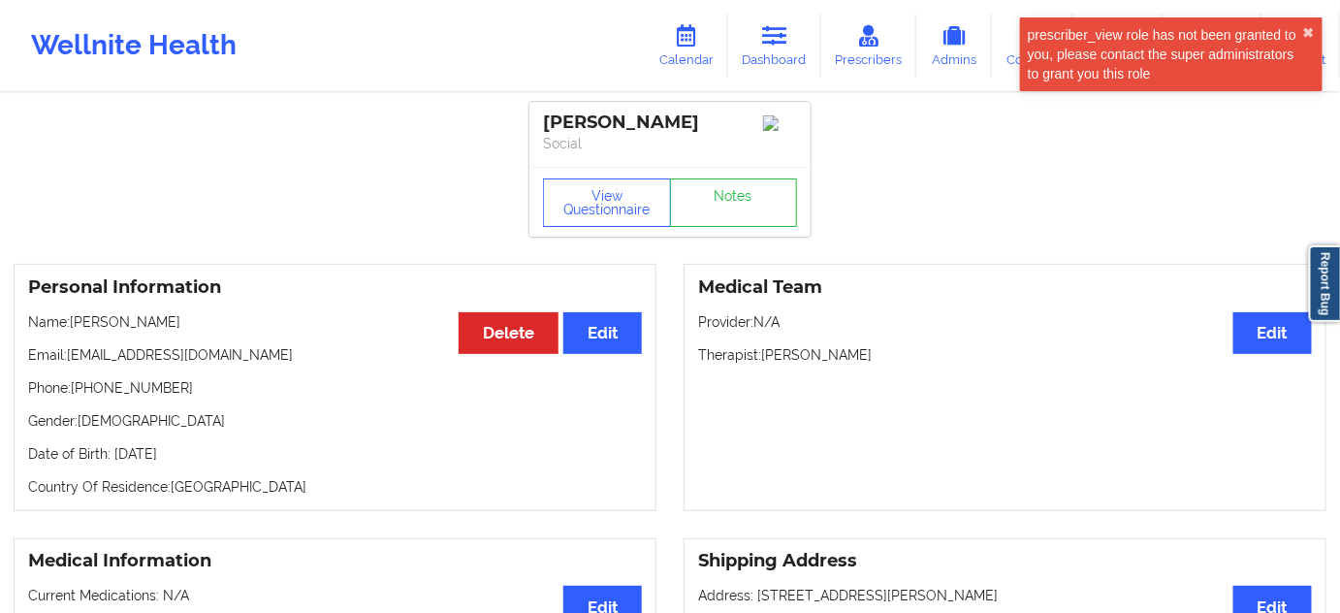
click at [636, 112] on div "Katelyn Carter" at bounding box center [670, 123] width 254 height 22
drag, startPoint x: 81, startPoint y: 393, endPoint x: 262, endPoint y: 387, distance: 181.5
click at [262, 387] on p "Phone: +1903-650-2059" at bounding box center [335, 387] width 614 height 19
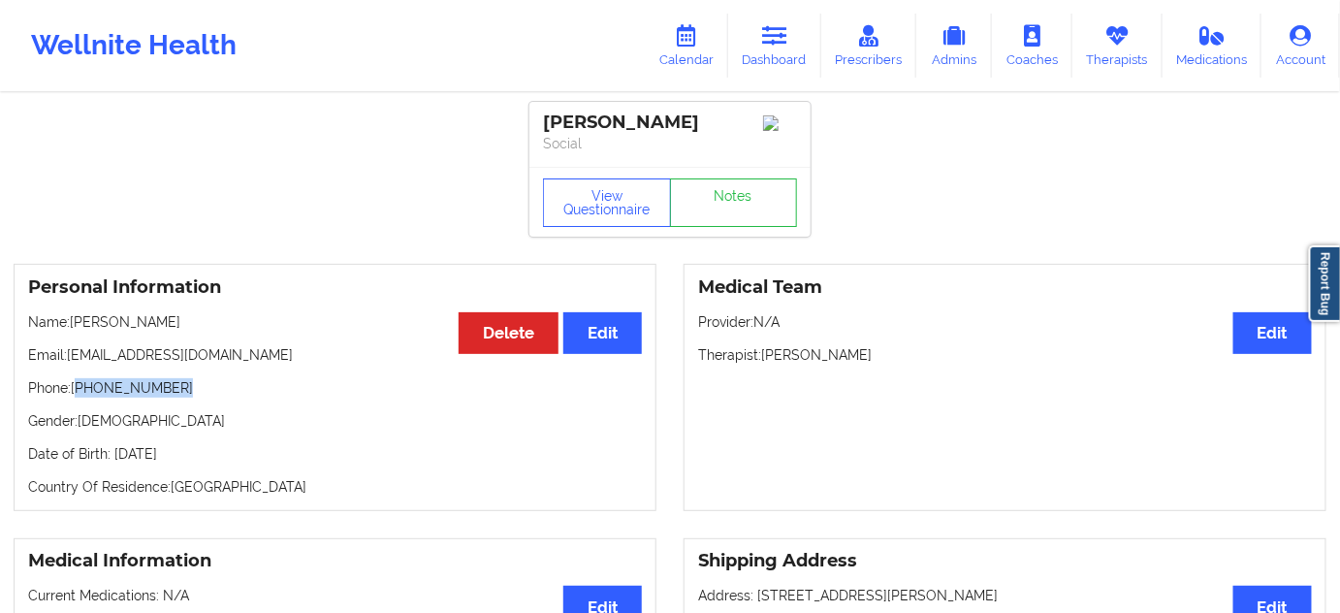
drag, startPoint x: 666, startPoint y: 125, endPoint x: 526, endPoint y: 113, distance: 141.2
click at [678, 150] on p "Social" at bounding box center [670, 143] width 254 height 19
click at [578, 120] on div "Katelyn Carter" at bounding box center [670, 123] width 254 height 22
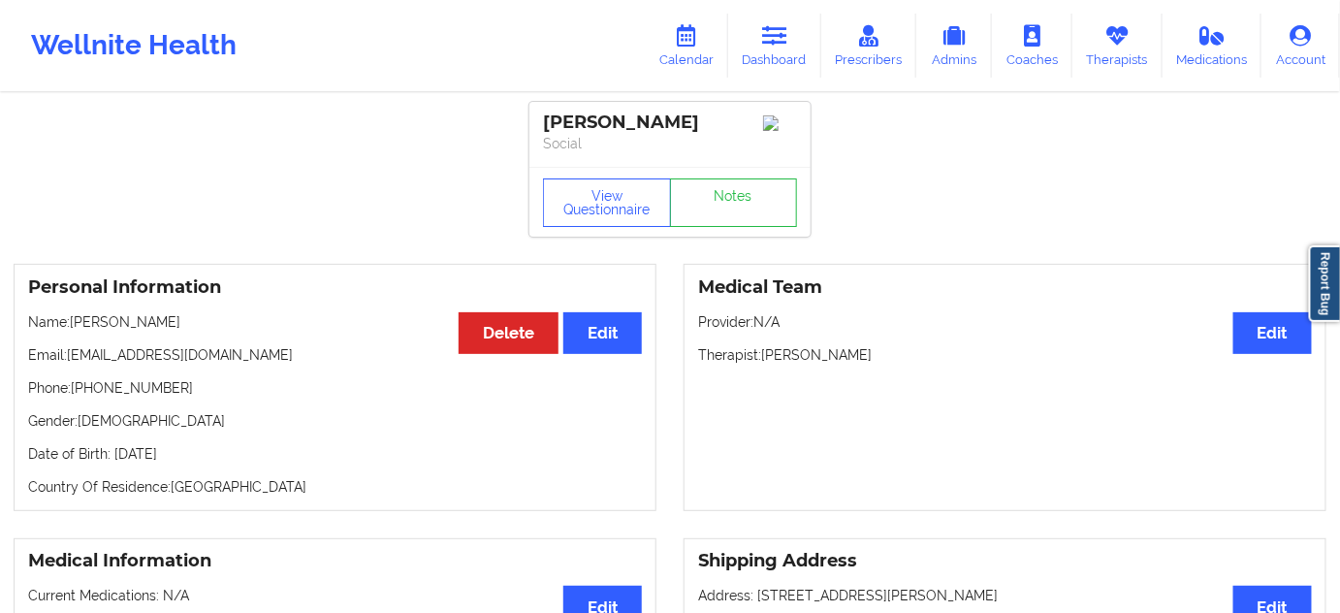
click at [580, 115] on div "Katelyn Carter" at bounding box center [670, 123] width 254 height 22
click at [734, 227] on link "Notes" at bounding box center [734, 202] width 128 height 48
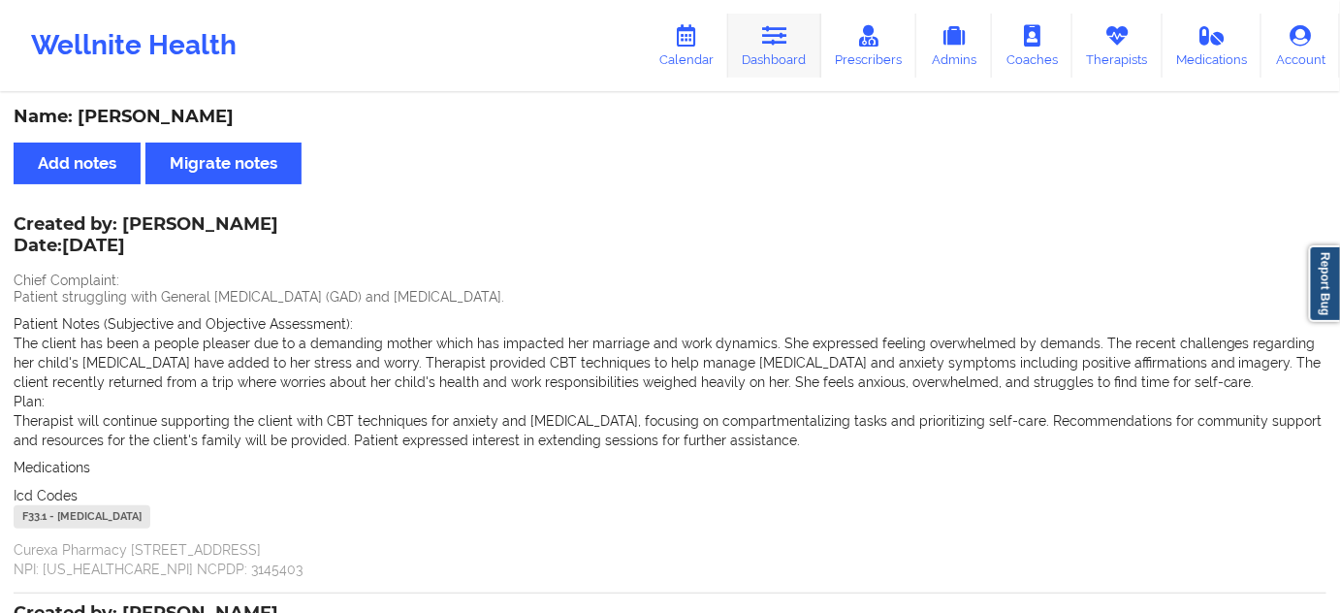
click at [768, 39] on icon at bounding box center [774, 35] width 25 height 21
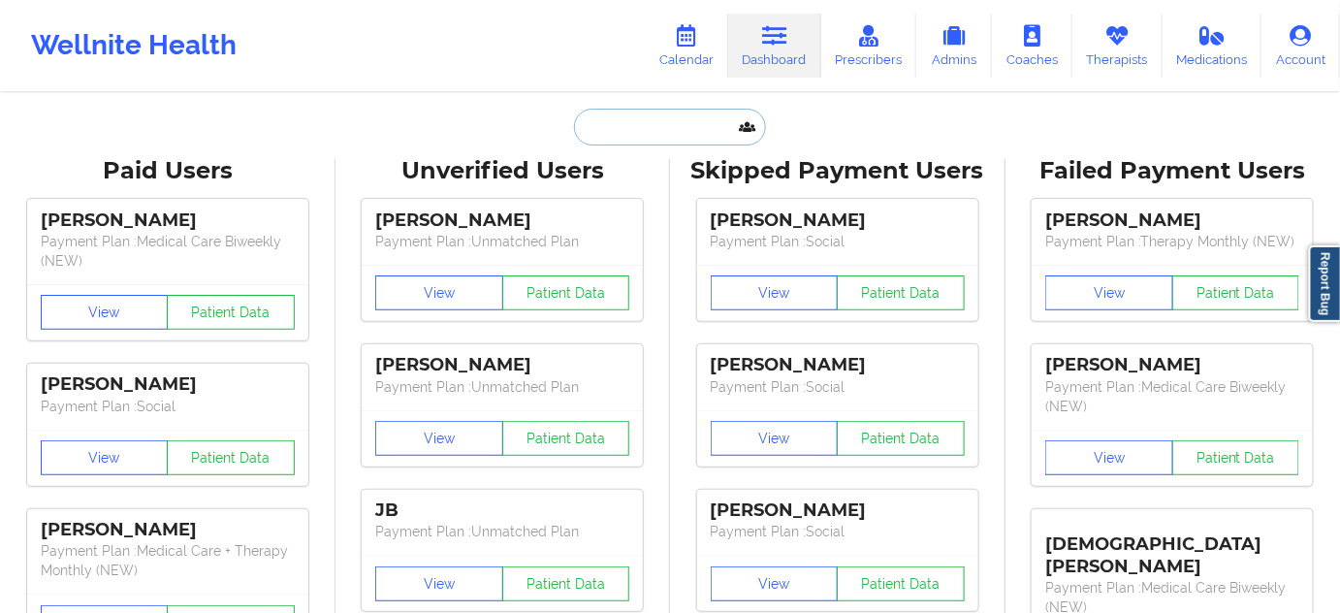
click at [683, 123] on input "text" at bounding box center [670, 127] width 192 height 37
paste input "circusdiem@gmail.com"
type input "circusdiem@gmail.com"
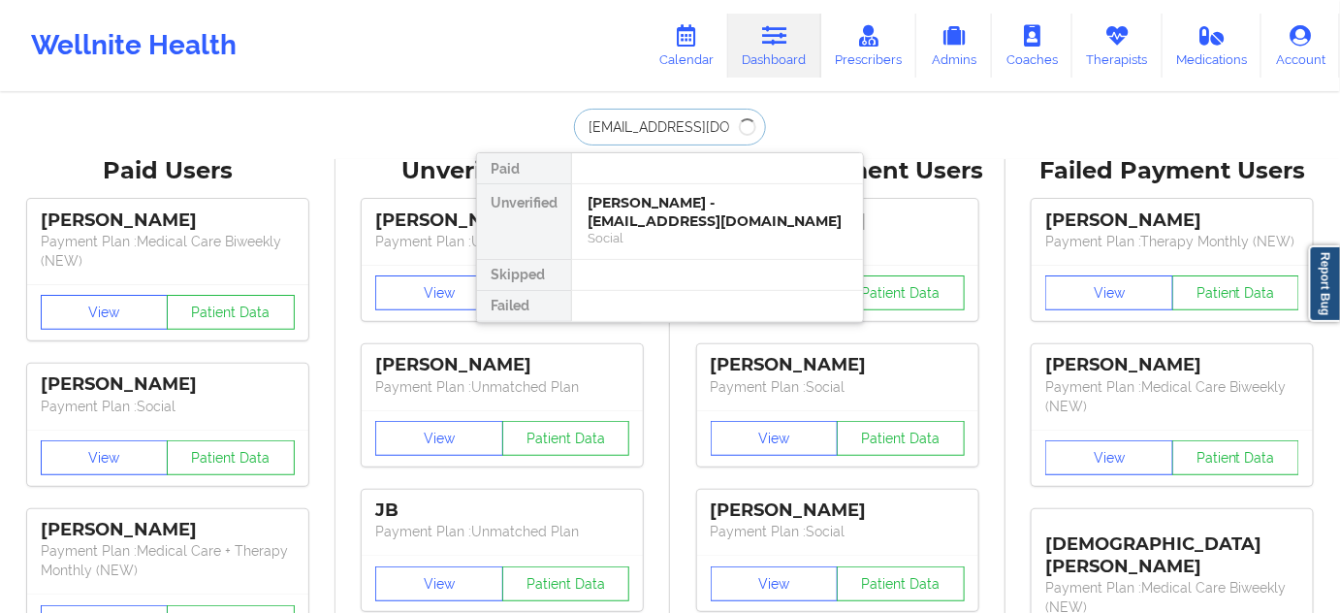
click at [586, 127] on input "circusdiem@gmail.com" at bounding box center [670, 127] width 192 height 37
click at [651, 206] on div "Jon A GEARINO - circusdiem@gmail.com" at bounding box center [718, 212] width 260 height 36
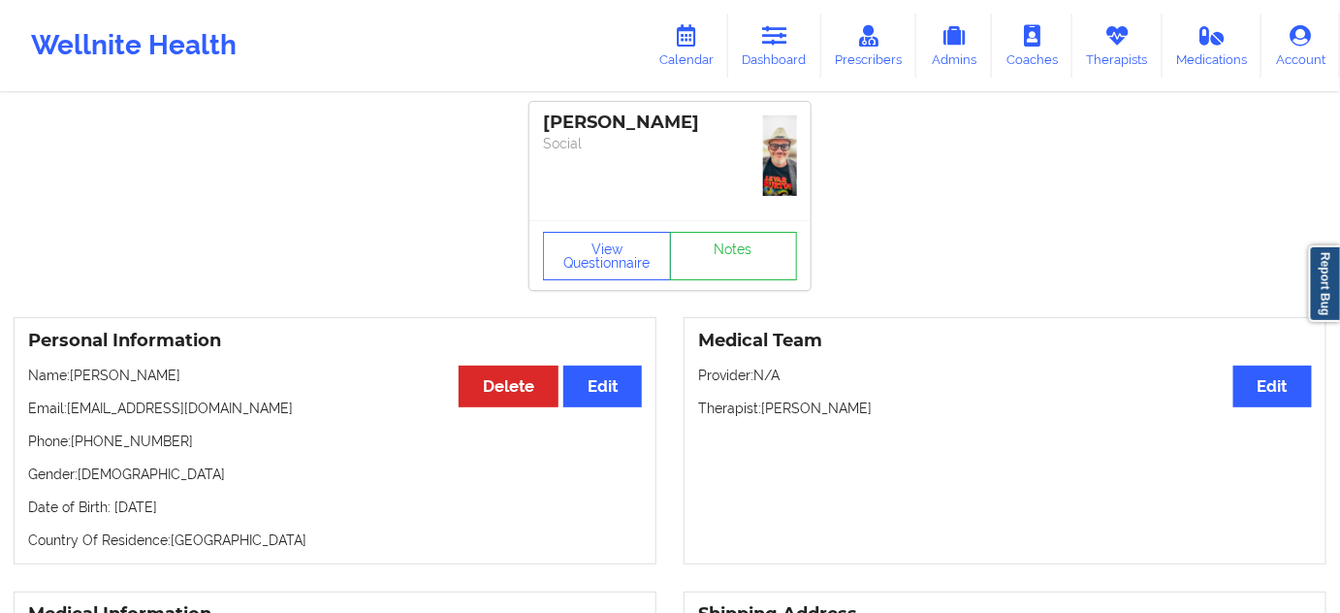
click at [124, 443] on p "Phone: +15153214653" at bounding box center [335, 441] width 614 height 19
click at [70, 408] on p "Email: circusdiem@gmail.com" at bounding box center [335, 408] width 614 height 19
drag, startPoint x: 538, startPoint y: 114, endPoint x: 726, endPoint y: 95, distance: 188.2
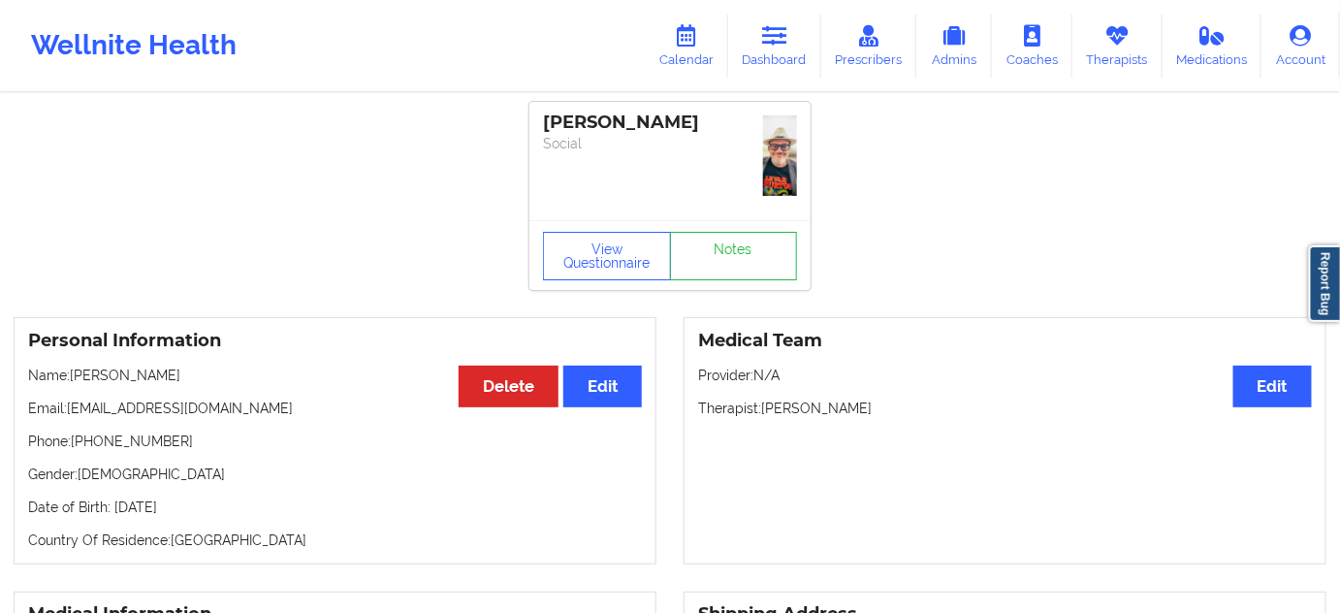
drag, startPoint x: 699, startPoint y: 177, endPoint x: 668, endPoint y: 154, distance: 38.8
click at [695, 177] on div "Jon A GEARINO Social" at bounding box center [670, 161] width 281 height 118
click at [649, 125] on div "Jon A GEARINO" at bounding box center [670, 123] width 254 height 22
drag, startPoint x: 540, startPoint y: 118, endPoint x: 711, endPoint y: 136, distance: 171.6
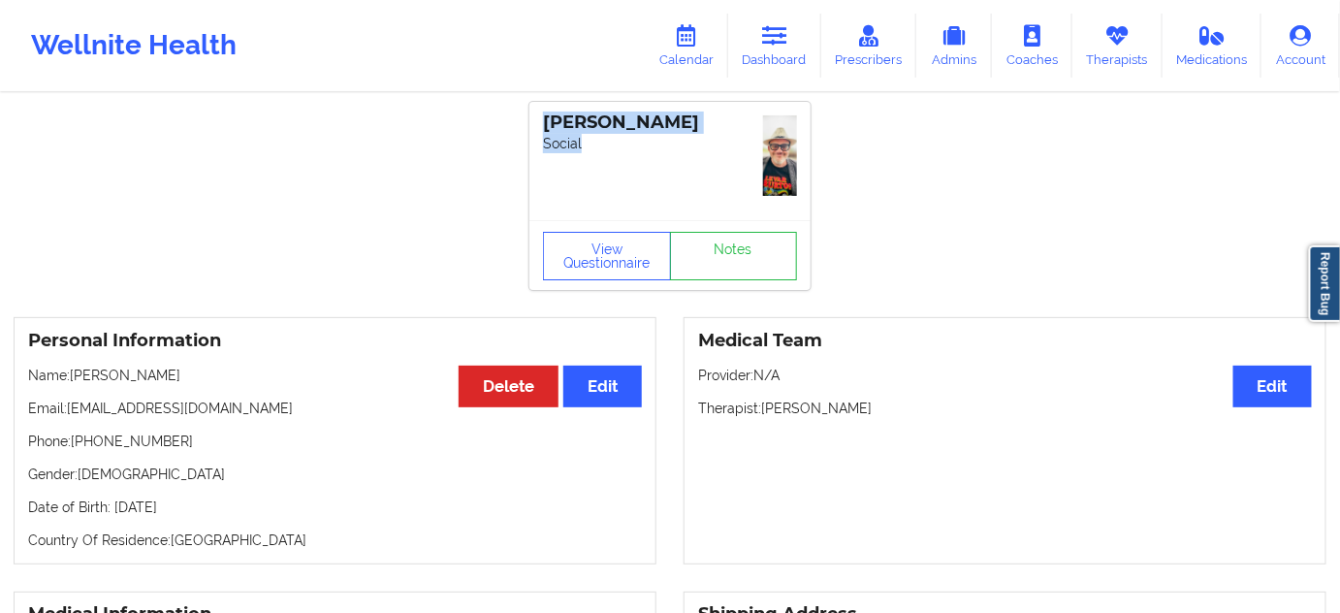
click at [711, 136] on div "Jon A GEARINO Social" at bounding box center [670, 161] width 281 height 118
click at [618, 188] on div "Jon A GEARINO Social" at bounding box center [670, 161] width 281 height 118
drag, startPoint x: 544, startPoint y: 120, endPoint x: 742, endPoint y: 130, distance: 198.1
click at [742, 130] on div "Jon A GEARINO" at bounding box center [670, 123] width 254 height 22
click at [682, 163] on div "Jon A GEARINO Social" at bounding box center [670, 161] width 281 height 118
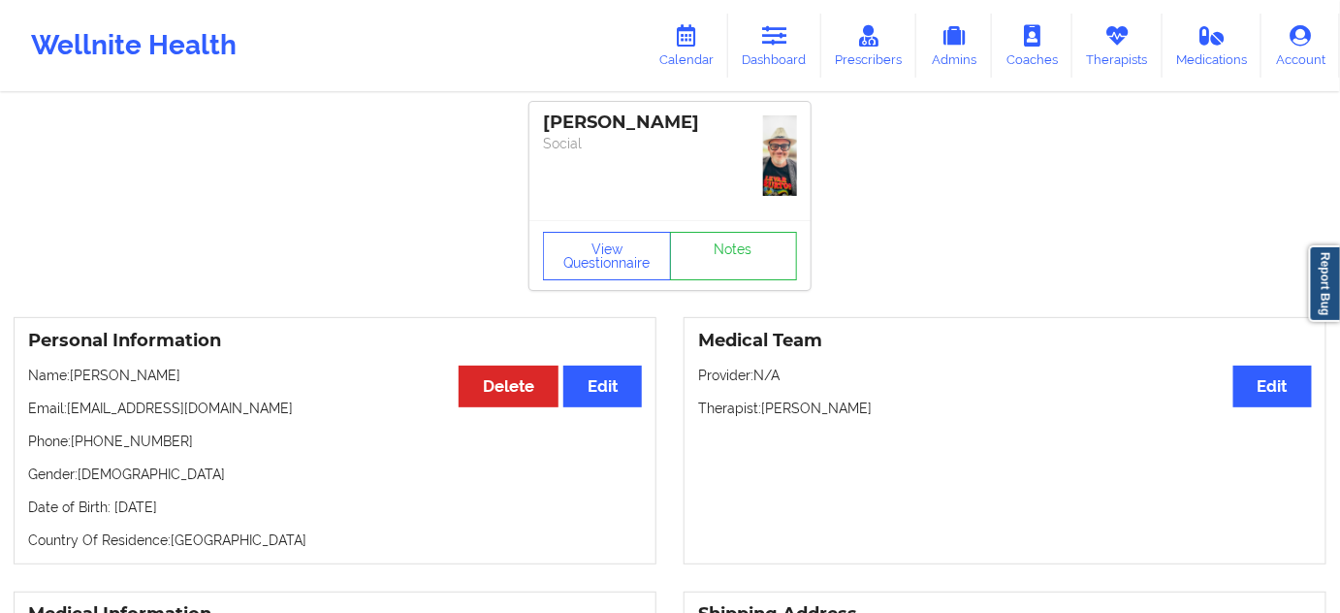
click at [663, 129] on div "Jon A GEARINO" at bounding box center [670, 123] width 254 height 22
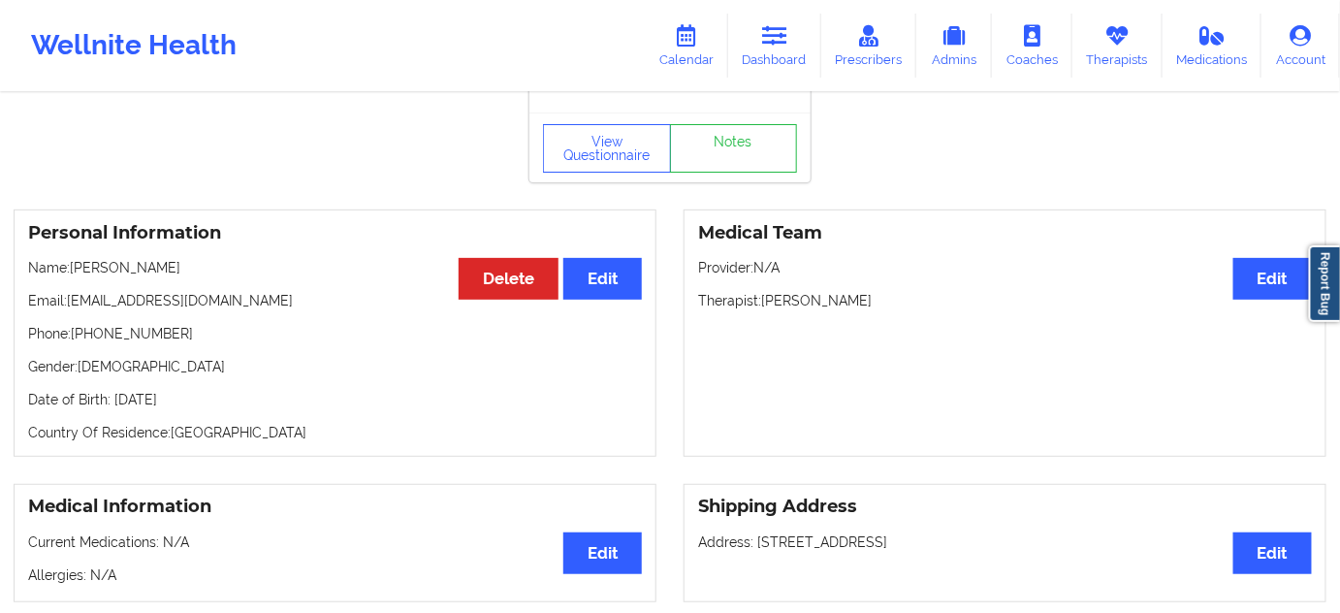
scroll to position [117, 0]
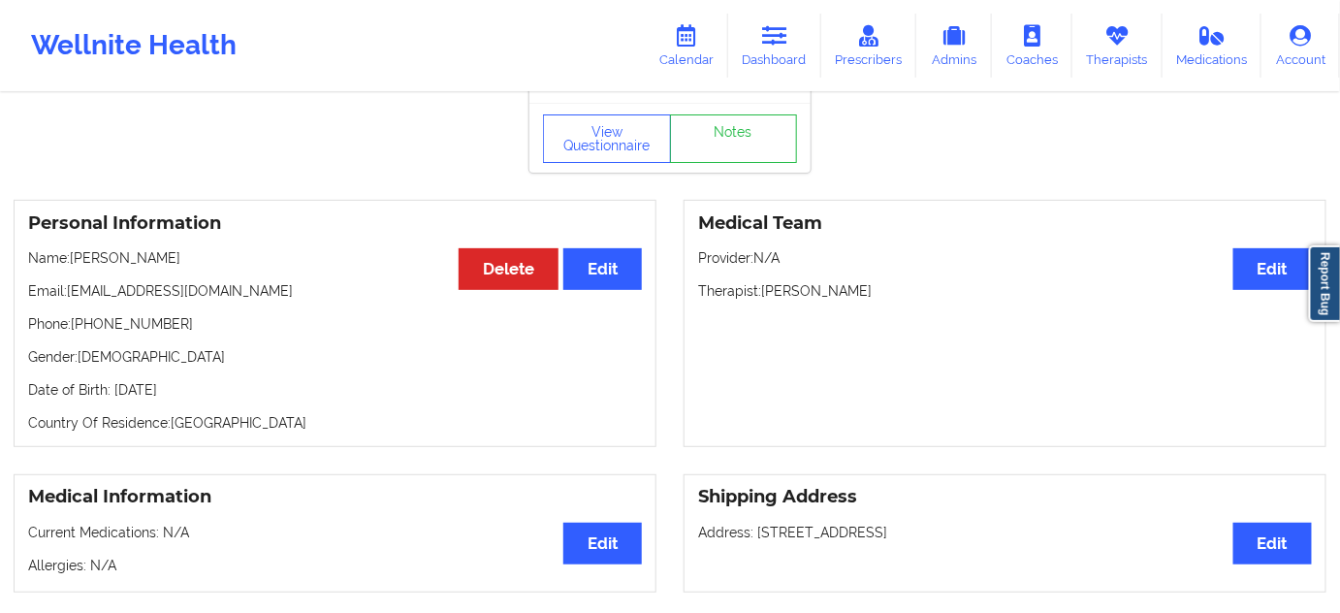
click at [836, 298] on p "Therapist: Nicole Thweatt" at bounding box center [1005, 290] width 614 height 19
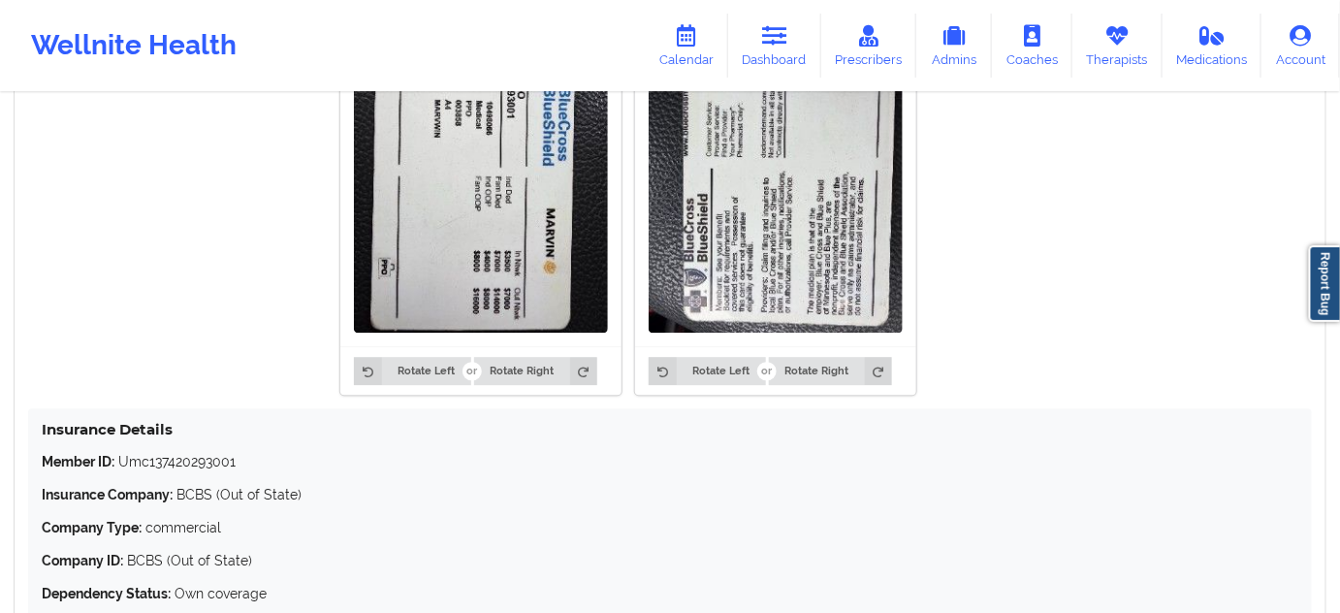
scroll to position [1767, 0]
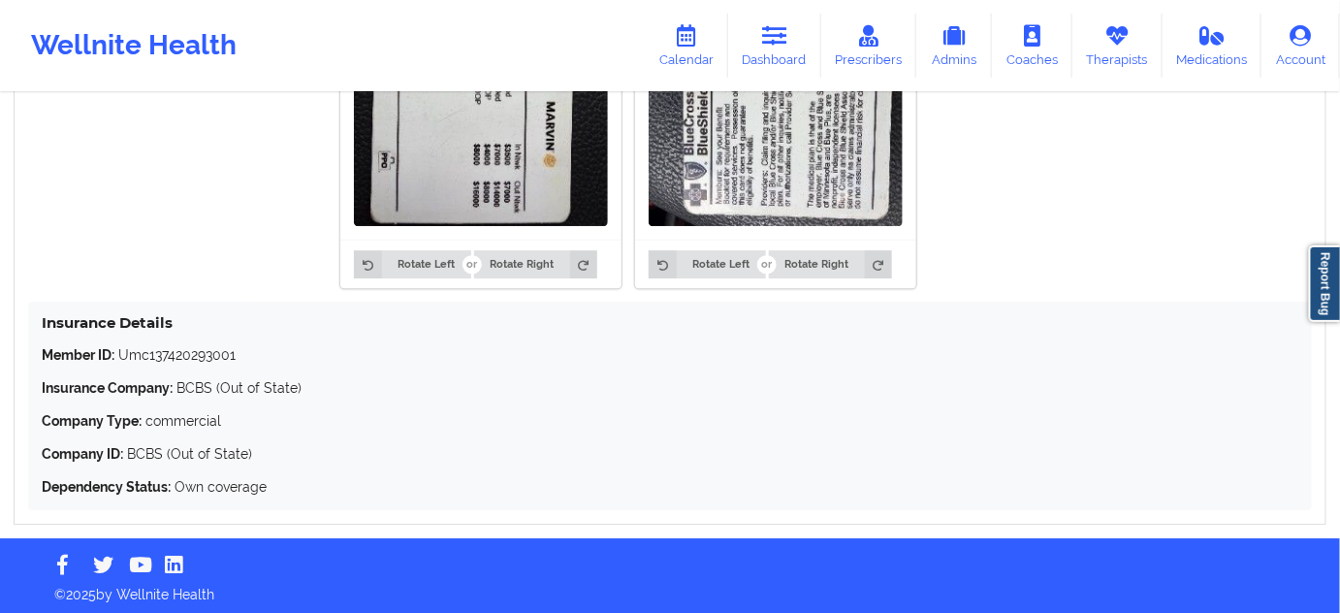
click at [194, 353] on p "Member ID: Umc137420293001" at bounding box center [670, 354] width 1257 height 19
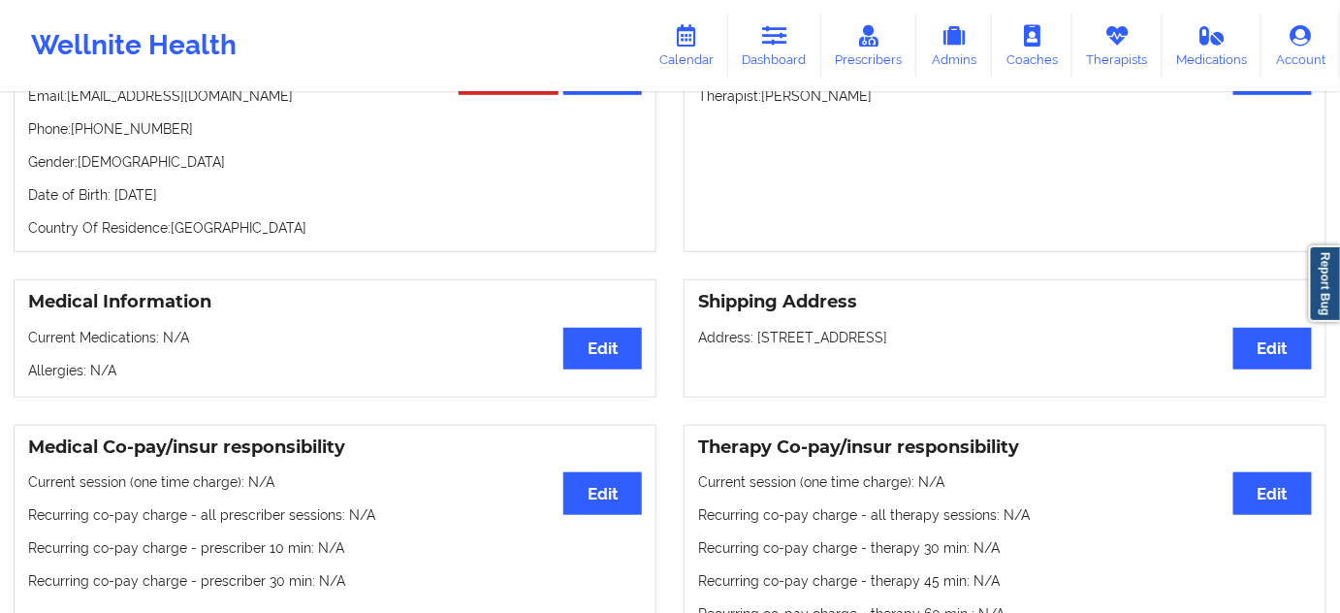
scroll to position [352, 0]
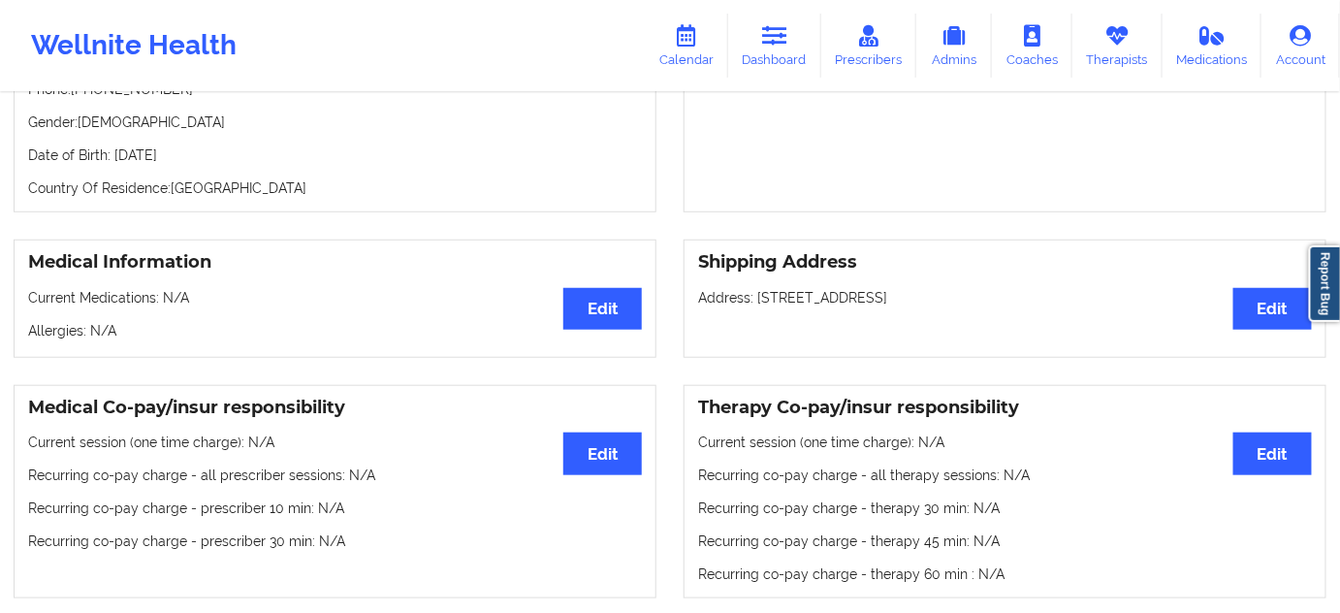
drag, startPoint x: 757, startPoint y: 297, endPoint x: 910, endPoint y: 293, distance: 153.3
click at [910, 293] on p "Address: 1803 North Flagler Drive, West Palm Beach, FL, 33407" at bounding box center [1005, 297] width 614 height 19
drag, startPoint x: 915, startPoint y: 291, endPoint x: 1024, endPoint y: 292, distance: 109.6
click at [1024, 292] on p "Address: 1803 North Flagler Drive, West Palm Beach, FL, 33407" at bounding box center [1005, 297] width 614 height 19
click at [1068, 296] on p "Address: 1803 North Flagler Drive, West Palm Beach, FL, 33407" at bounding box center [1005, 297] width 614 height 19
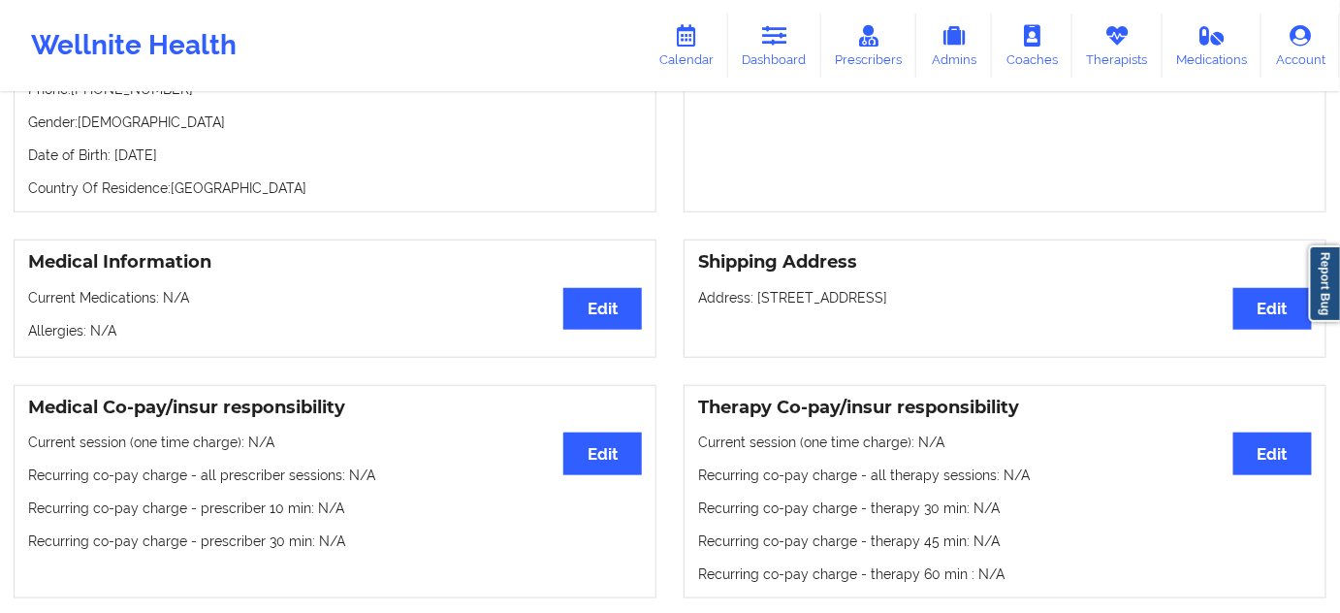
click at [1068, 296] on p "Address: 1803 North Flagler Drive, West Palm Beach, FL, 33407" at bounding box center [1005, 297] width 614 height 19
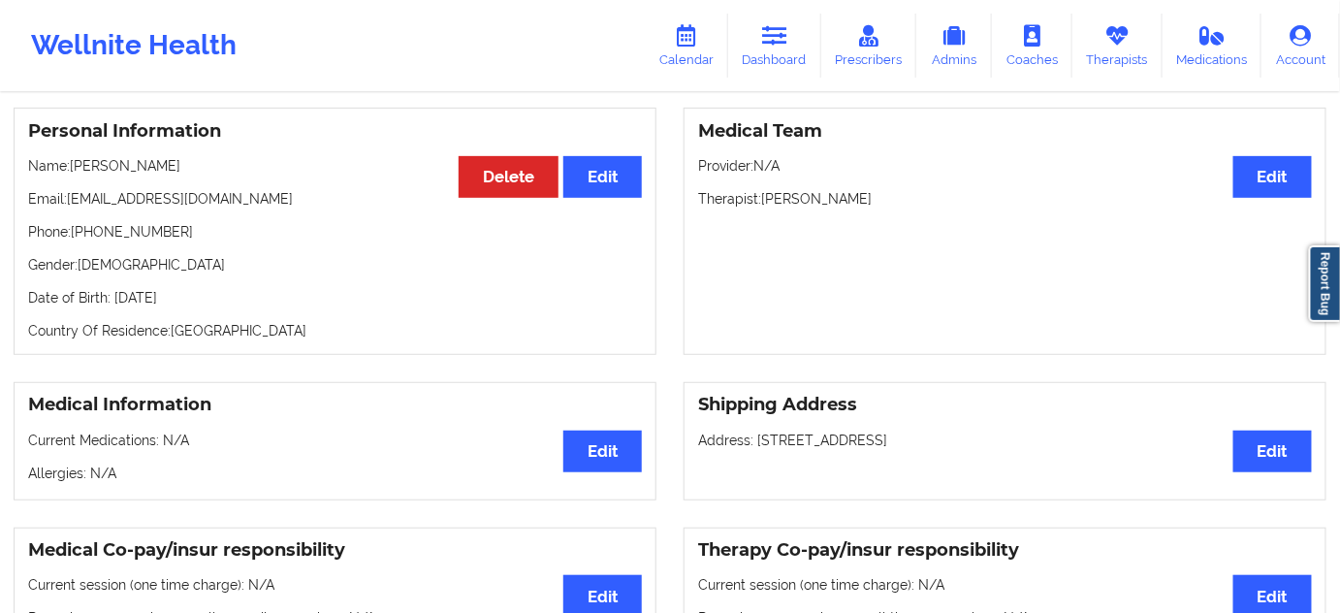
scroll to position [0, 0]
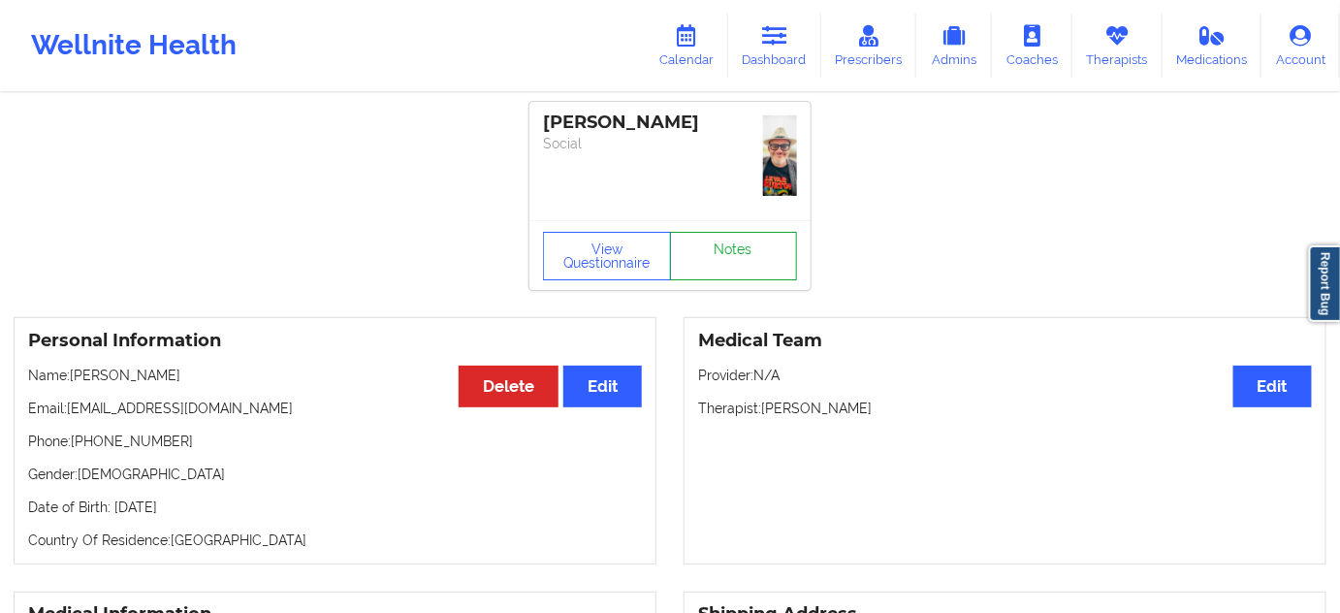
click at [736, 255] on link "Notes" at bounding box center [734, 256] width 128 height 48
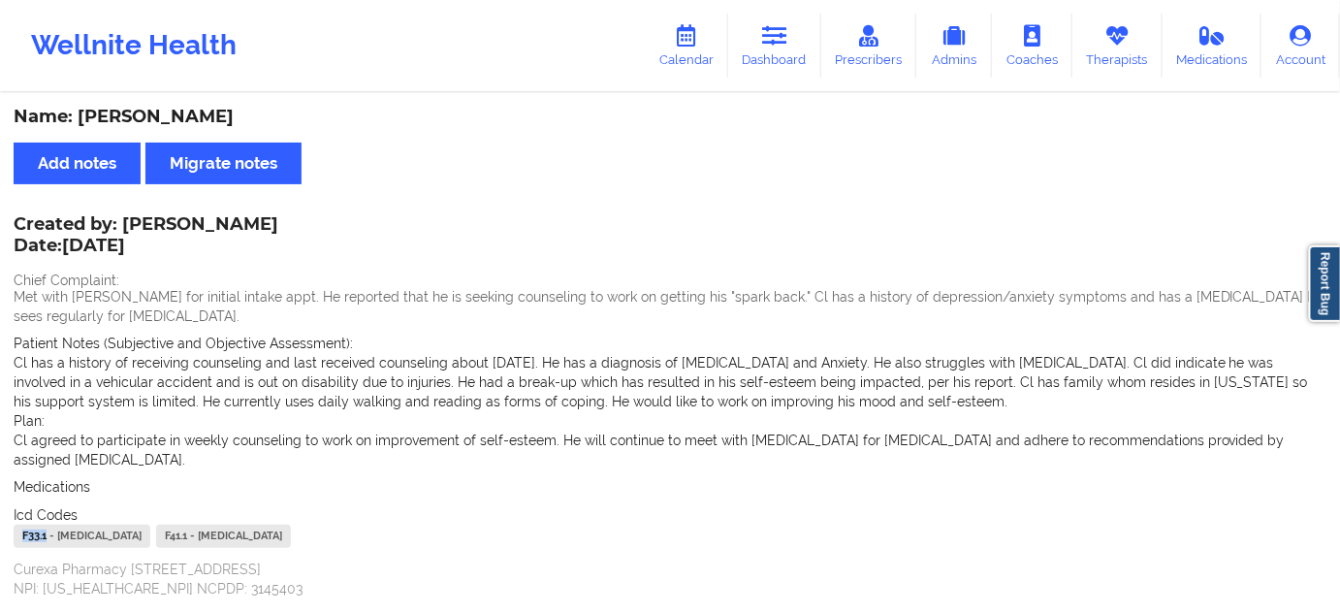
drag, startPoint x: 46, startPoint y: 532, endPoint x: 4, endPoint y: 532, distance: 41.7
click at [4, 532] on div "Name: Jon A GEARINO Add notes Migrate notes Created by: Nicole Thweatt Date: 9/…" at bounding box center [670, 386] width 1340 height 582
drag, startPoint x: 335, startPoint y: 531, endPoint x: 315, endPoint y: 533, distance: 19.6
click at [291, 533] on div "F41.1 - Generalized Anxiety Disorder" at bounding box center [223, 536] width 135 height 23
click at [758, 46] on link "Dashboard" at bounding box center [774, 46] width 93 height 64
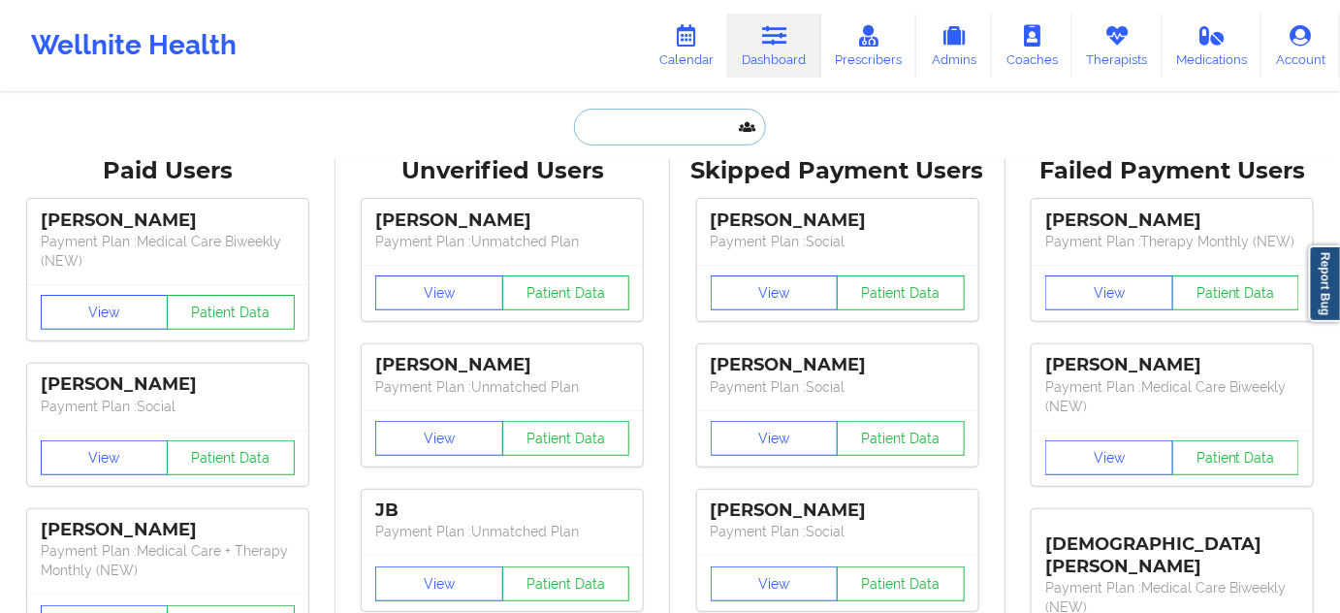
click at [670, 120] on input "text" at bounding box center [670, 127] width 192 height 37
paste input "rehanyazdani@outlook.com"
type input "rehanyazdani@outlook.com"
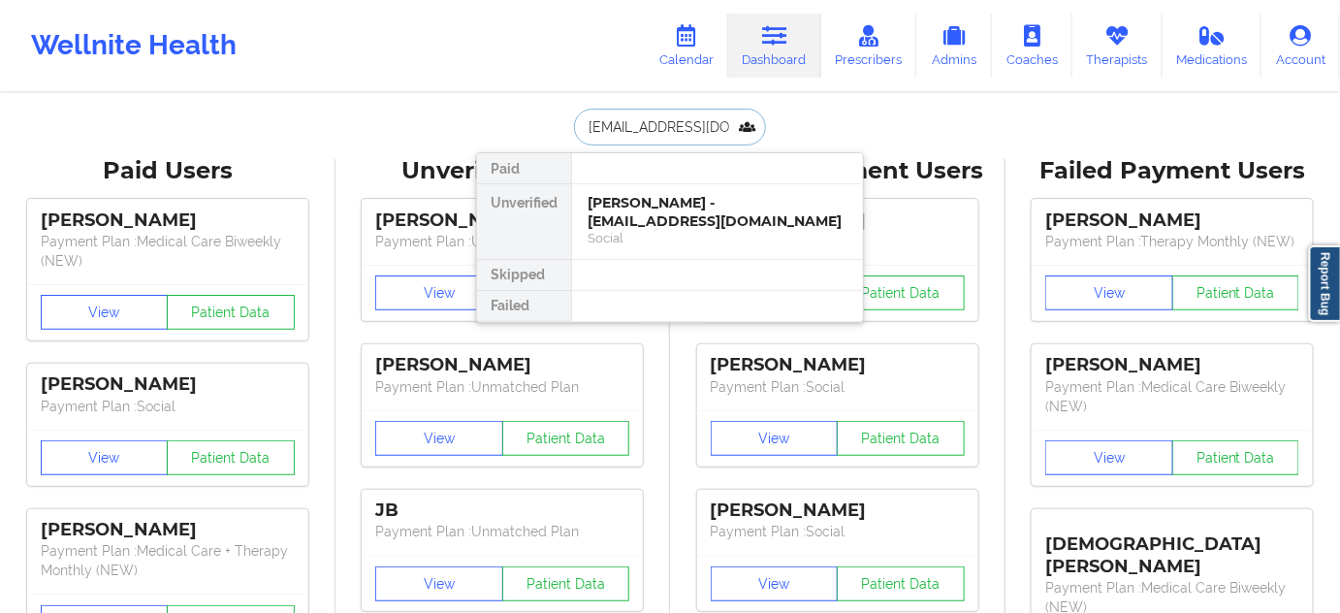
scroll to position [0, 17]
click at [659, 218] on div "Rehan Yazdani - rehanyazdani@outlook.com" at bounding box center [718, 212] width 260 height 36
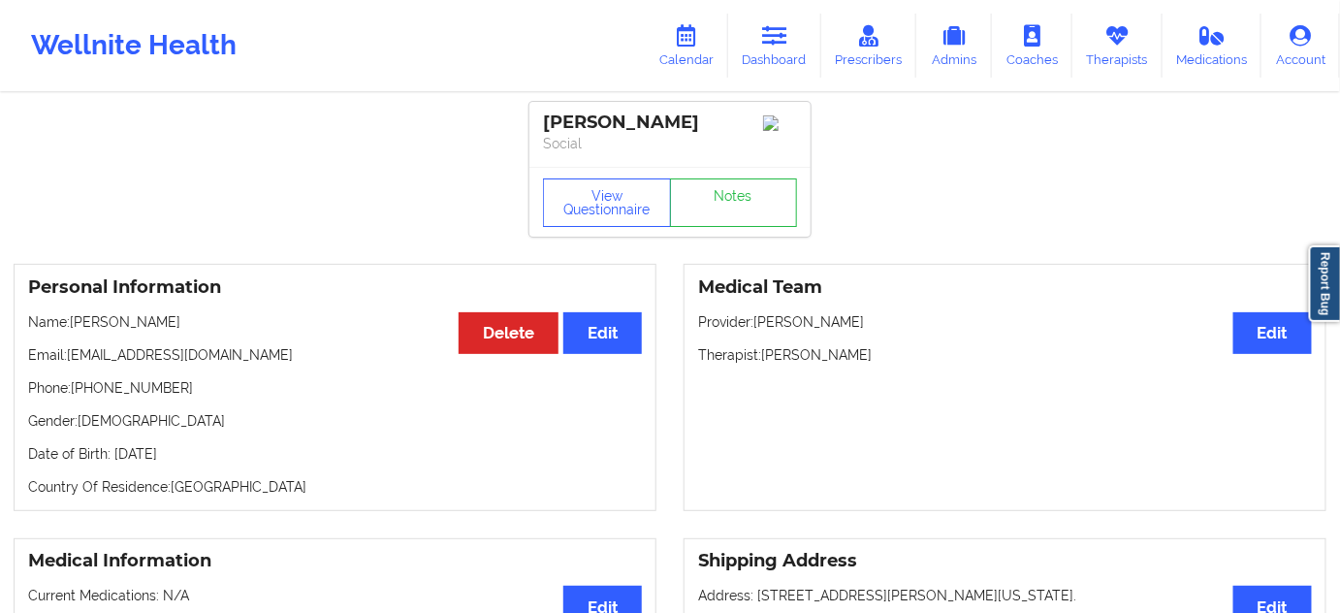
click at [652, 113] on div "Rehan Yazdani" at bounding box center [670, 123] width 254 height 22
